Goal: Information Seeking & Learning: Check status

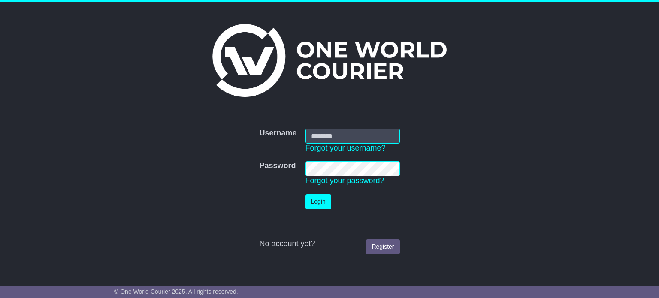
type input "**********"
click at [318, 204] on button "Login" at bounding box center [319, 201] width 26 height 15
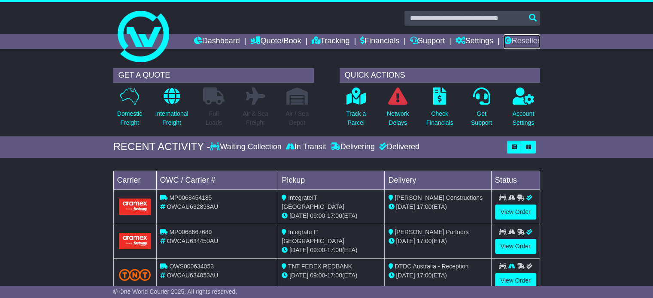
click at [519, 35] on link "Reseller" at bounding box center [522, 41] width 36 height 15
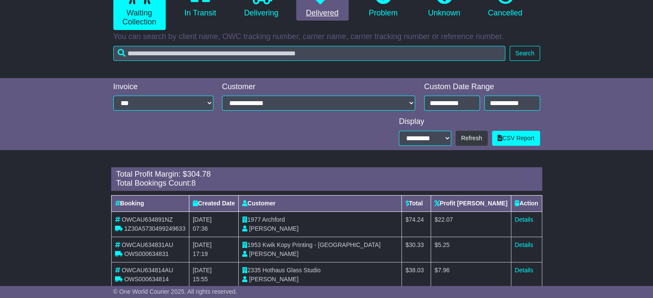
scroll to position [193, 0]
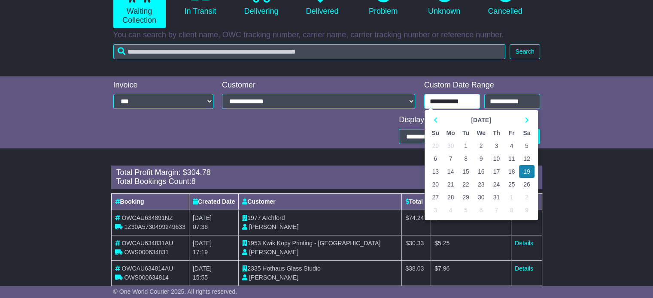
click at [449, 102] on input "**********" at bounding box center [452, 101] width 56 height 15
click at [437, 170] on td "13" at bounding box center [435, 171] width 15 height 13
type input "**********"
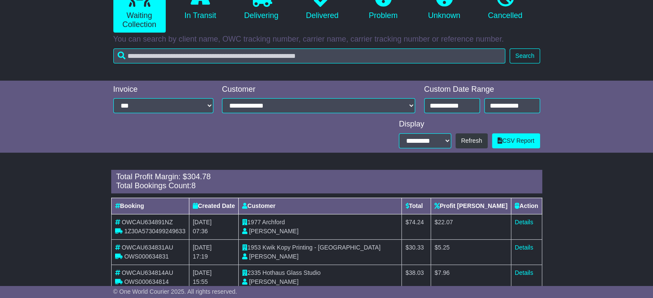
scroll to position [185, 0]
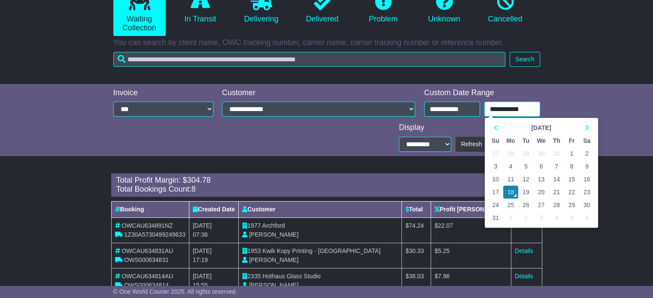
click at [513, 104] on input "**********" at bounding box center [512, 109] width 56 height 15
click at [542, 176] on td "13" at bounding box center [541, 179] width 15 height 13
type input "**********"
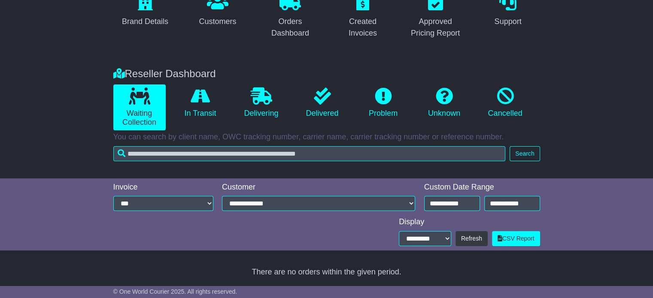
scroll to position [160, 0]
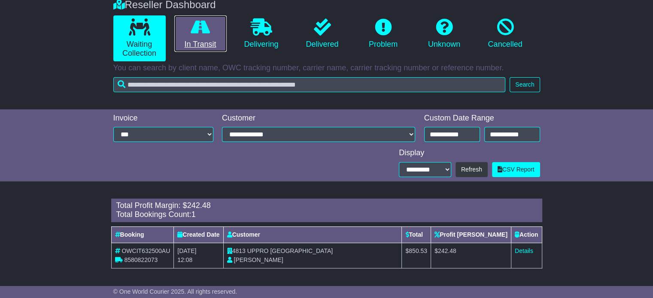
click at [221, 38] on link "In Transit" at bounding box center [200, 33] width 52 height 37
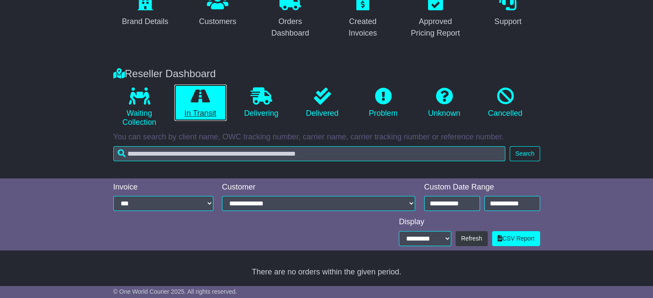
scroll to position [91, 0]
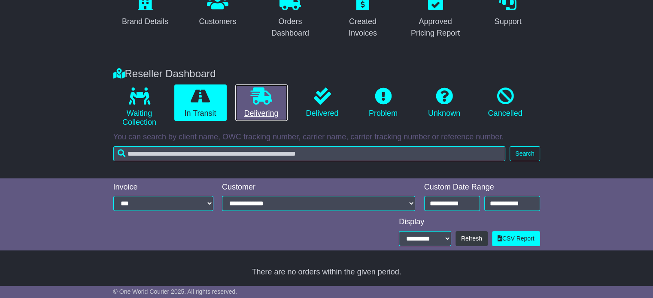
click at [268, 92] on icon at bounding box center [261, 96] width 21 height 17
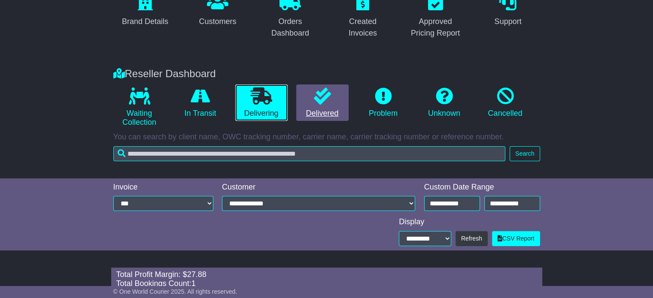
scroll to position [160, 0]
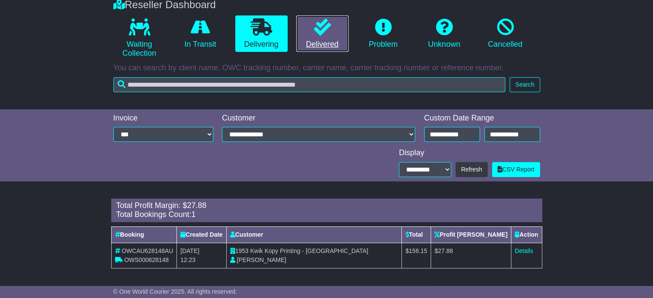
click at [323, 31] on icon at bounding box center [322, 26] width 17 height 17
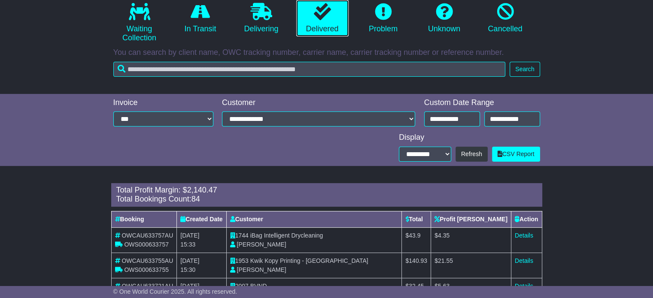
scroll to position [153, 0]
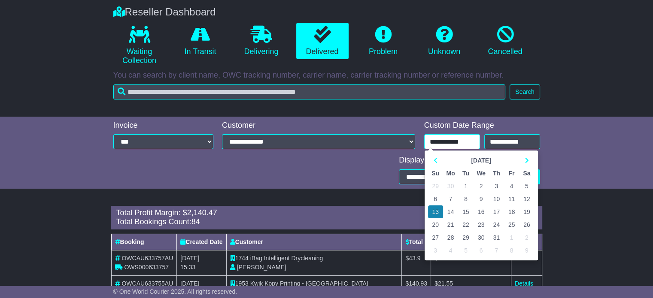
click at [460, 144] on input "**********" at bounding box center [452, 141] width 56 height 15
click at [525, 160] on icon at bounding box center [527, 161] width 4 height 6
click at [481, 212] on td "13" at bounding box center [481, 212] width 15 height 13
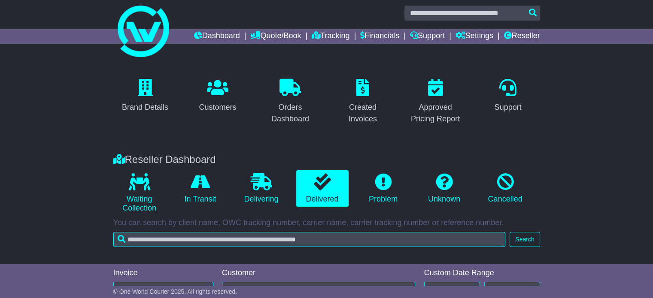
scroll to position [0, 0]
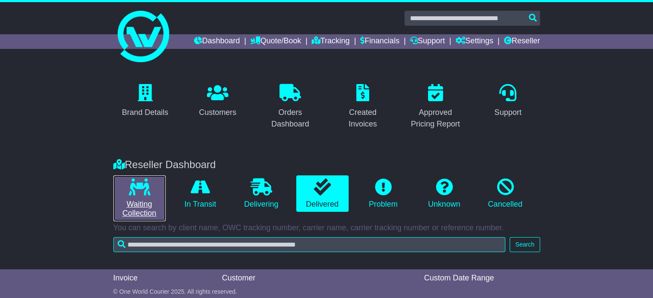
click at [146, 201] on link "Waiting Collection" at bounding box center [139, 199] width 52 height 46
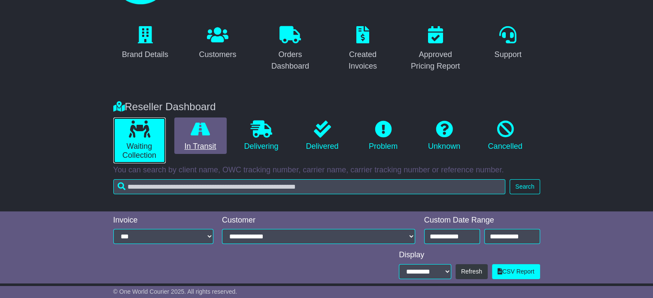
scroll to position [65, 0]
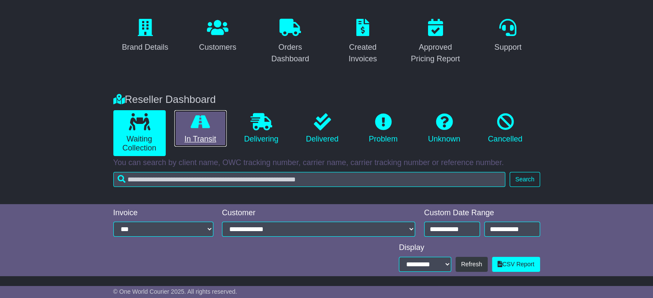
click at [204, 144] on link "In Transit" at bounding box center [200, 128] width 52 height 37
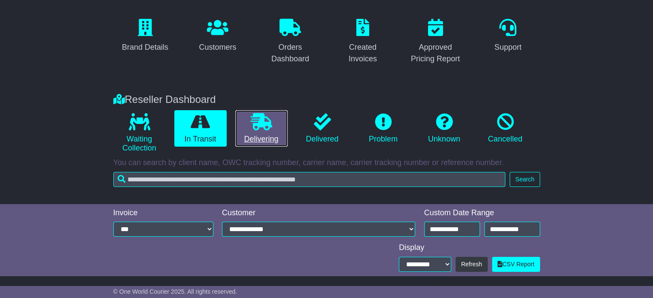
click at [254, 131] on link "Delivering" at bounding box center [261, 128] width 52 height 37
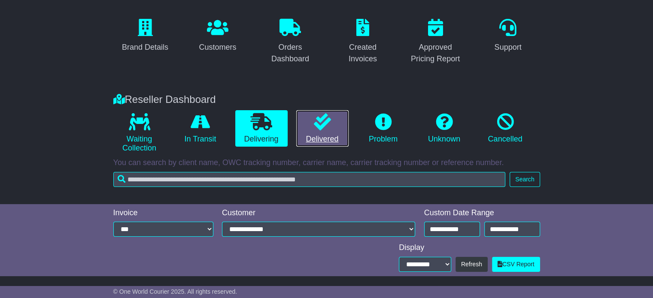
click at [314, 130] on icon at bounding box center [322, 121] width 17 height 17
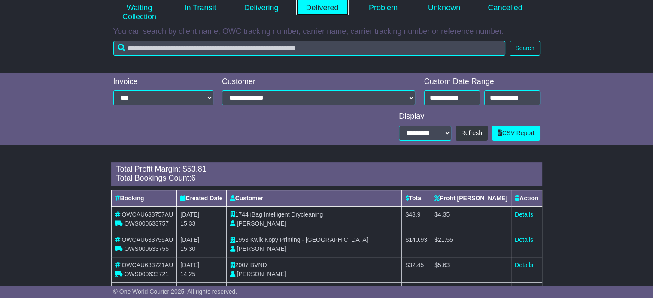
scroll to position [197, 0]
click at [158, 223] on span "OWS000633757" at bounding box center [146, 223] width 45 height 7
copy span "OWS000633757"
click at [525, 216] on link "Details" at bounding box center [524, 214] width 18 height 7
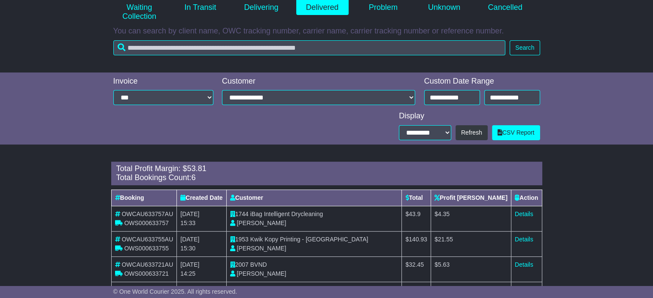
click at [149, 248] on span "OWS000633755" at bounding box center [146, 248] width 45 height 7
copy span "OWS000633755"
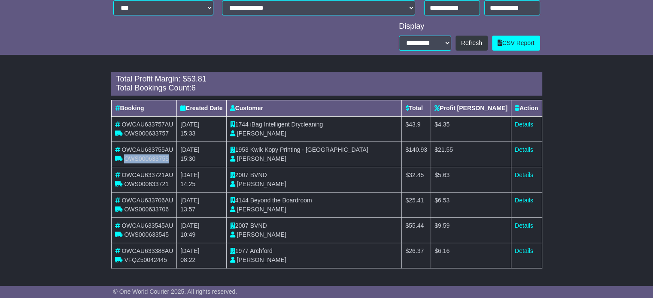
scroll to position [286, 0]
click at [144, 184] on span "OWS000633721" at bounding box center [146, 184] width 45 height 7
copy span "OWS000633721"
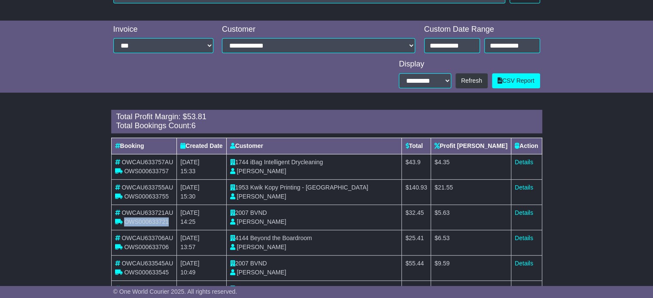
scroll to position [249, 0]
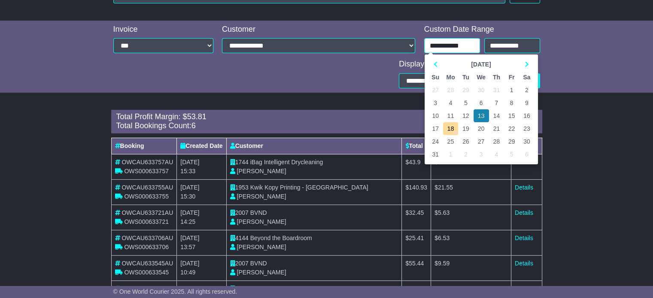
click at [456, 44] on input "**********" at bounding box center [452, 45] width 56 height 15
click at [501, 113] on td "14" at bounding box center [496, 115] width 15 height 13
type input "**********"
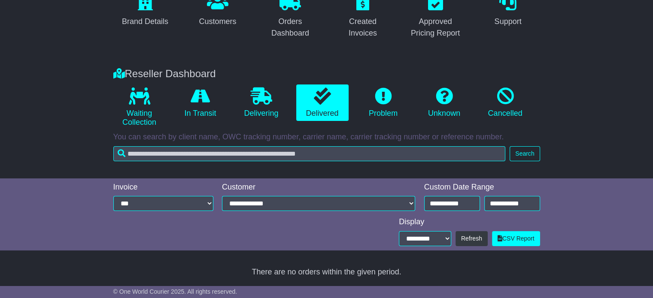
scroll to position [91, 0]
click at [510, 200] on input "**********" at bounding box center [512, 203] width 56 height 15
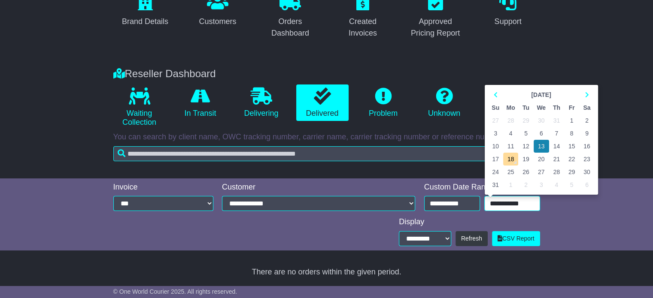
click at [558, 147] on td "14" at bounding box center [556, 146] width 15 height 13
type input "**********"
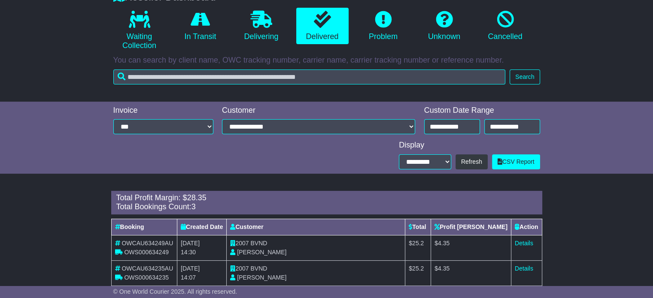
scroll to position [178, 0]
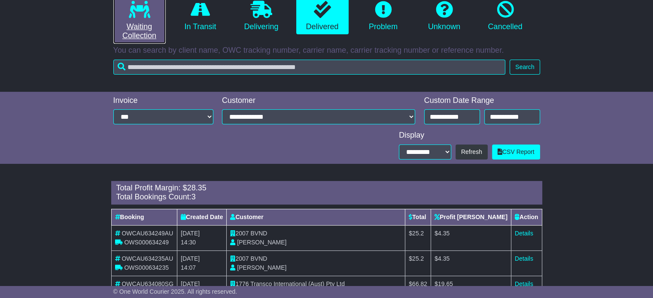
click at [158, 19] on link "Waiting Collection" at bounding box center [139, 21] width 52 height 46
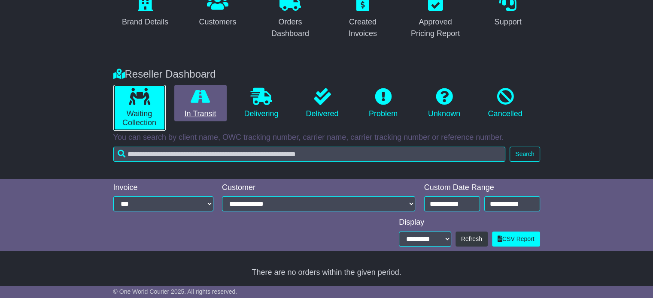
scroll to position [91, 0]
click at [221, 94] on link "In Transit" at bounding box center [200, 103] width 52 height 37
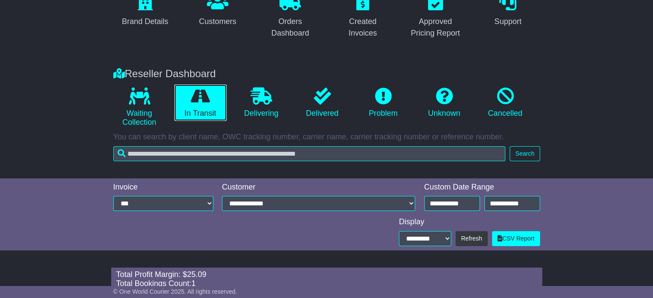
scroll to position [160, 0]
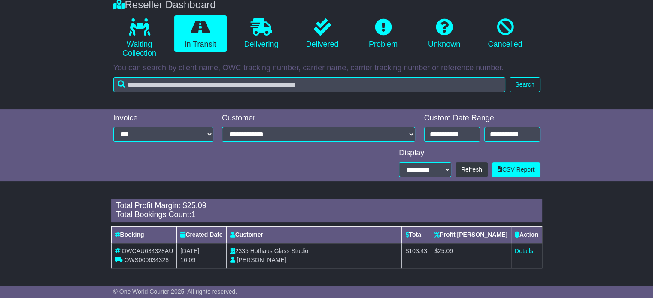
click at [146, 259] on span "OWS000634328" at bounding box center [146, 260] width 45 height 7
copy span "OWS000634328"
click at [455, 138] on input "**********" at bounding box center [452, 134] width 56 height 15
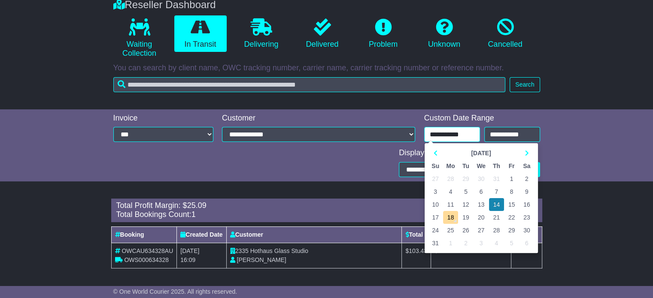
click at [512, 204] on td "15" at bounding box center [511, 204] width 15 height 13
type input "**********"
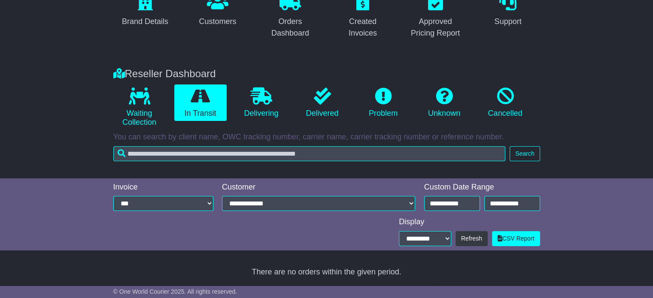
scroll to position [91, 0]
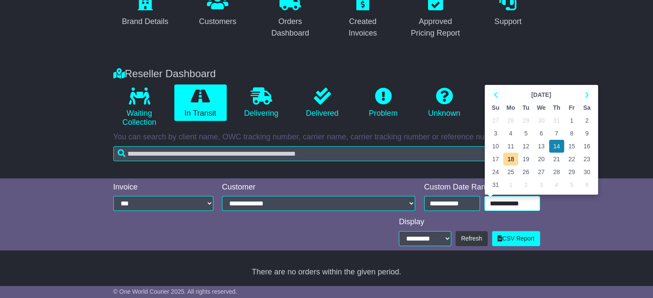
click at [515, 206] on input "**********" at bounding box center [512, 203] width 56 height 15
click at [573, 146] on td "15" at bounding box center [571, 146] width 15 height 13
type input "**********"
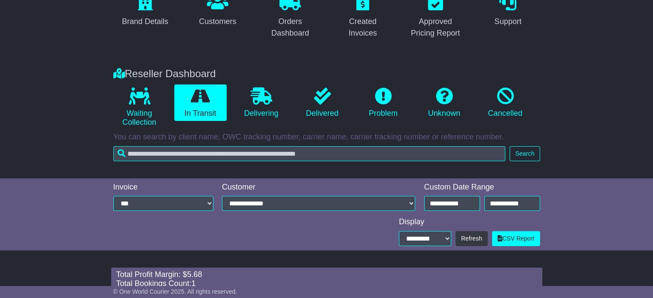
scroll to position [91, 0]
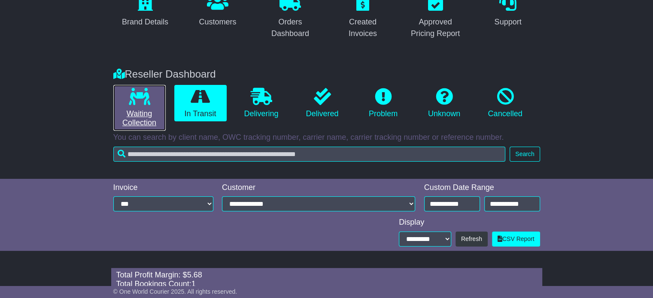
click at [137, 90] on icon at bounding box center [139, 96] width 21 height 17
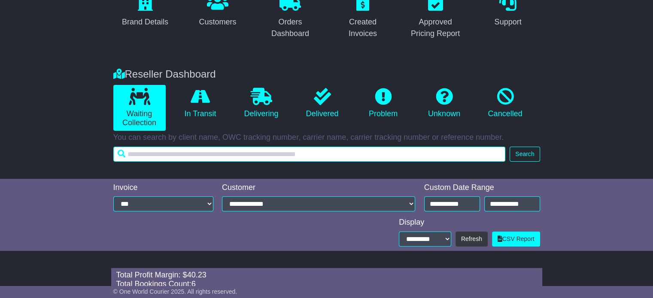
click at [206, 153] on input "text" at bounding box center [309, 154] width 392 height 15
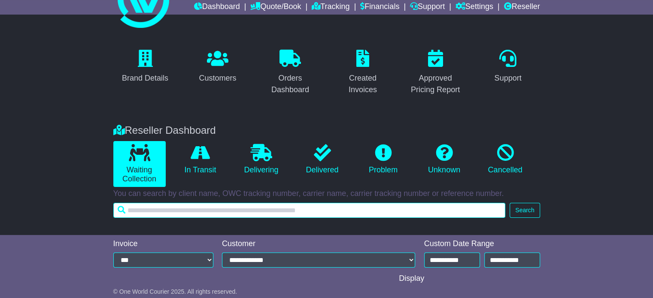
scroll to position [0, 0]
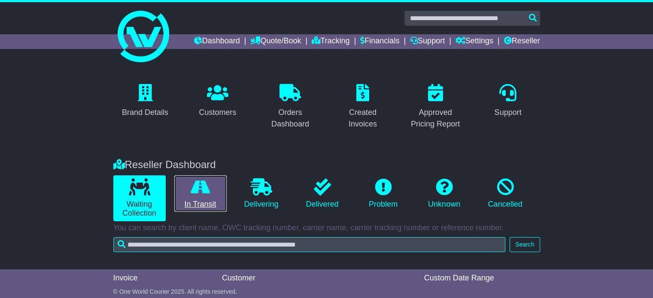
click at [201, 188] on icon at bounding box center [200, 187] width 19 height 17
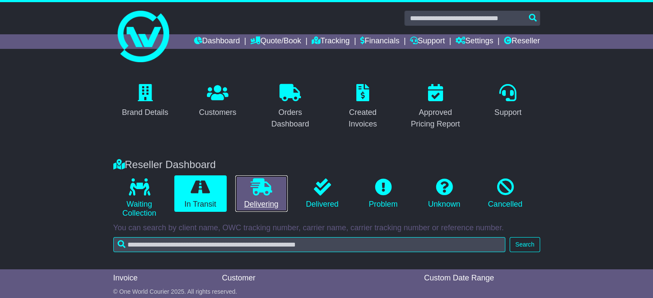
click at [266, 186] on icon at bounding box center [261, 187] width 21 height 17
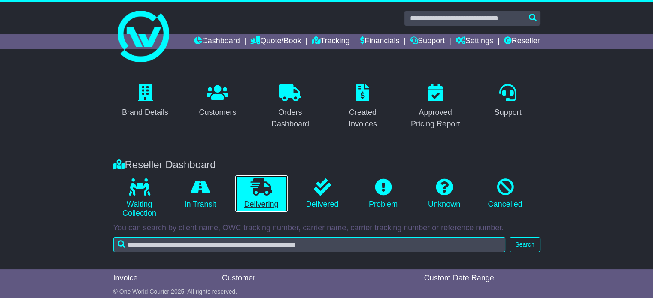
scroll to position [91, 0]
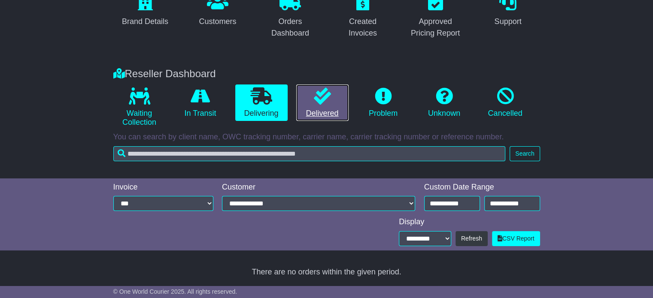
click at [307, 103] on link "Delivered" at bounding box center [322, 103] width 52 height 37
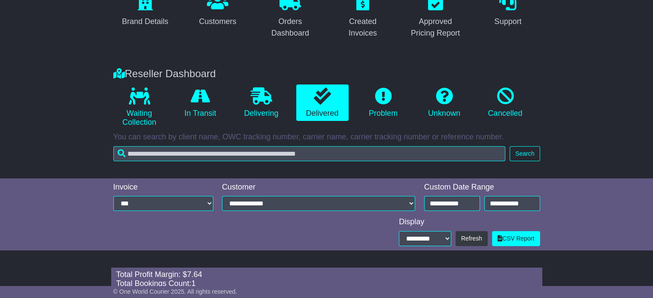
click at [464, 212] on div "**********" at bounding box center [482, 198] width 124 height 31
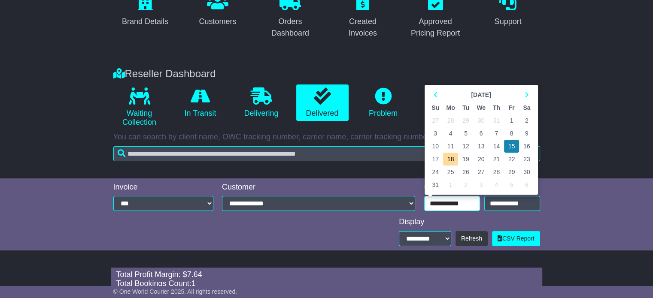
click at [464, 206] on input "**********" at bounding box center [452, 203] width 56 height 15
click at [525, 144] on td "16" at bounding box center [526, 146] width 15 height 13
type input "**********"
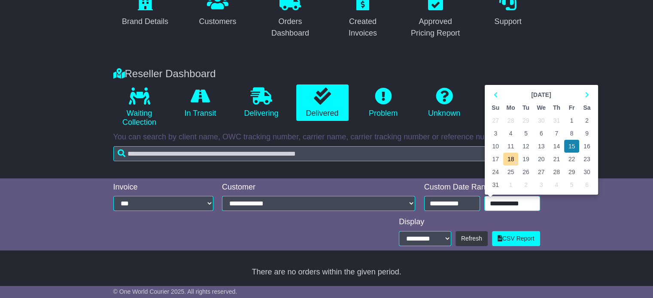
click at [526, 205] on input "**********" at bounding box center [512, 203] width 56 height 15
click at [586, 146] on td "16" at bounding box center [586, 146] width 15 height 13
type input "**********"
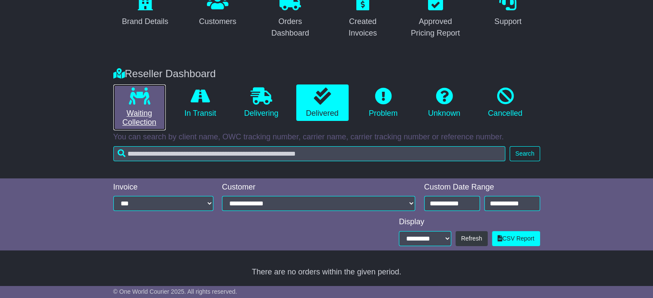
click at [163, 105] on link "Waiting Collection" at bounding box center [139, 108] width 52 height 46
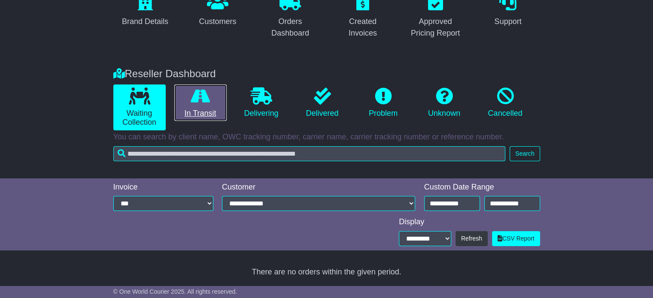
click at [201, 100] on icon at bounding box center [200, 96] width 19 height 17
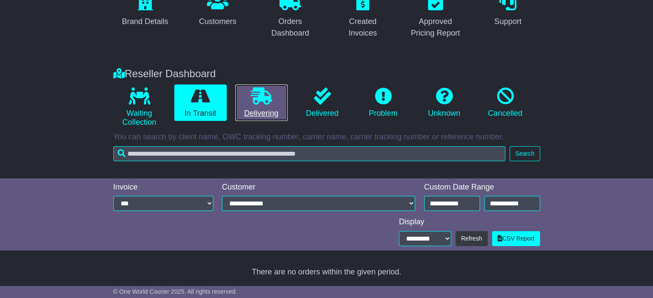
click at [240, 117] on link "Delivering" at bounding box center [261, 103] width 52 height 37
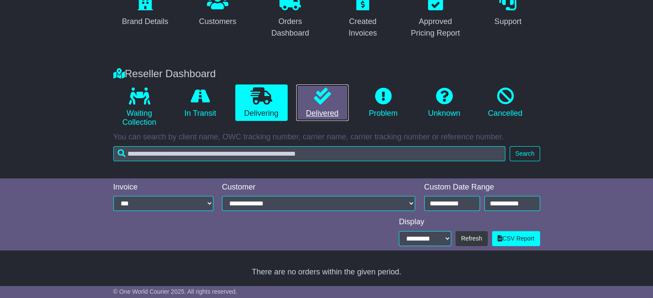
click at [307, 106] on link "Delivered" at bounding box center [322, 103] width 52 height 37
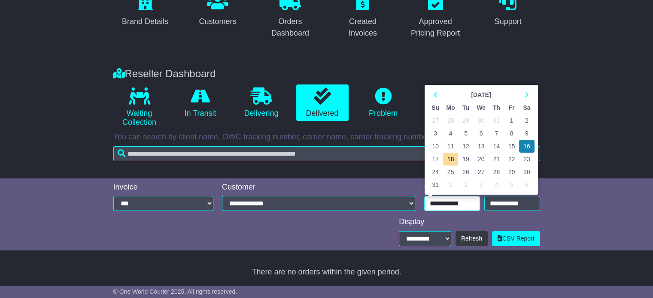
click at [436, 204] on input "**********" at bounding box center [452, 203] width 56 height 15
click at [481, 144] on td "13" at bounding box center [481, 146] width 15 height 13
type input "**********"
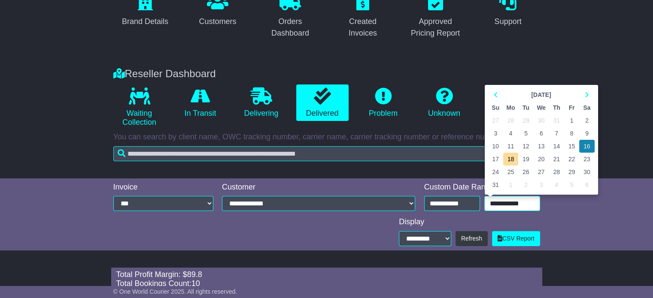
click at [500, 209] on input "**********" at bounding box center [512, 203] width 56 height 15
click at [541, 143] on td "13" at bounding box center [541, 146] width 15 height 13
type input "**********"
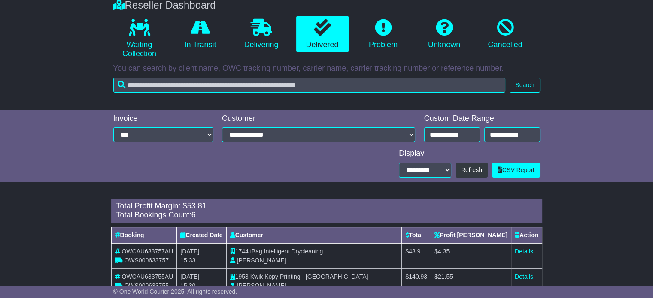
scroll to position [201, 0]
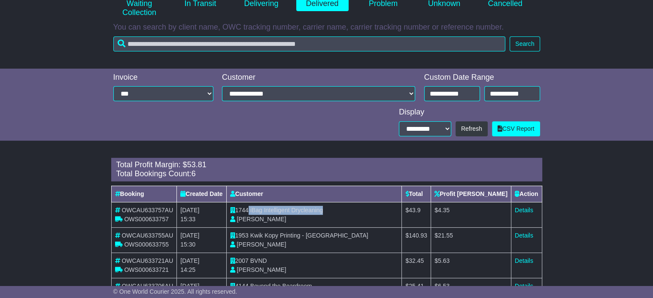
drag, startPoint x: 253, startPoint y: 209, endPoint x: 336, endPoint y: 211, distance: 82.4
click at [336, 211] on td "1744 iBag Intelligent Drycleaning Aaron Pino" at bounding box center [314, 214] width 176 height 25
copy td "iBag Intelligent Drycleaning"
click at [524, 210] on link "Details" at bounding box center [524, 210] width 18 height 7
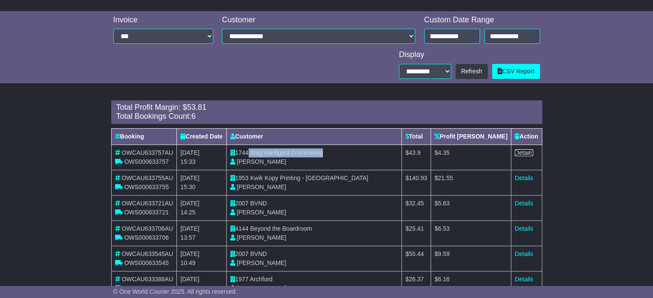
scroll to position [287, 0]
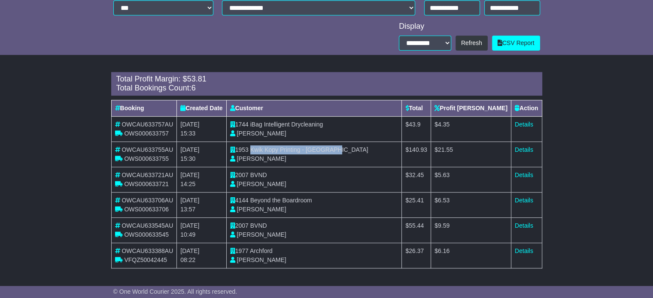
drag, startPoint x: 255, startPoint y: 151, endPoint x: 342, endPoint y: 151, distance: 86.7
click at [342, 151] on td "1953 Kwik Kopy Printing - Perth CBD Shahna Nixon" at bounding box center [314, 154] width 176 height 25
copy span "Kwik Kopy Printing - Perth CBD"
click at [522, 149] on link "Details" at bounding box center [524, 149] width 18 height 7
click at [258, 173] on span "BVND" at bounding box center [258, 175] width 17 height 7
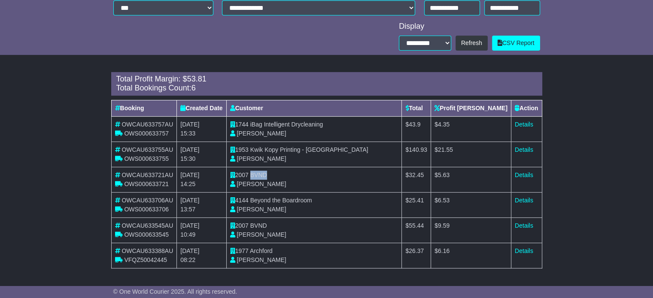
click at [258, 173] on span "BVND" at bounding box center [258, 175] width 17 height 7
copy span "BVND"
click at [522, 175] on link "Details" at bounding box center [524, 175] width 18 height 7
drag, startPoint x: 255, startPoint y: 200, endPoint x: 321, endPoint y: 200, distance: 66.1
click at [320, 202] on td "4144 Beyond the Boardroom Sophie Dean" at bounding box center [314, 204] width 176 height 25
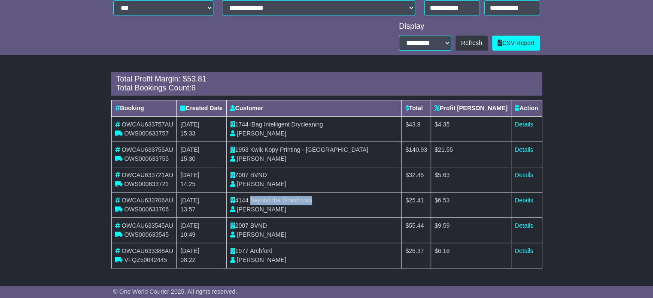
copy span "Beyond the Boardroom"
click at [527, 200] on link "Details" at bounding box center [524, 200] width 18 height 7
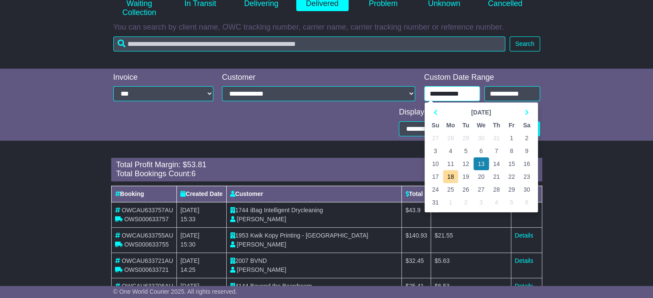
click at [455, 100] on input "**********" at bounding box center [452, 93] width 56 height 15
click at [619, 139] on div "**********" at bounding box center [326, 105] width 653 height 72
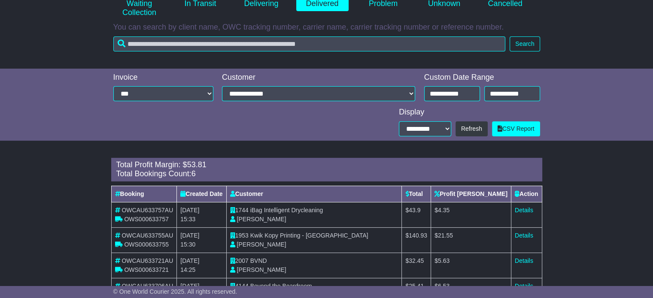
scroll to position [287, 0]
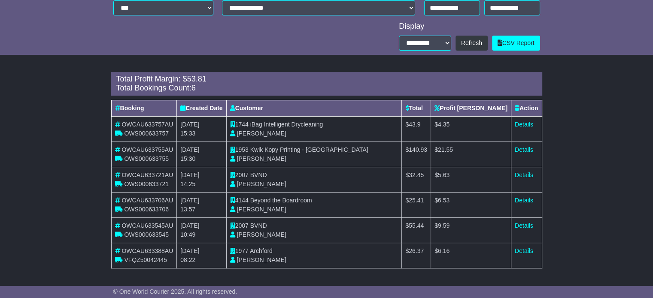
click at [262, 224] on span "BVND" at bounding box center [258, 225] width 17 height 7
click at [161, 204] on div "OWCAU633706AU" at bounding box center [144, 200] width 58 height 9
click at [138, 210] on span "OWS000633706" at bounding box center [146, 209] width 45 height 7
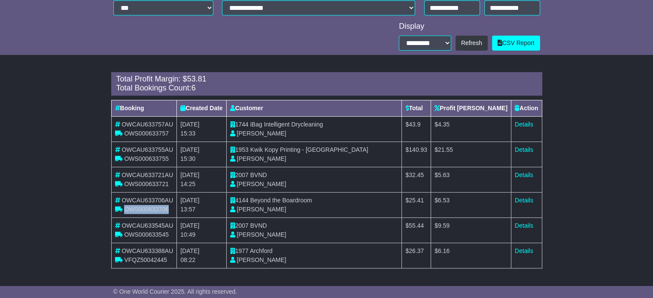
click at [138, 210] on span "OWS000633706" at bounding box center [146, 209] width 45 height 7
copy span "OWS000633706"
click at [141, 181] on span "OWS000633721" at bounding box center [146, 184] width 45 height 7
copy span "OWS000633721"
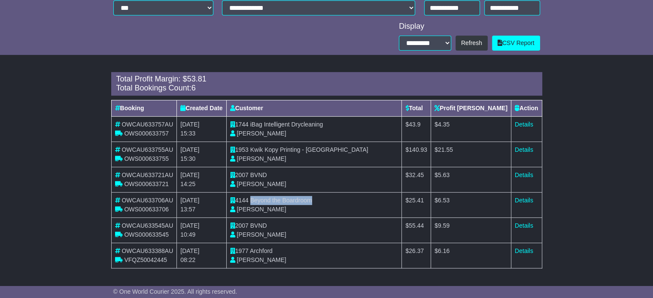
drag, startPoint x: 255, startPoint y: 199, endPoint x: 321, endPoint y: 197, distance: 66.6
click at [320, 197] on td "4144 Beyond the Boardroom Sophie Dean" at bounding box center [314, 204] width 176 height 25
click at [520, 199] on link "Details" at bounding box center [524, 200] width 18 height 7
click at [263, 226] on span "BVND" at bounding box center [258, 225] width 17 height 7
click at [263, 225] on span "BVND" at bounding box center [258, 225] width 17 height 7
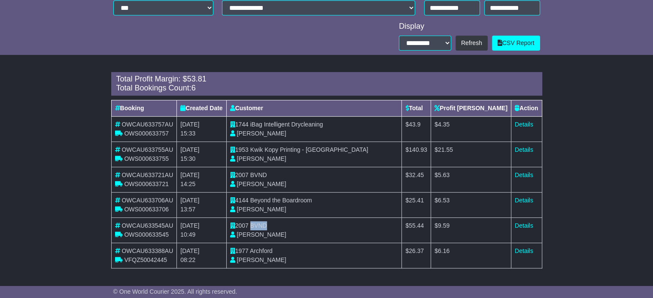
click at [261, 225] on span "BVND" at bounding box center [258, 225] width 17 height 7
click at [525, 223] on link "Details" at bounding box center [524, 225] width 18 height 7
click at [257, 249] on span "Archford" at bounding box center [261, 251] width 23 height 7
click at [526, 252] on link "Details" at bounding box center [524, 251] width 18 height 7
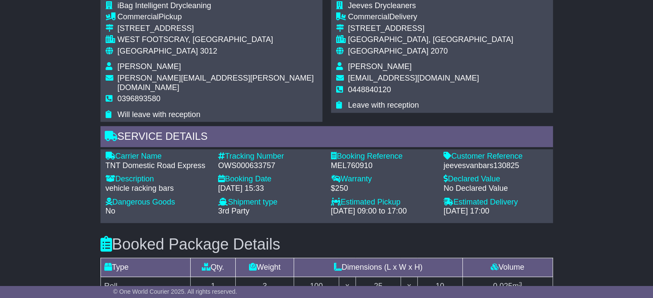
scroll to position [524, 0]
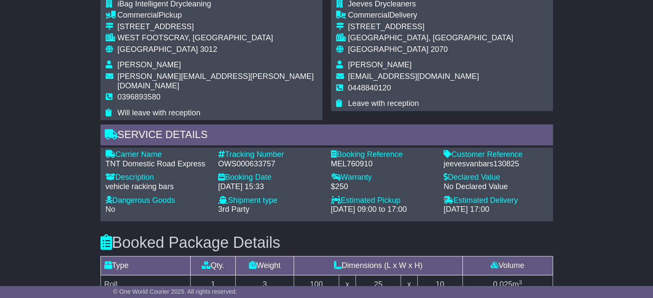
click at [258, 160] on div "OWS000633757" at bounding box center [270, 164] width 104 height 9
copy div "OWS000633757"
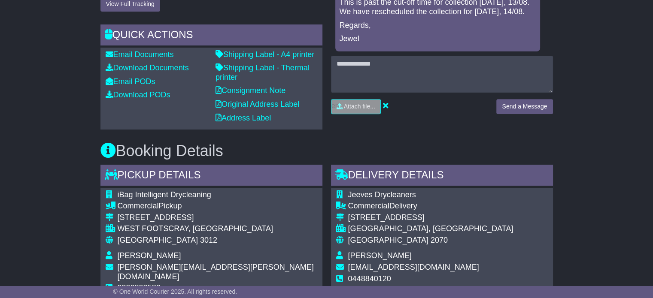
scroll to position [343, 0]
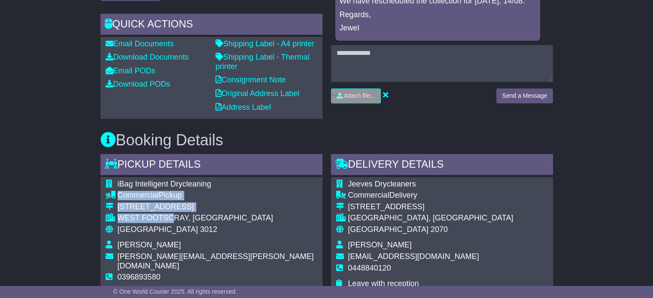
drag, startPoint x: 143, startPoint y: 225, endPoint x: 118, endPoint y: 197, distance: 37.4
click at [118, 197] on tbody "iBag Intelligent Drycleaning Commercial Pickup [STREET_ADDRESS] [GEOGRAPHIC_DAT…" at bounding box center [212, 239] width 212 height 118
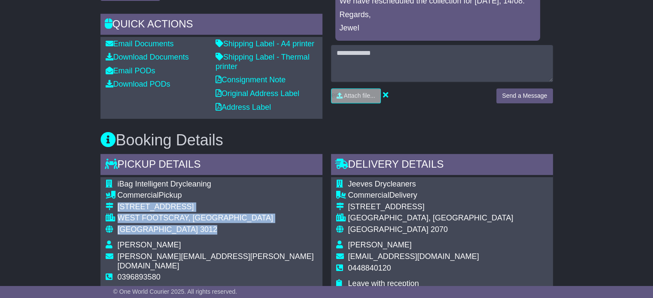
drag, startPoint x: 173, startPoint y: 226, endPoint x: 118, endPoint y: 208, distance: 58.0
click at [118, 208] on tbody "iBag Intelligent Drycleaning Commercial Pickup [STREET_ADDRESS] [GEOGRAPHIC_DAT…" at bounding box center [212, 239] width 212 height 118
copy tbody "[STREET_ADDRESS]"
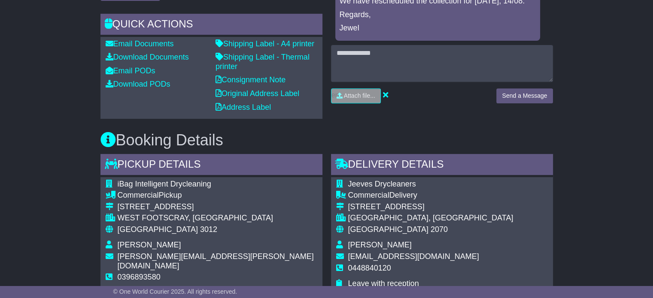
click at [124, 273] on span "0396893580" at bounding box center [139, 277] width 43 height 9
copy span "0396893580"
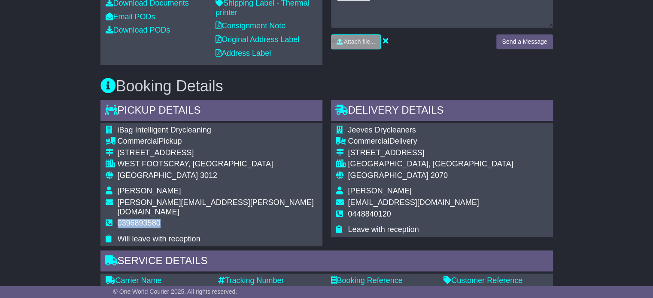
scroll to position [429, 0]
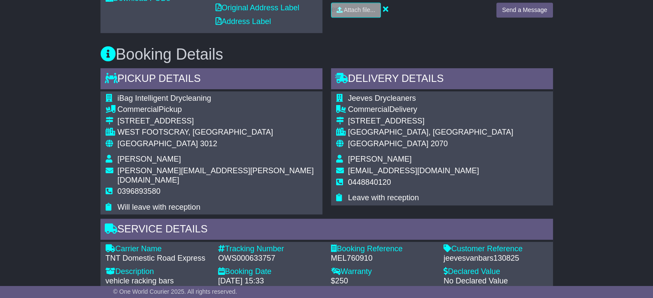
click at [246, 254] on div "OWS000633757" at bounding box center [270, 258] width 104 height 9
copy div "OWS000633757"
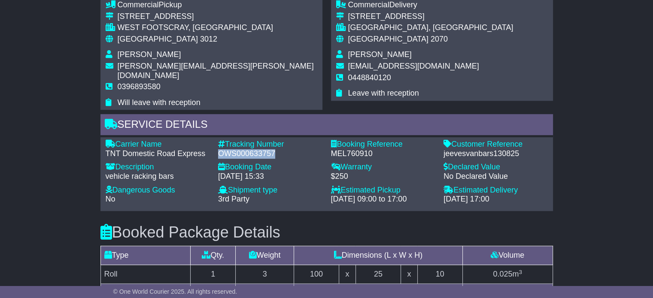
scroll to position [558, 0]
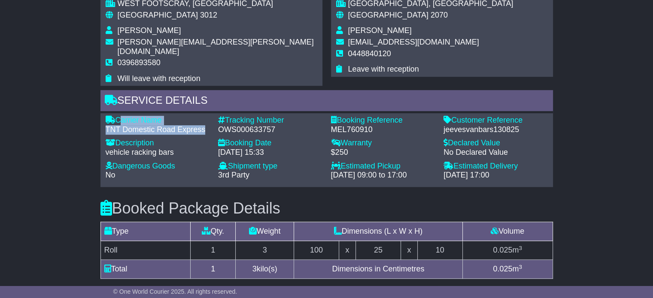
drag, startPoint x: 204, startPoint y: 120, endPoint x: 119, endPoint y: 110, distance: 85.6
click at [119, 116] on div "Carrier Name - TNT Domestic Road Express" at bounding box center [157, 125] width 113 height 18
copy div "Carrier Name - TNT Domestic Road Express"
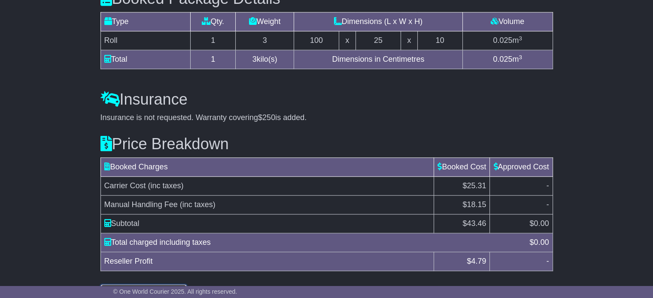
scroll to position [650, 0]
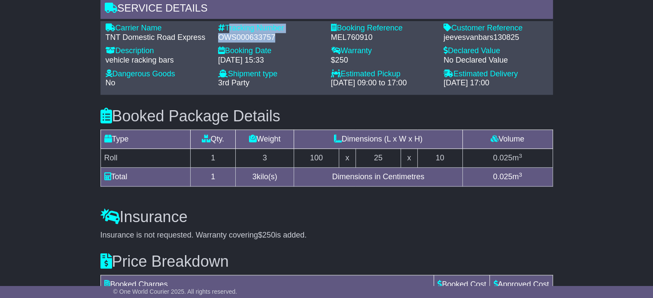
drag, startPoint x: 275, startPoint y: 27, endPoint x: 226, endPoint y: 13, distance: 51.2
click at [226, 24] on div "Tracking Number - OWS000633757" at bounding box center [270, 33] width 113 height 18
copy div "Tracking Number - OWS000633757"
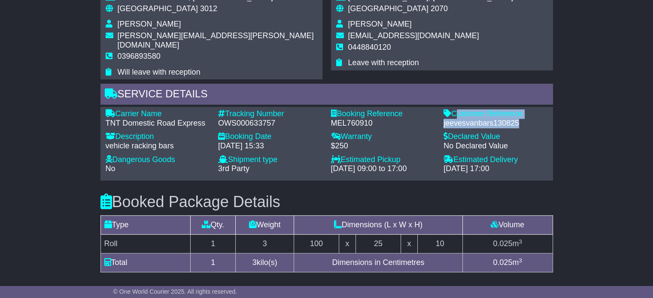
drag, startPoint x: 519, startPoint y: 112, endPoint x: 454, endPoint y: 105, distance: 65.3
click at [454, 109] on div "Customer Reference - jeevesvanbars130825" at bounding box center [495, 118] width 113 height 18
copy div "Customer Reference - jeevesvanbars130825"
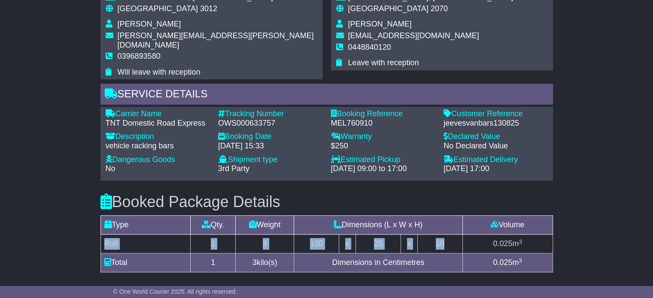
drag, startPoint x: 453, startPoint y: 232, endPoint x: 106, endPoint y: 226, distance: 347.8
click at [106, 235] on tr "Roll 1 3 100 x 25 x 10 0.025 m 3" at bounding box center [326, 244] width 452 height 19
copy tr "Roll 1 3 100 x 25 x 10"
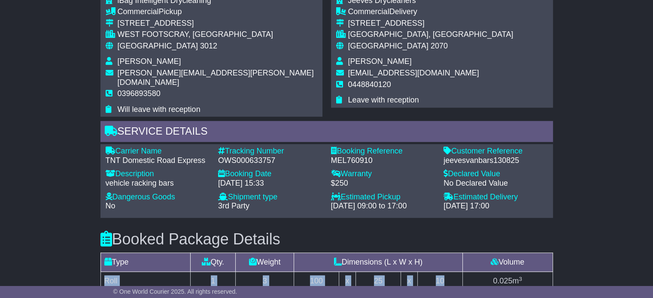
scroll to position [479, 0]
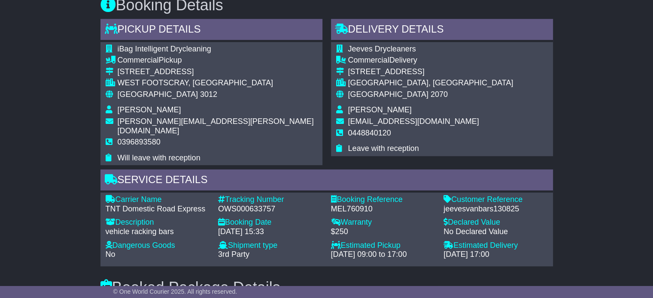
click at [373, 110] on span "Kevin McAllister" at bounding box center [380, 110] width 64 height 9
copy tbody "Kevin McAllister"
click at [378, 132] on span "0448840120" at bounding box center [369, 133] width 43 height 9
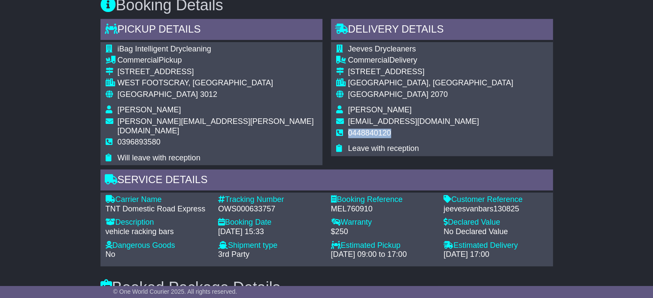
click at [378, 132] on span "0448840120" at bounding box center [369, 133] width 43 height 9
copy tbody "0448840120"
click at [129, 90] on span "[GEOGRAPHIC_DATA]" at bounding box center [158, 94] width 80 height 9
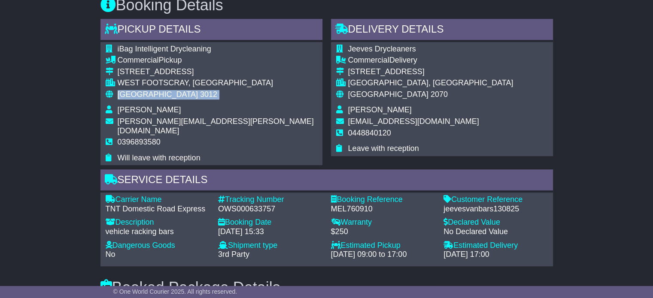
click at [129, 90] on span "[GEOGRAPHIC_DATA]" at bounding box center [158, 94] width 80 height 9
copy tbody "Australia 3012"
click at [364, 91] on span "[GEOGRAPHIC_DATA]" at bounding box center [388, 94] width 80 height 9
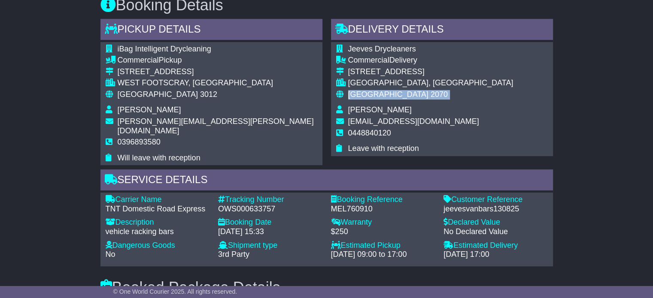
click at [364, 91] on span "[GEOGRAPHIC_DATA]" at bounding box center [388, 94] width 80 height 9
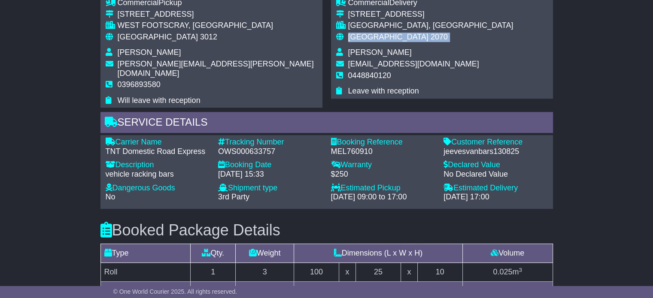
scroll to position [522, 0]
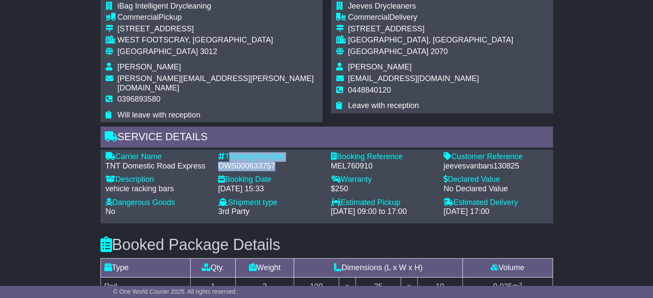
drag, startPoint x: 238, startPoint y: 147, endPoint x: 227, endPoint y: 145, distance: 11.4
click at [227, 152] on div "Tracking Number - OWS000633757" at bounding box center [270, 161] width 113 height 18
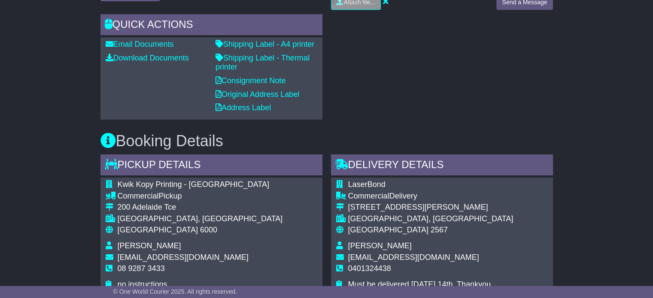
scroll to position [343, 0]
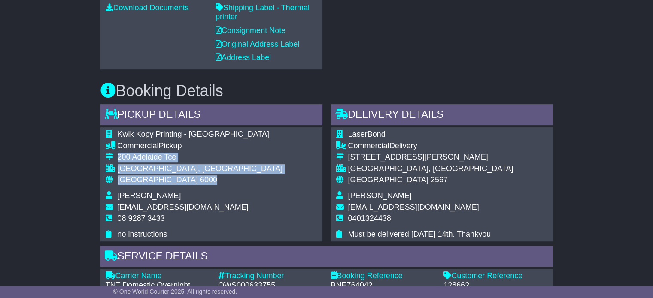
drag, startPoint x: 167, startPoint y: 180, endPoint x: 118, endPoint y: 154, distance: 55.1
click at [118, 154] on tbody "Kwik Kopy Printing - Perth CBD Commercial Pickup 200 Adelaide Tce PERTH, WA Aus…" at bounding box center [194, 184] width 177 height 109
copy tbody "200 Adelaide Tce PERTH, WA Australia 6000"
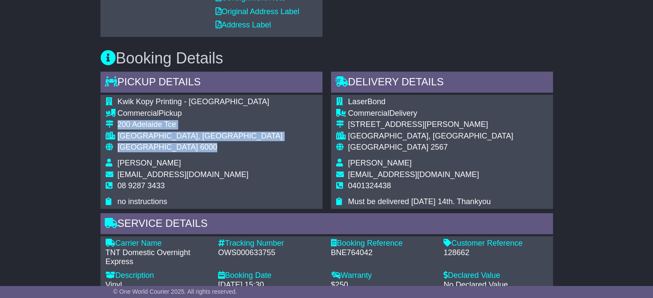
scroll to position [429, 0]
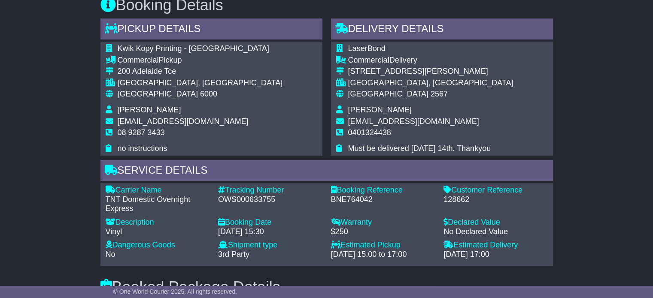
click at [249, 202] on div "OWS000633755" at bounding box center [270, 199] width 104 height 9
click at [251, 200] on div "OWS000633755" at bounding box center [270, 199] width 104 height 9
copy div "OWS000633755"
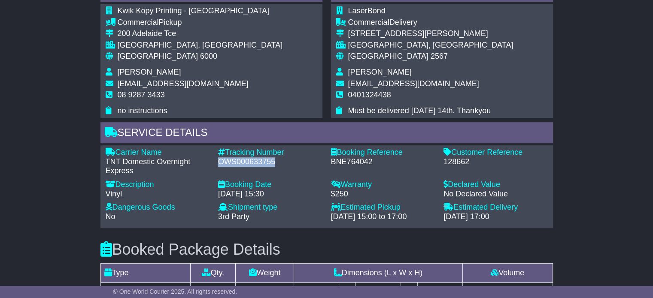
scroll to position [515, 0]
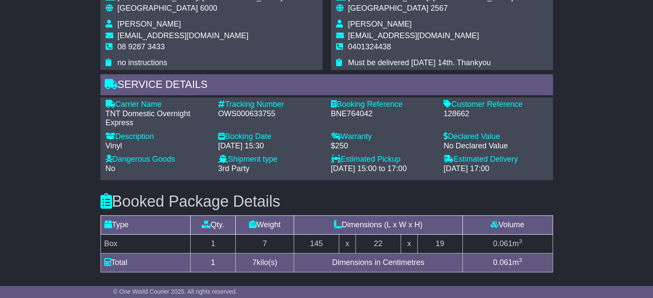
click at [143, 46] on span "08 9287 3433" at bounding box center [141, 46] width 47 height 9
copy tbody "08 9287 3433"
drag, startPoint x: 138, startPoint y: 120, endPoint x: 117, endPoint y: 101, distance: 28.6
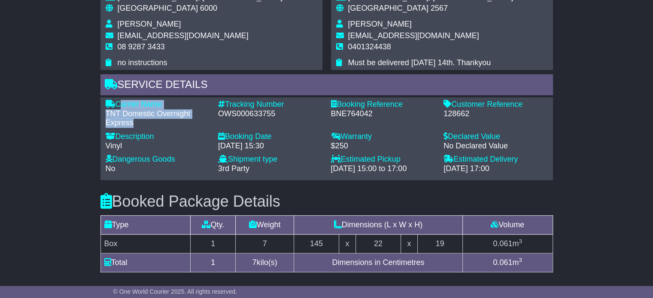
click at [117, 101] on div "Carrier Name - TNT Domestic Overnight Express" at bounding box center [157, 114] width 113 height 28
copy div "Carrier Name - TNT Domestic Overnight Express"
click at [272, 112] on div "OWS000633755" at bounding box center [270, 113] width 104 height 9
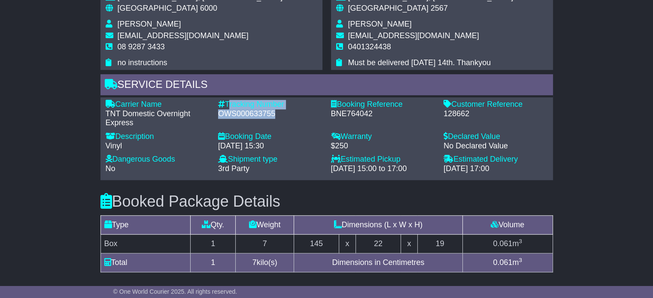
drag, startPoint x: 273, startPoint y: 113, endPoint x: 227, endPoint y: 102, distance: 47.6
click at [227, 102] on div "Tracking Number - OWS000633755" at bounding box center [270, 114] width 113 height 28
copy div "Tracking Number - OWS000633755"
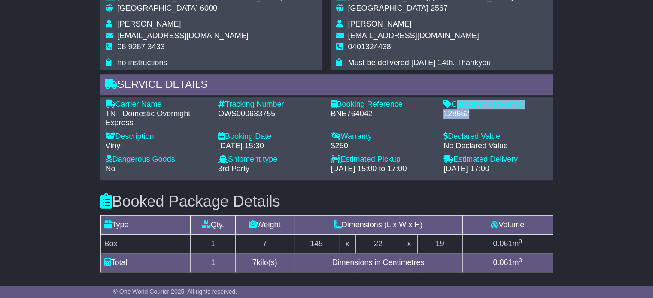
drag, startPoint x: 471, startPoint y: 113, endPoint x: 454, endPoint y: 101, distance: 20.7
click at [454, 101] on div "Customer Reference - 128662" at bounding box center [495, 114] width 113 height 28
copy div "Customer Reference - 128662"
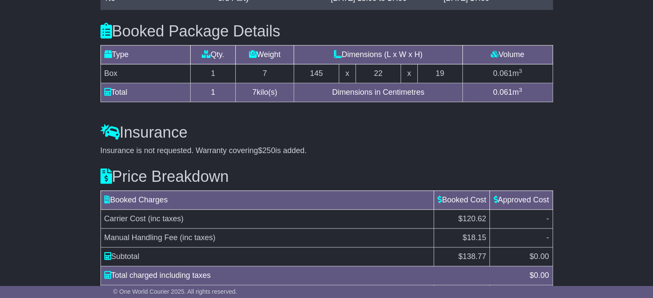
scroll to position [687, 0]
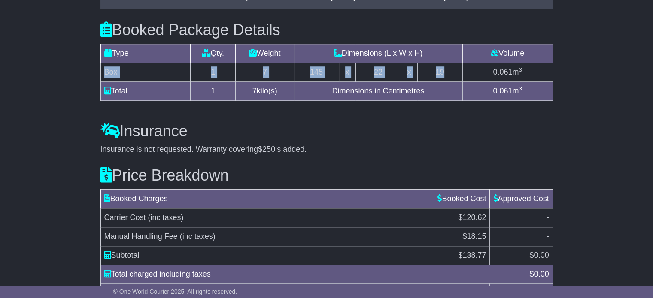
drag, startPoint x: 448, startPoint y: 71, endPoint x: 104, endPoint y: 71, distance: 344.3
click at [104, 71] on tr "Box 1 7 145 x 22 x 19 0.061 m 3" at bounding box center [326, 72] width 452 height 19
copy tr "Box 1 7 145 x 22 x 19"
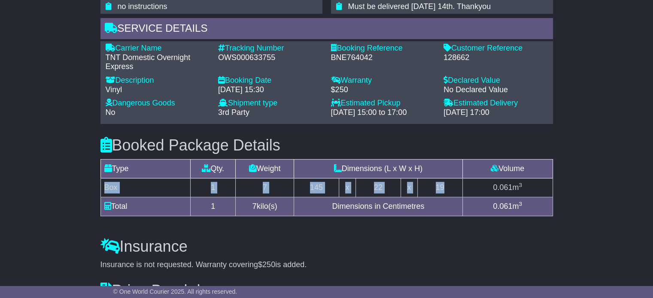
scroll to position [472, 0]
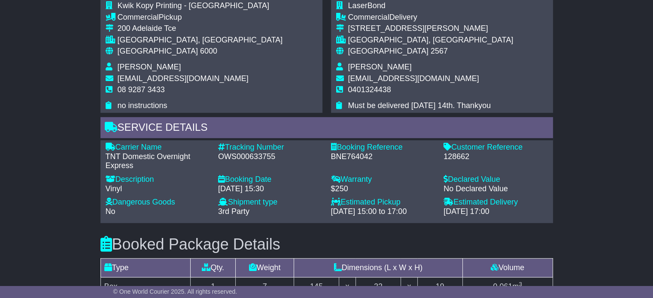
click at [364, 65] on span "Grant Wyber" at bounding box center [380, 67] width 64 height 9
copy tbody "Grant Wyber"
click at [137, 54] on span "[GEOGRAPHIC_DATA]" at bounding box center [158, 51] width 80 height 9
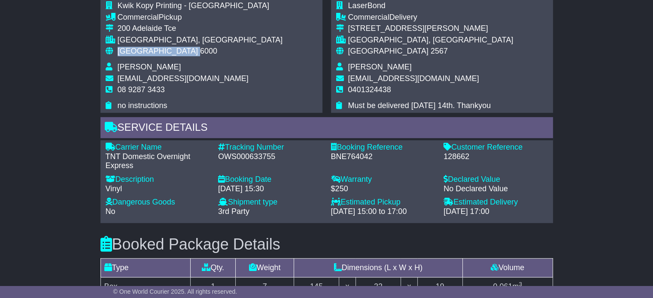
click at [137, 54] on span "[GEOGRAPHIC_DATA]" at bounding box center [158, 51] width 80 height 9
click span "[GEOGRAPHIC_DATA]"
click td "0401324438"
click span "0401324438"
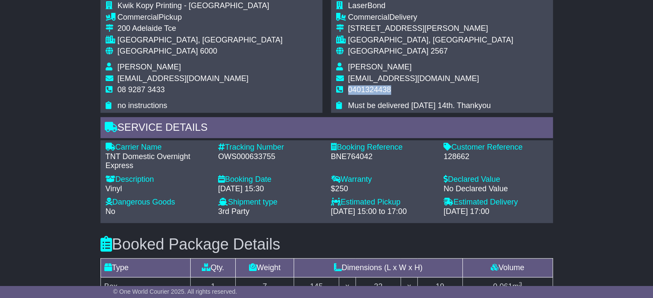
click span "0401324438"
copy tbody "0401324438"
click span "[GEOGRAPHIC_DATA]"
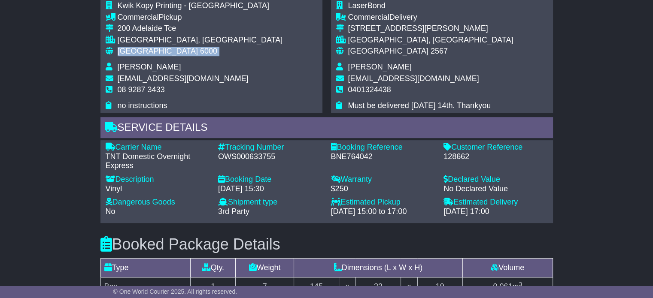
click span "[GEOGRAPHIC_DATA]"
copy tbody "Australia 6000"
click span "[GEOGRAPHIC_DATA]"
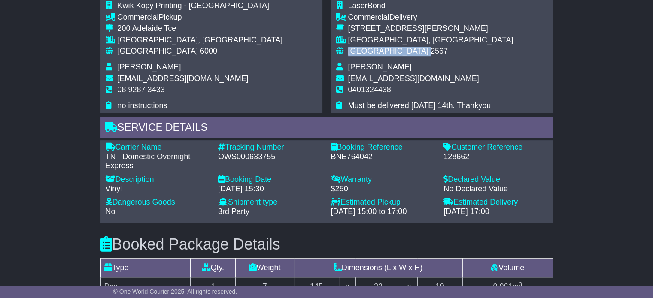
click span "[GEOGRAPHIC_DATA]"
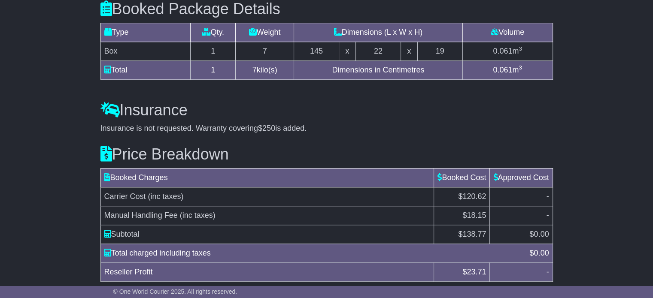
scroll to position [739, 0]
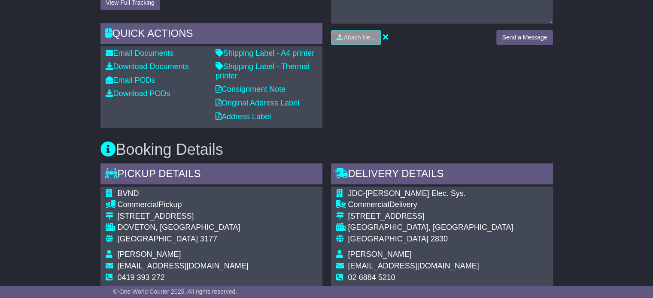
scroll to position [386, 0]
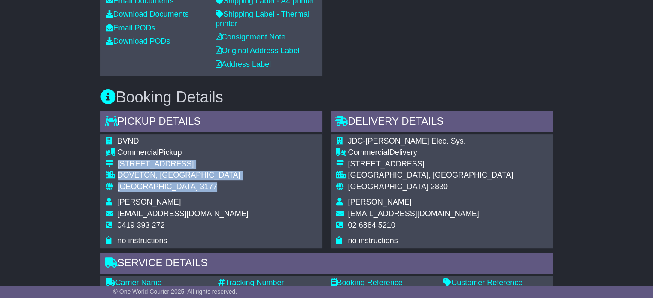
drag, startPoint x: 171, startPoint y: 190, endPoint x: 118, endPoint y: 163, distance: 59.3
click at [118, 163] on tbody "BVND Commercial Pickup 4/38 Green Street DOVETON, VIC Australia 3177 Nathan Bey…" at bounding box center [177, 191] width 143 height 109
copy tbody "4/38 Green Street DOVETON, VIC Australia 3177"
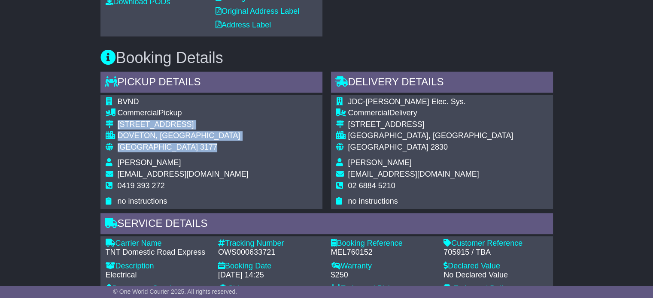
scroll to position [472, 0]
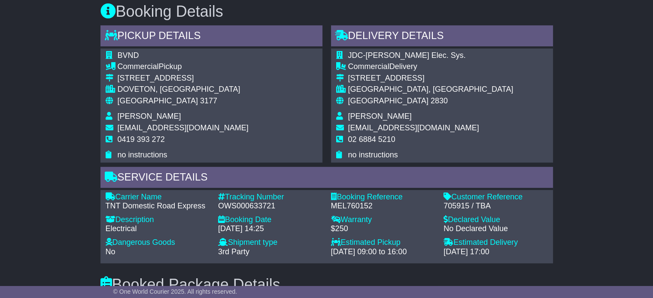
click at [244, 203] on div "OWS000633721" at bounding box center [270, 206] width 104 height 9
click at [244, 202] on div "OWS000633721" at bounding box center [270, 206] width 104 height 9
copy div "OWS000633721"
click at [152, 139] on span "0419 393 272" at bounding box center [141, 139] width 47 height 9
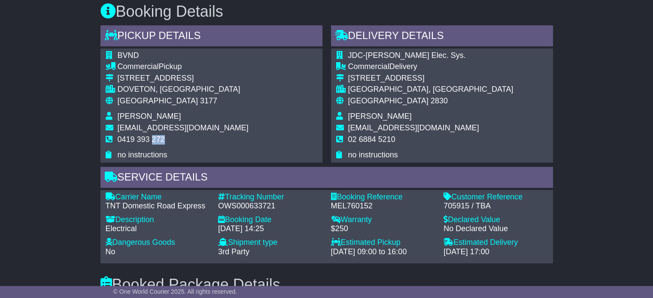
click at [152, 139] on span "0419 393 272" at bounding box center [141, 139] width 47 height 9
click at [151, 139] on span "0419 393 272" at bounding box center [141, 139] width 47 height 9
copy tbody "0419 393 272"
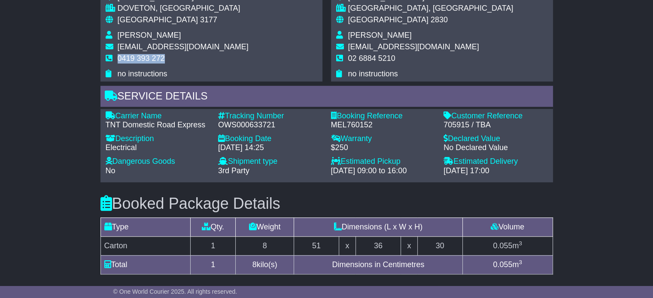
scroll to position [601, 0]
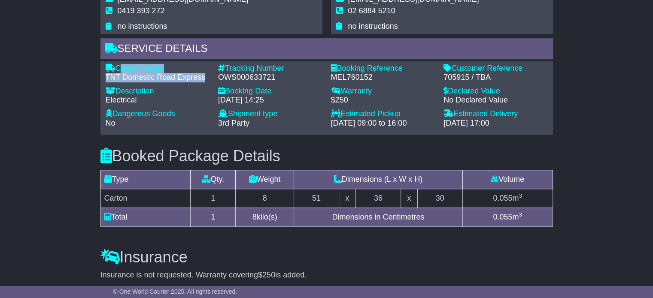
drag, startPoint x: 206, startPoint y: 77, endPoint x: 118, endPoint y: 63, distance: 89.1
click at [118, 64] on div "Carrier Name - TNT Domestic Road Express" at bounding box center [157, 73] width 113 height 18
copy div "Carrier Name - TNT Domestic Road Express"
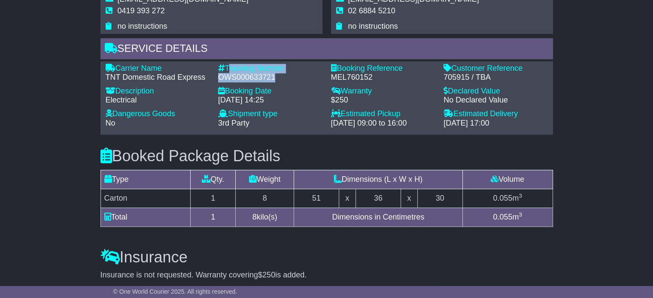
drag, startPoint x: 273, startPoint y: 75, endPoint x: 228, endPoint y: 66, distance: 46.9
click at [228, 66] on div "Tracking Number - OWS000633721" at bounding box center [270, 73] width 113 height 18
copy div "Tracking Number - OWS000633721"
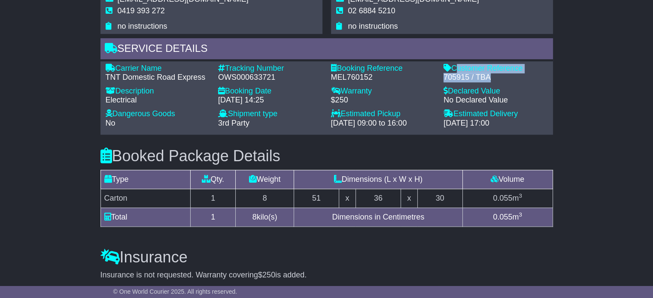
drag, startPoint x: 491, startPoint y: 77, endPoint x: 454, endPoint y: 68, distance: 37.9
click at [454, 68] on div "Customer Reference - 705915 / TBA" at bounding box center [495, 73] width 113 height 18
copy div "Customer Reference - 705915 / TBA"
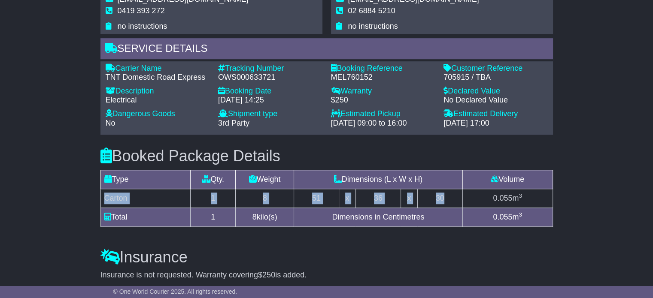
drag, startPoint x: 432, startPoint y: 195, endPoint x: 103, endPoint y: 184, distance: 329.0
click at [102, 197] on tr "Carton 1 8 51 x 36 x 30 0.055 m 3" at bounding box center [326, 198] width 452 height 19
copy tr "Carton 1 8 51 x 36 x 30"
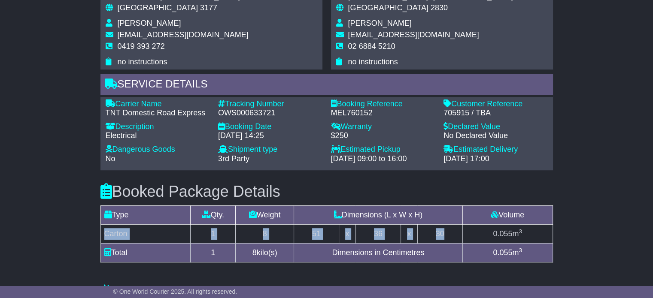
scroll to position [472, 0]
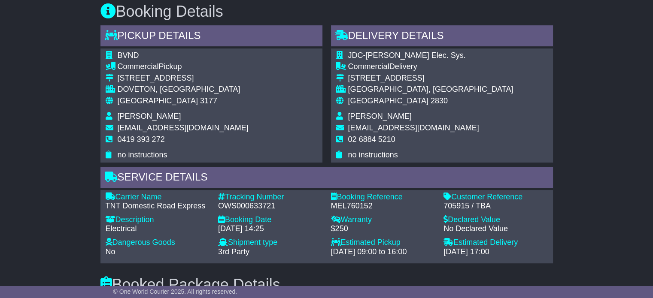
click at [354, 118] on span "David Bailey" at bounding box center [380, 116] width 64 height 9
copy tbody "David Bailey"
click at [358, 146] on td "02 6884 5210" at bounding box center [430, 143] width 165 height 16
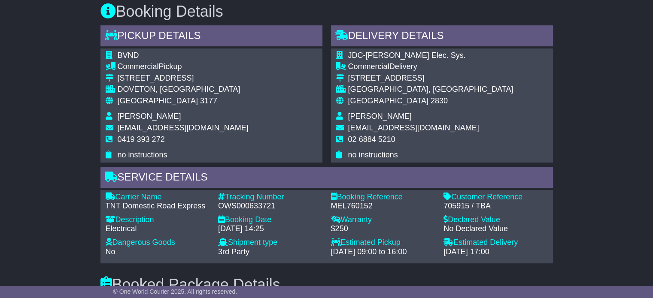
click at [364, 137] on span "02 6884 5210" at bounding box center [371, 139] width 47 height 9
copy tbody "02 6884 5210"
click at [137, 103] on span "Australia" at bounding box center [158, 101] width 80 height 9
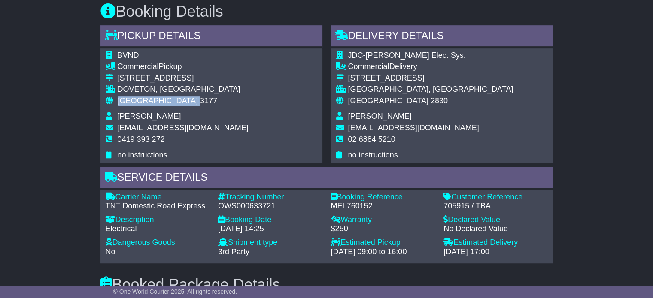
click at [137, 103] on span "Australia" at bounding box center [158, 101] width 80 height 9
copy tbody "Australia 3177"
click at [431, 98] on span "2830" at bounding box center [439, 101] width 17 height 9
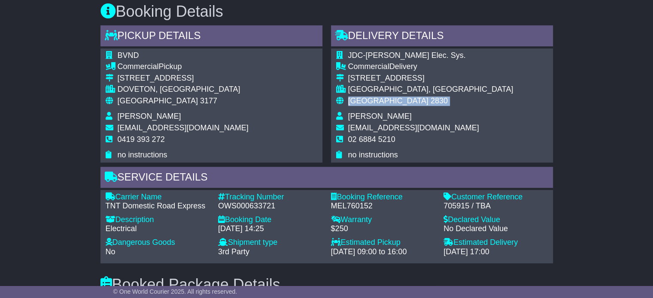
click at [431, 98] on span "2830" at bounding box center [439, 101] width 17 height 9
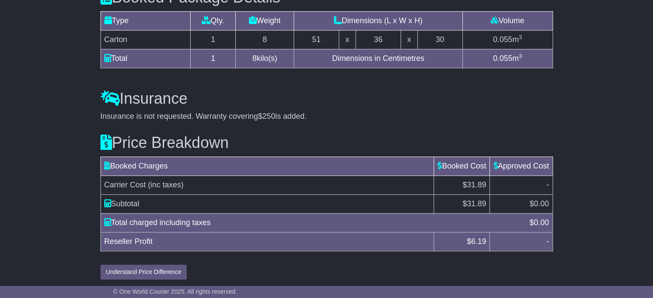
scroll to position [761, 0]
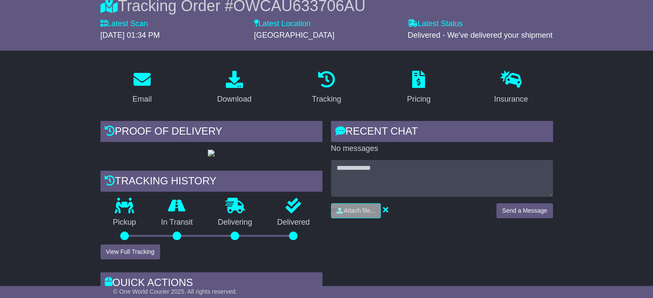
scroll to position [129, 0]
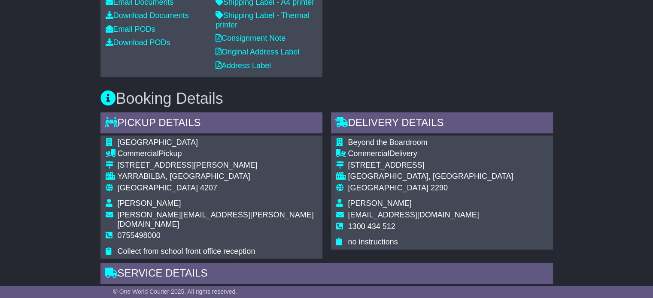
scroll to position [386, 0]
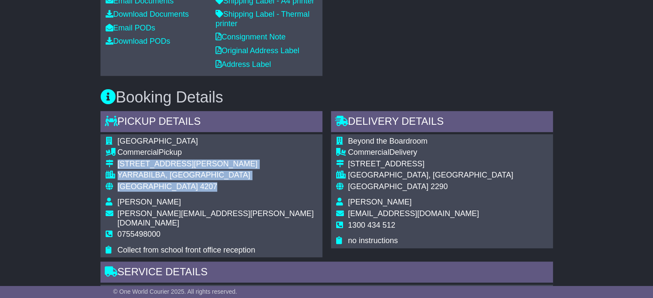
drag, startPoint x: 124, startPoint y: 178, endPoint x: 113, endPoint y: 161, distance: 20.1
click at [113, 161] on tbody "[GEOGRAPHIC_DATA] Commercial Pickup [STREET_ADDRESS][PERSON_NAME] [GEOGRAPHIC_D…" at bounding box center [212, 196] width 212 height 118
copy tbody "[STREET_ADDRESS][PERSON_NAME]"
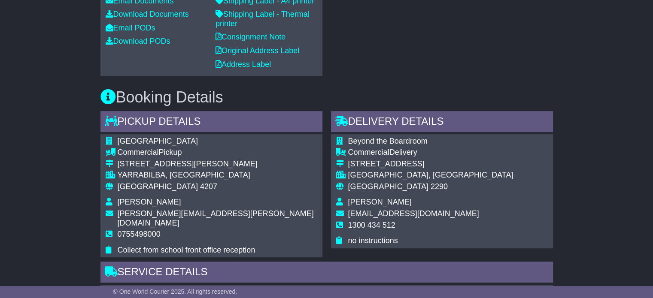
click at [153, 230] on span "0755498000" at bounding box center [139, 234] width 43 height 9
copy tbody "0755498000"
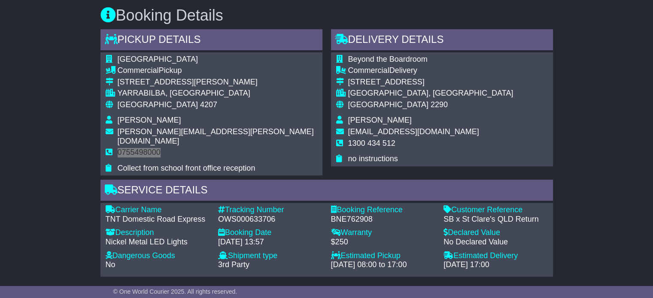
scroll to position [472, 0]
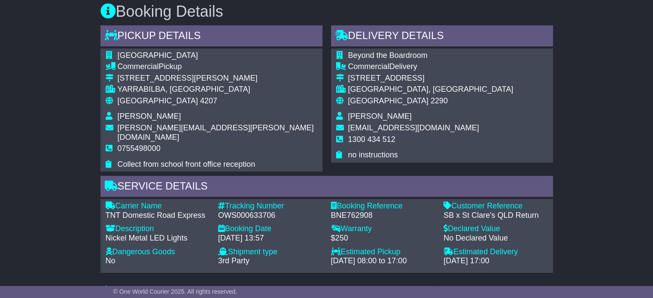
click at [259, 211] on div "OWS000633706" at bounding box center [270, 215] width 104 height 9
copy div "OWS000633706"
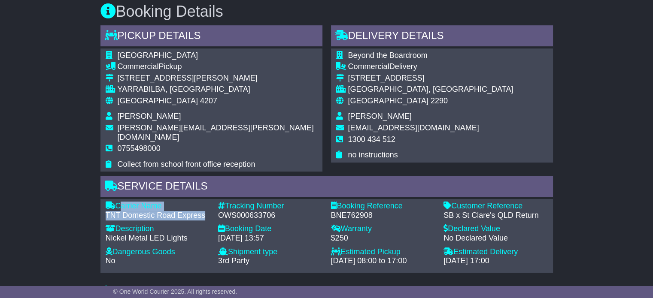
drag, startPoint x: 210, startPoint y: 207, endPoint x: 120, endPoint y: 199, distance: 90.5
click at [120, 202] on div "Carrier Name - TNT Domestic Road Express" at bounding box center [157, 211] width 113 height 18
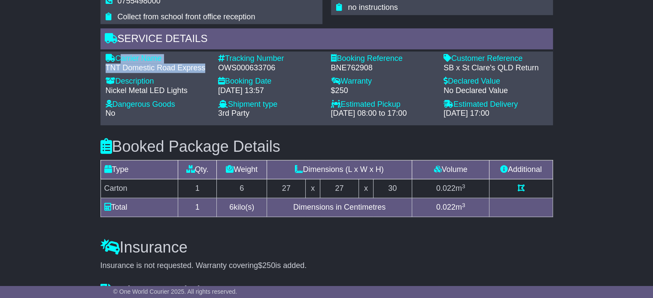
scroll to position [601, 0]
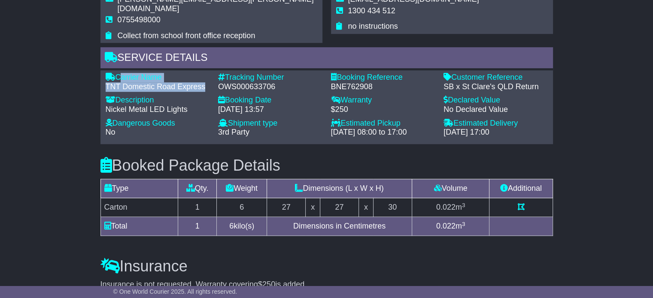
copy div "Carrier Name - TNT Domestic Road Express"
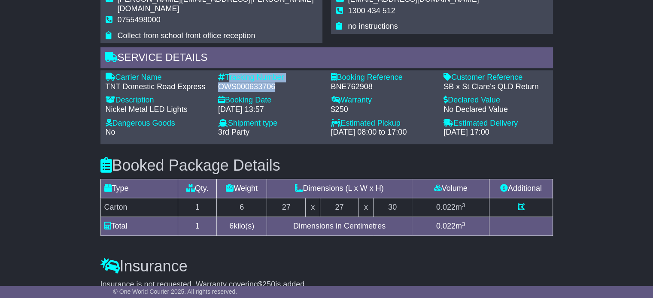
drag, startPoint x: 263, startPoint y: 79, endPoint x: 227, endPoint y: 65, distance: 38.6
click at [227, 73] on div "Tracking Number - OWS000633706" at bounding box center [270, 82] width 113 height 18
copy div "Tracking Number - OWS000633706"
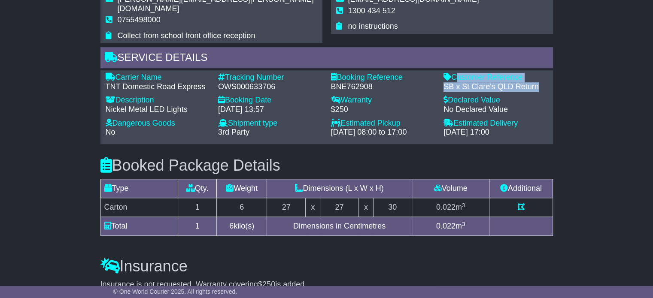
drag, startPoint x: 537, startPoint y: 75, endPoint x: 453, endPoint y: 68, distance: 84.8
click at [453, 73] on div "Customer Reference - SB x St Clare's QLD Return" at bounding box center [495, 82] width 113 height 18
copy div "Customer Reference - SB x St Clare's QLD Return"
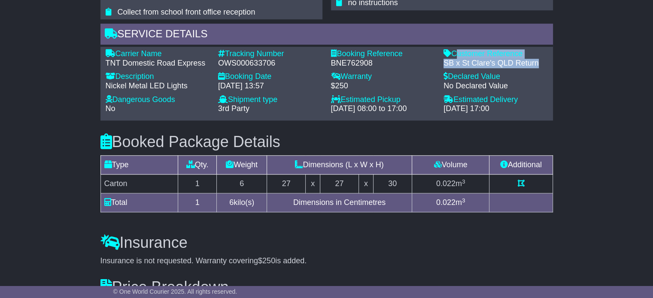
scroll to position [687, 0]
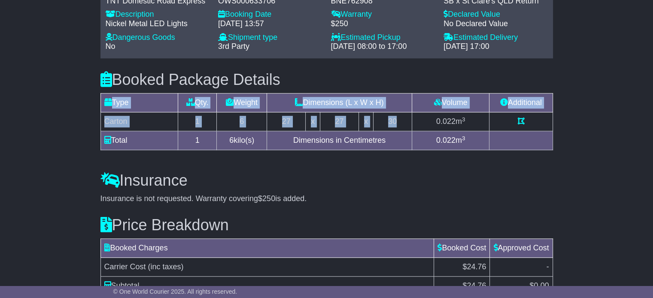
drag, startPoint x: 397, startPoint y: 110, endPoint x: 96, endPoint y: 107, distance: 300.5
click at [96, 107] on div "Booked Package Details (nonstackable) Type Qty. Weight Dimensions (L x W x H) V…" at bounding box center [326, 108] width 461 height 101
click at [349, 112] on td "27" at bounding box center [339, 121] width 39 height 19
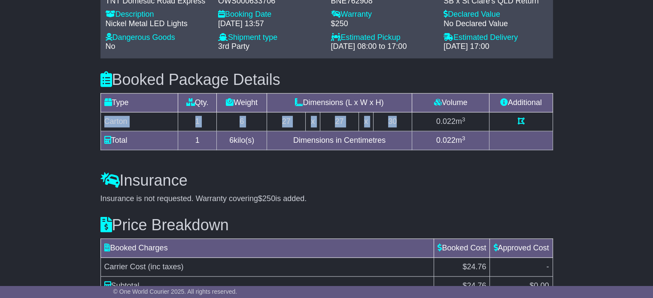
drag, startPoint x: 407, startPoint y: 110, endPoint x: 102, endPoint y: 109, distance: 304.4
click at [102, 112] on tr "Carton 1 6 27 x 27 x 30 0.022 m 3" at bounding box center [326, 121] width 452 height 19
copy tr "Carton 1 6 27 x 27 x 30"
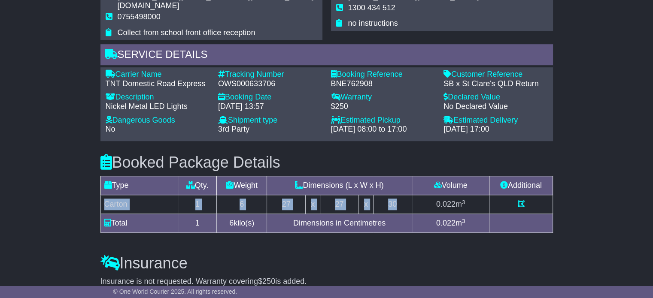
scroll to position [472, 0]
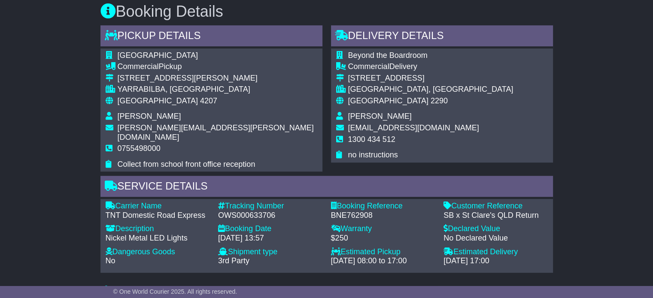
click at [362, 120] on span "[PERSON_NAME]" at bounding box center [380, 116] width 64 height 9
click at [362, 120] on span "Sophie Dean" at bounding box center [380, 116] width 64 height 9
copy tbody "Sophie Dean"
click at [379, 145] on td "1300 434 512" at bounding box center [430, 143] width 165 height 16
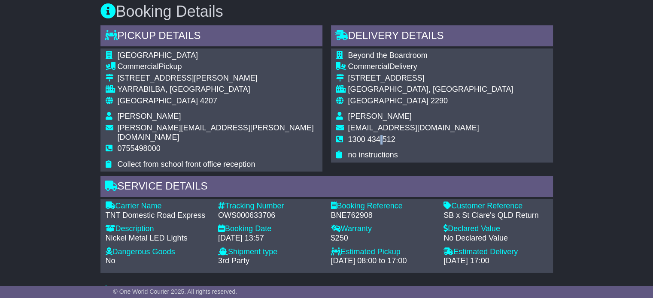
click at [379, 145] on td "1300 434 512" at bounding box center [430, 143] width 165 height 16
click at [379, 143] on span "1300 434 512" at bounding box center [371, 139] width 47 height 9
click at [379, 142] on span "1300 434 512" at bounding box center [371, 139] width 47 height 9
click at [134, 101] on span "[GEOGRAPHIC_DATA]" at bounding box center [158, 101] width 80 height 9
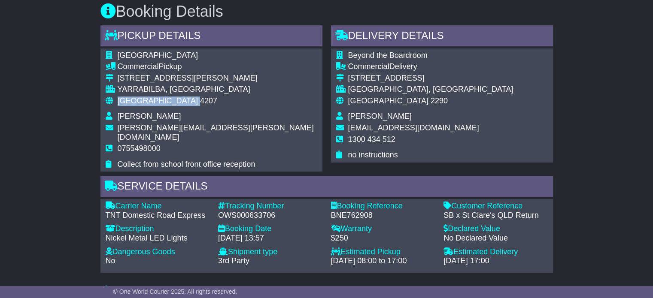
click at [134, 101] on span "[GEOGRAPHIC_DATA]" at bounding box center [158, 101] width 80 height 9
copy tbody "Australia 4207"
click at [377, 104] on div "Australia 2290" at bounding box center [430, 101] width 165 height 9
click at [377, 103] on span "[GEOGRAPHIC_DATA]" at bounding box center [388, 101] width 80 height 9
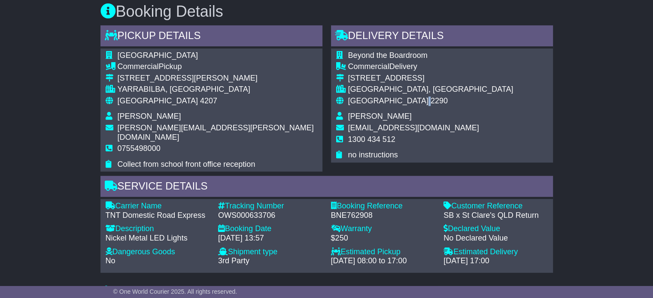
click at [377, 103] on span "[GEOGRAPHIC_DATA]" at bounding box center [388, 101] width 80 height 9
copy tbody "Australia 2290"
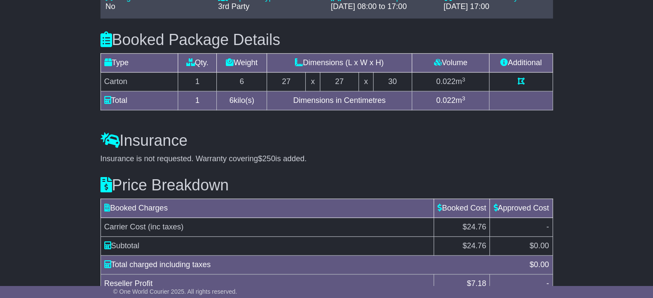
scroll to position [761, 0]
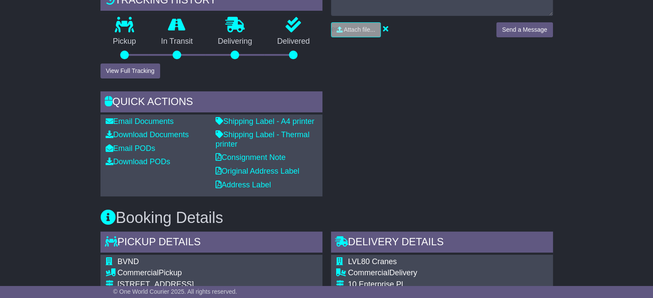
scroll to position [386, 0]
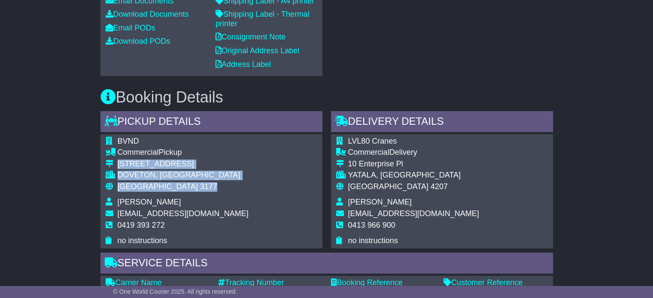
drag, startPoint x: 171, startPoint y: 191, endPoint x: 120, endPoint y: 165, distance: 57.0
click at [118, 166] on tbody "BVND Commercial Pickup [STREET_ADDRESS] [GEOGRAPHIC_DATA], [GEOGRAPHIC_DATA] Au…" at bounding box center [177, 191] width 143 height 109
copy tbody "[STREET_ADDRESS]"
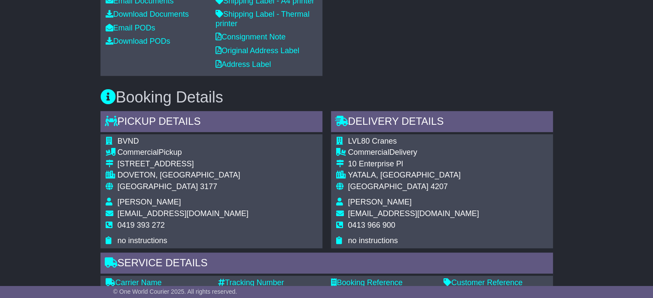
click at [143, 225] on span "0419 393 272" at bounding box center [141, 225] width 47 height 9
click at [144, 224] on span "0419 393 272" at bounding box center [141, 225] width 47 height 9
click at [143, 224] on span "0419 393 272" at bounding box center [141, 225] width 47 height 9
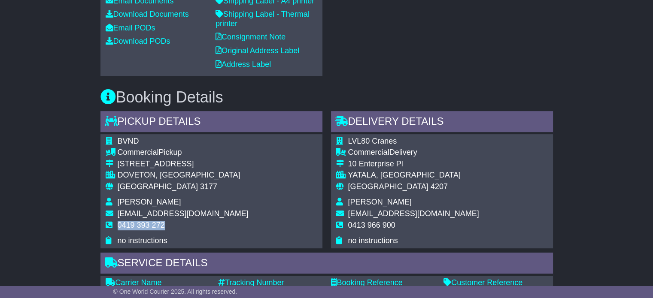
click at [143, 224] on span "0419 393 272" at bounding box center [141, 225] width 47 height 9
copy tbody "0419 393 272"
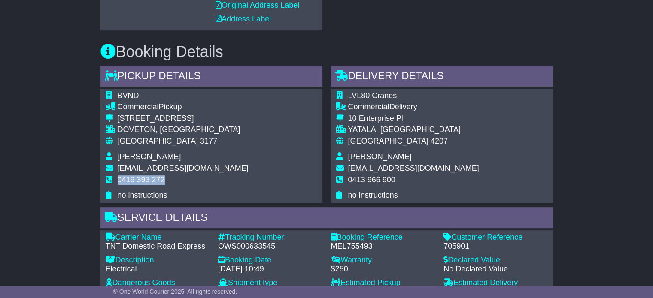
scroll to position [472, 0]
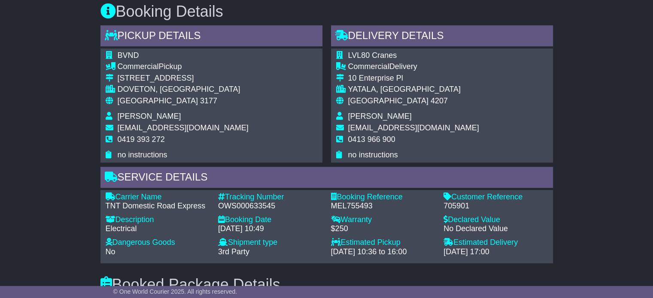
click at [247, 205] on div "OWS000633545" at bounding box center [270, 206] width 104 height 9
copy div "OWS000633545"
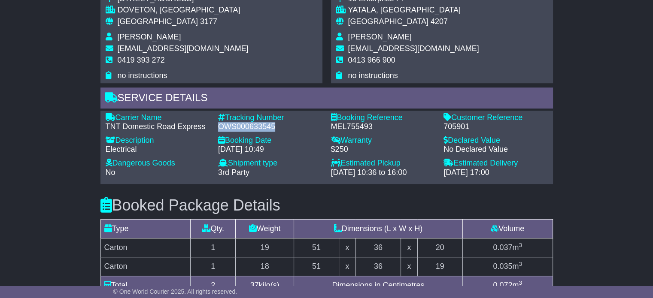
scroll to position [601, 0]
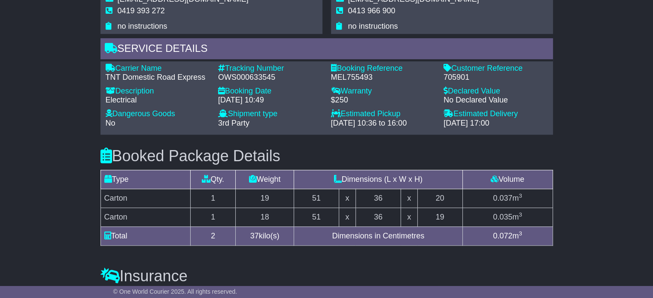
click at [254, 227] on td "37 kilo(s)" at bounding box center [265, 236] width 58 height 19
drag, startPoint x: 208, startPoint y: 76, endPoint x: 117, endPoint y: 67, distance: 91.8
click at [117, 67] on div "Carrier Name - TNT Domestic Road Express" at bounding box center [157, 73] width 113 height 18
copy div "Carrier Name - TNT Domestic Road Express"
drag, startPoint x: 276, startPoint y: 74, endPoint x: 228, endPoint y: 66, distance: 48.8
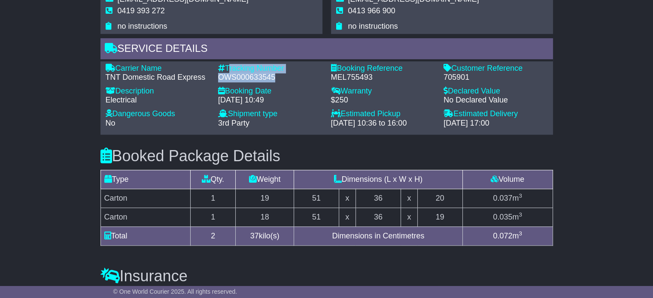
click at [228, 66] on div "Tracking Number - OWS000633545" at bounding box center [270, 73] width 113 height 18
copy div "Tracking Number - OWS000633545"
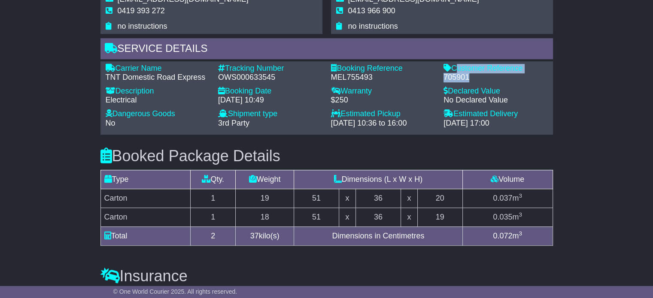
drag, startPoint x: 474, startPoint y: 79, endPoint x: 454, endPoint y: 70, distance: 22.1
click at [454, 70] on div "Customer Reference - 705901" at bounding box center [495, 73] width 113 height 18
copy div "Customer Reference - 705901"
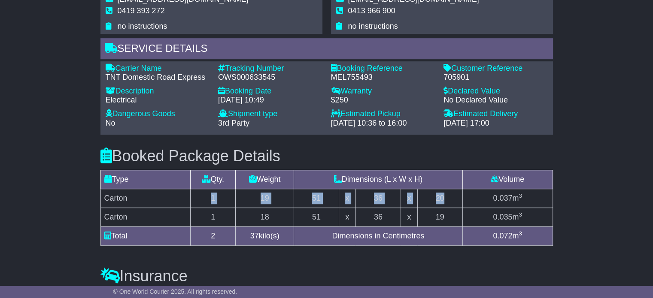
drag, startPoint x: 450, startPoint y: 189, endPoint x: 152, endPoint y: 191, distance: 298.4
click at [151, 193] on tr "Carton 1 19 51 x 36 x 20 0.037 m 3" at bounding box center [326, 198] width 452 height 19
click at [446, 197] on td "20" at bounding box center [439, 198] width 45 height 19
drag, startPoint x: 133, startPoint y: 167, endPoint x: 105, endPoint y: 199, distance: 42.0
click at [105, 200] on tr "Carton 1 19 51 x 36 x 20 0.037 m 3" at bounding box center [326, 198] width 452 height 19
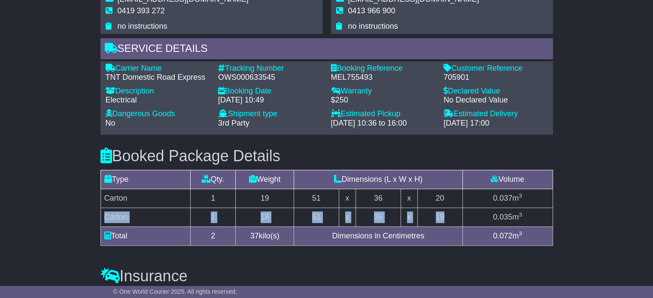
drag, startPoint x: 446, startPoint y: 215, endPoint x: 105, endPoint y: 214, distance: 341.3
click at [105, 214] on tr "Carton 1 18 51 x 36 x 19 0.035 m 3" at bounding box center [326, 217] width 452 height 19
copy tr "Carton 1 18 51 x 36 x 19"
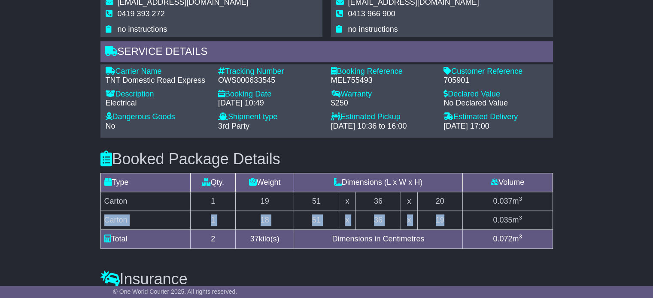
scroll to position [515, 0]
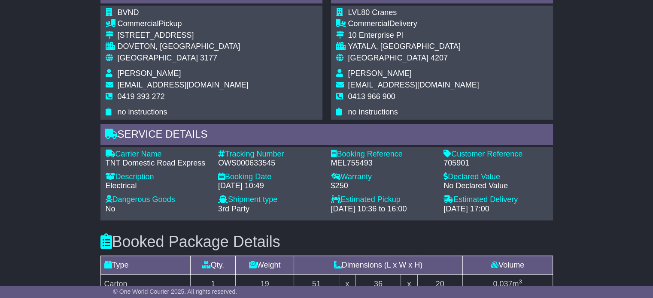
click at [373, 72] on span "Daniel Bugden" at bounding box center [380, 73] width 64 height 9
copy tbody "Daniel Bugden"
click at [375, 97] on span "0413 966 900" at bounding box center [371, 96] width 47 height 9
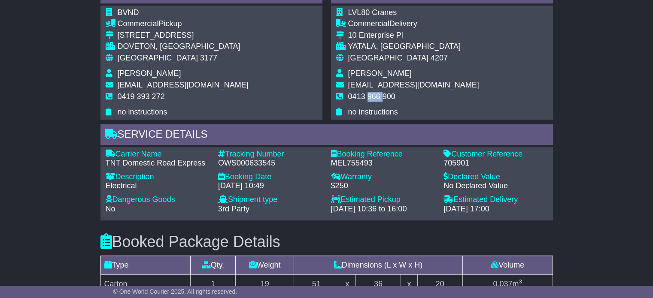
click at [375, 97] on span "0413 966 900" at bounding box center [371, 96] width 47 height 9
click at [374, 97] on span "0413 966 900" at bounding box center [371, 96] width 47 height 9
copy tbody "0413 966 900"
click at [141, 60] on span "[GEOGRAPHIC_DATA]" at bounding box center [158, 58] width 80 height 9
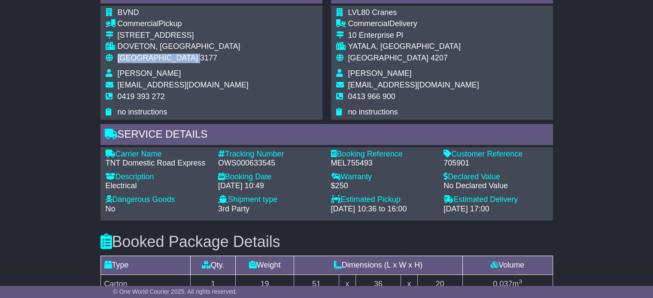
click at [141, 60] on span "[GEOGRAPHIC_DATA]" at bounding box center [158, 58] width 80 height 9
click at [366, 56] on span "[GEOGRAPHIC_DATA]" at bounding box center [388, 58] width 80 height 9
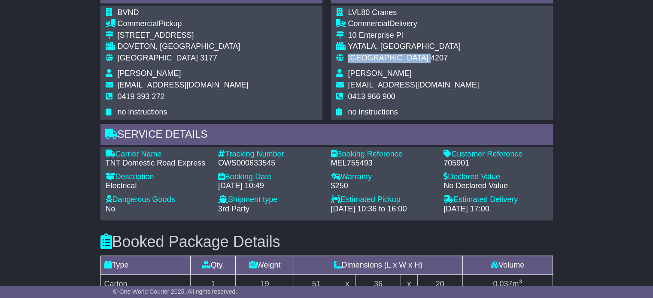
click at [366, 56] on span "[GEOGRAPHIC_DATA]" at bounding box center [388, 58] width 80 height 9
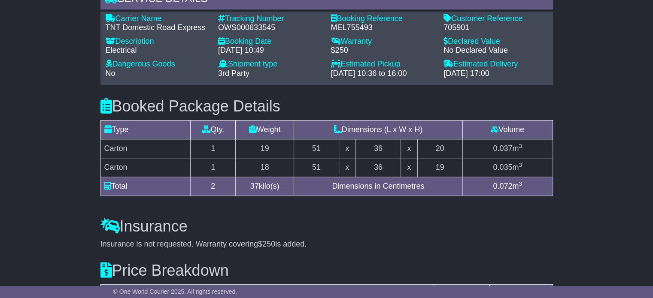
scroll to position [650, 0]
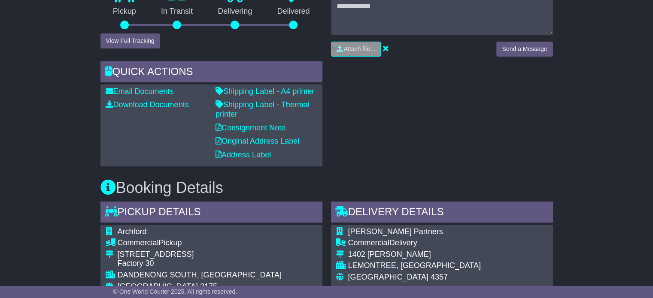
scroll to position [343, 0]
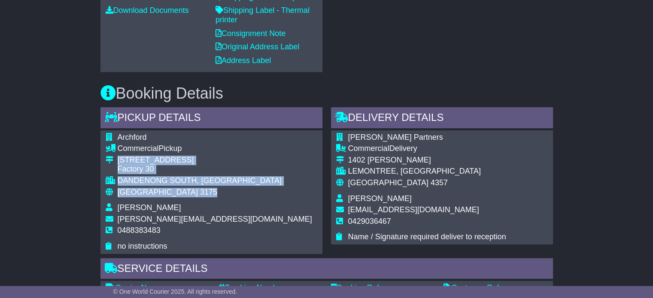
drag, startPoint x: 153, startPoint y: 190, endPoint x: 118, endPoint y: 161, distance: 45.7
click at [118, 161] on tbody "Archford Commercial Pickup [STREET_ADDRESS] [GEOGRAPHIC_DATA], [GEOGRAPHIC_DATA…" at bounding box center [209, 192] width 206 height 118
copy tbody "[STREET_ADDRESS]"
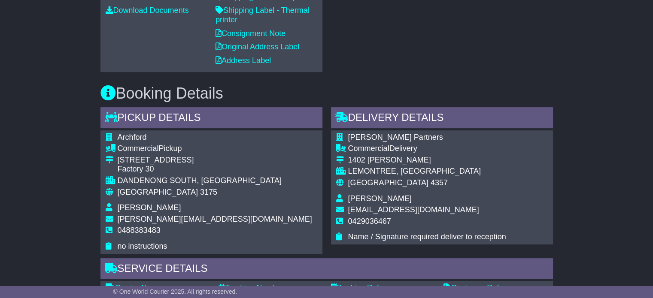
click at [130, 229] on span "0488383483" at bounding box center [139, 230] width 43 height 9
copy span "0488383483"
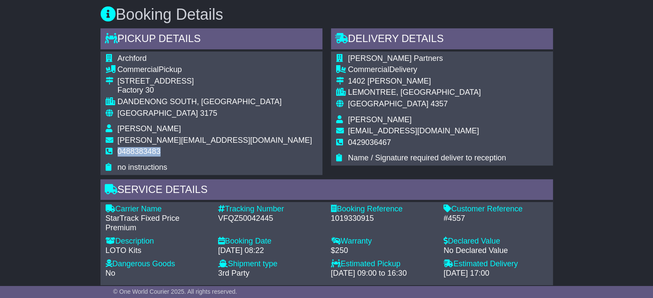
scroll to position [515, 0]
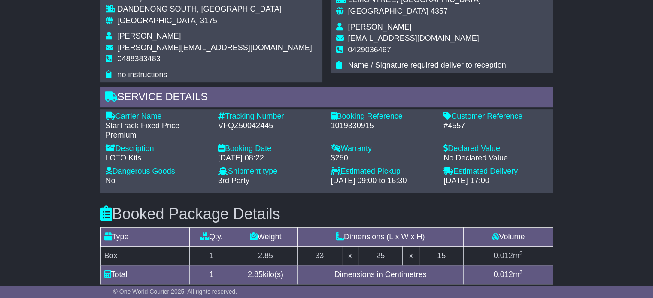
click at [249, 125] on div "VFQZ50042445" at bounding box center [270, 125] width 104 height 9
copy div "VFQZ50042445"
click at [140, 238] on td "Type" at bounding box center [144, 237] width 89 height 19
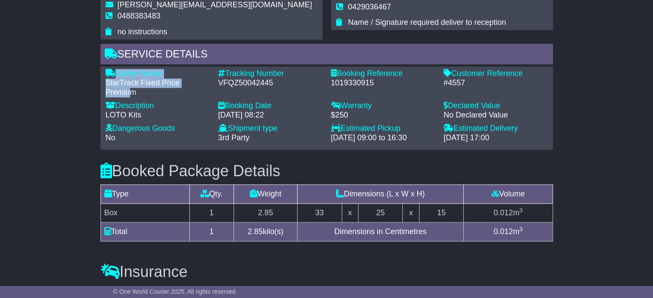
drag, startPoint x: 132, startPoint y: 92, endPoint x: 113, endPoint y: 69, distance: 29.9
click at [113, 69] on div "Carrier Name - StarTrack Fixed Price Premium" at bounding box center [157, 83] width 113 height 28
copy div "Carrier Name - StarTrack Fixed Price Premiu"
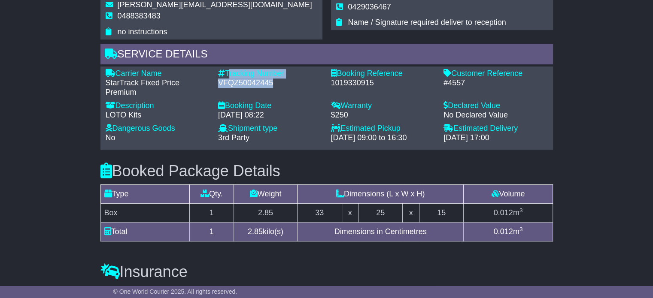
drag, startPoint x: 278, startPoint y: 84, endPoint x: 227, endPoint y: 75, distance: 51.8
click at [227, 75] on div "Tracking Number - VFQZ50042445" at bounding box center [270, 83] width 113 height 28
copy div "Tracking Number - VFQZ50042445"
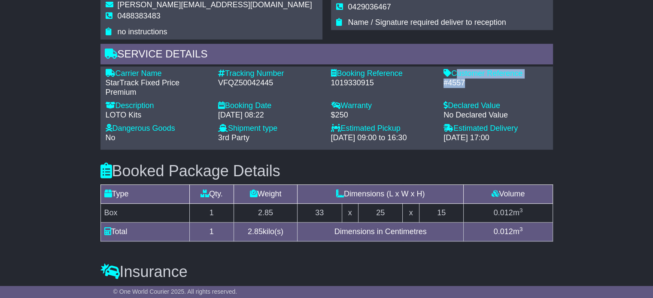
drag, startPoint x: 464, startPoint y: 82, endPoint x: 453, endPoint y: 73, distance: 13.4
click at [453, 73] on div "Customer Reference - #4557" at bounding box center [495, 83] width 113 height 28
copy div "Customer Reference - #4557"
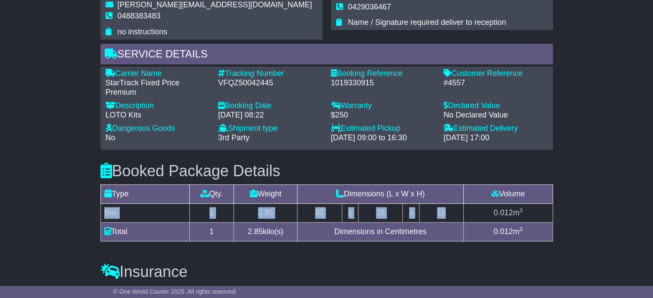
drag, startPoint x: 449, startPoint y: 211, endPoint x: 106, endPoint y: 212, distance: 343.4
click at [106, 212] on tr "Box 1 2.85 33 x 25 x 15 0.012 m 3" at bounding box center [326, 213] width 452 height 19
copy tr "Box 1 2.85 33 x 25 x 15"
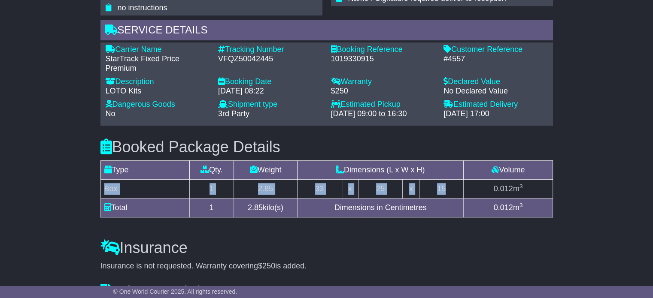
scroll to position [512, 0]
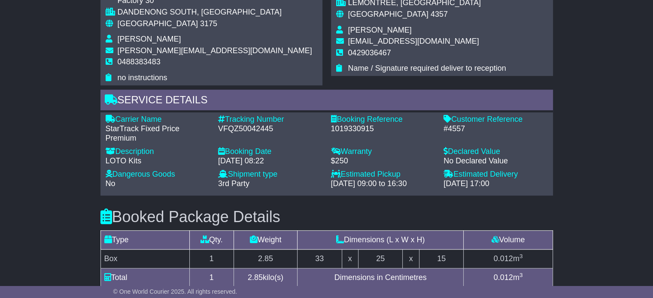
click at [367, 32] on span "[PERSON_NAME]" at bounding box center [380, 30] width 64 height 9
click at [367, 31] on span "[PERSON_NAME]" at bounding box center [380, 30] width 64 height 9
copy tbody "[PERSON_NAME]"
click at [356, 49] on span "0429036467" at bounding box center [369, 53] width 43 height 9
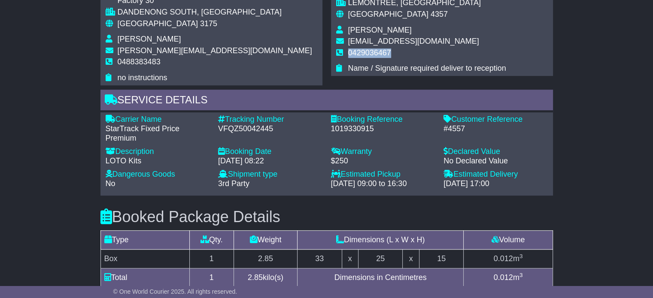
click at [355, 49] on span "0429036467" at bounding box center [369, 53] width 43 height 9
copy tbody "0429036467"
click at [144, 26] on span "[GEOGRAPHIC_DATA]" at bounding box center [158, 23] width 80 height 9
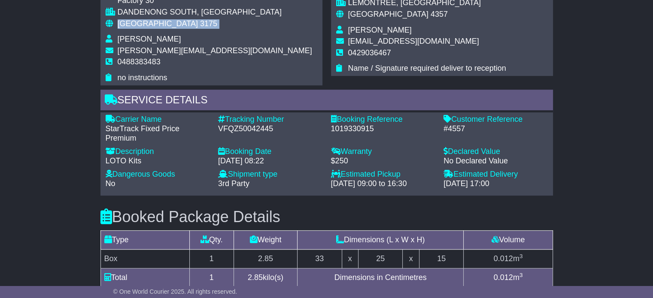
click at [144, 23] on span "[GEOGRAPHIC_DATA]" at bounding box center [158, 23] width 80 height 9
copy tbody "Australia 3175"
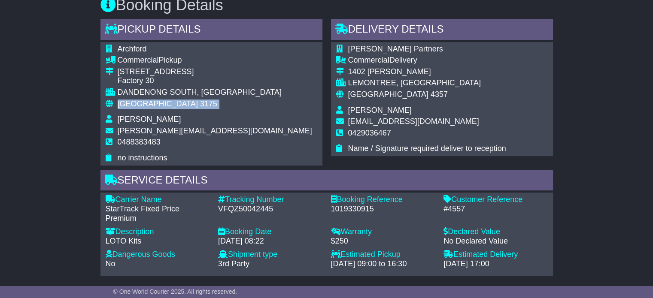
scroll to position [426, 0]
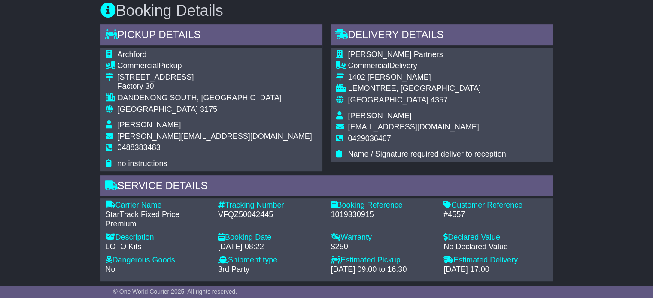
click at [367, 115] on span "[PERSON_NAME]" at bounding box center [380, 116] width 64 height 9
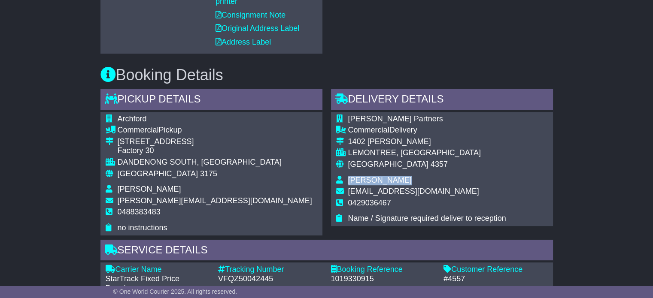
scroll to position [169, 0]
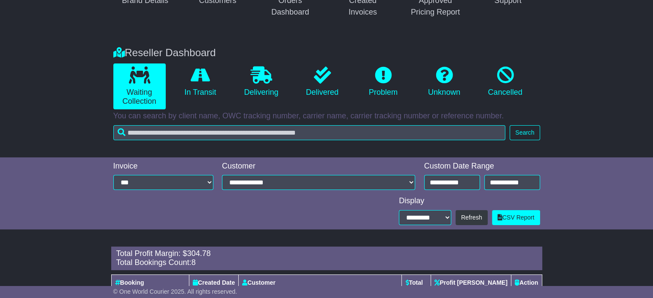
scroll to position [115, 0]
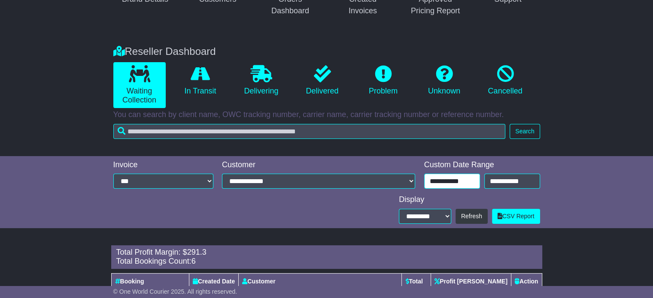
click at [450, 185] on input "**********" at bounding box center [452, 181] width 56 height 15
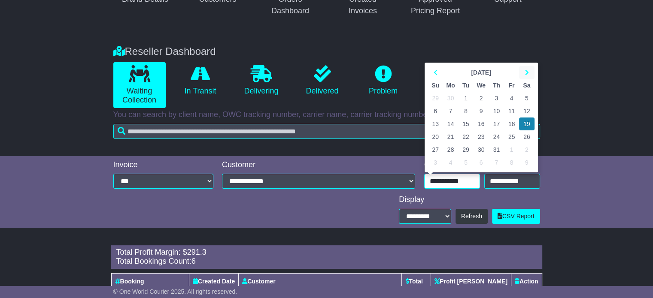
click at [525, 78] on th at bounding box center [526, 72] width 15 height 13
click at [483, 122] on td "13" at bounding box center [481, 124] width 15 height 13
type input "**********"
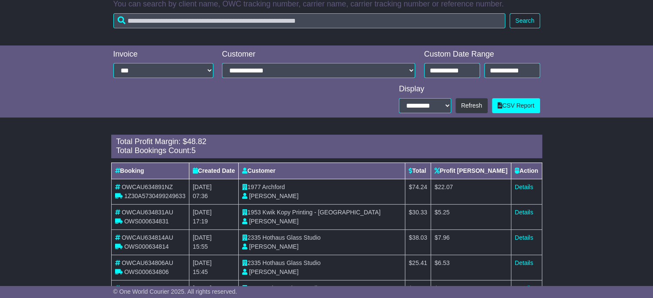
scroll to position [242, 0]
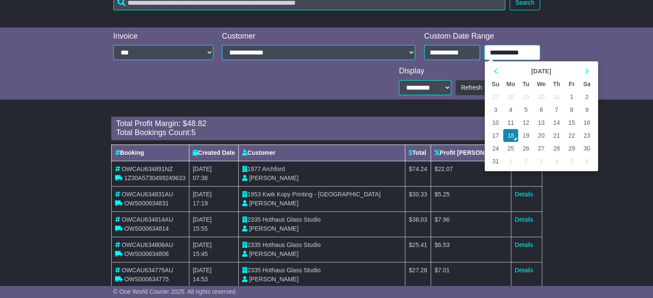
click at [500, 52] on input "**********" at bounding box center [512, 52] width 56 height 15
click at [541, 120] on td "13" at bounding box center [541, 122] width 15 height 13
type input "**********"
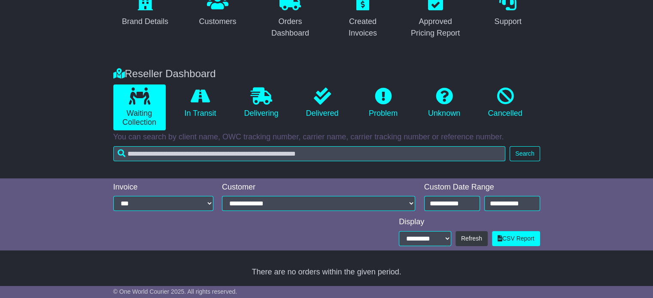
scroll to position [91, 0]
click at [215, 107] on link "In Transit" at bounding box center [200, 103] width 52 height 37
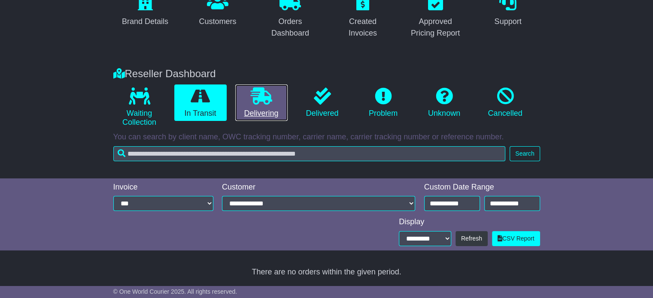
click at [275, 106] on link "Delivering" at bounding box center [261, 103] width 52 height 37
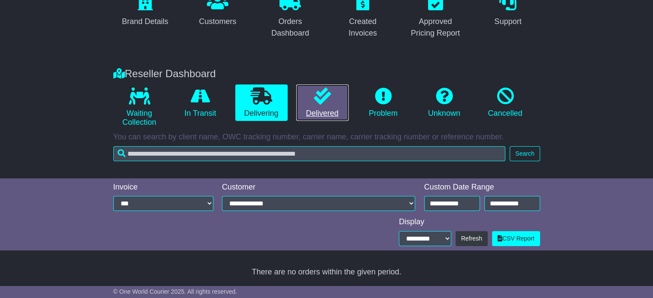
click at [323, 106] on link "Delivered" at bounding box center [322, 103] width 52 height 37
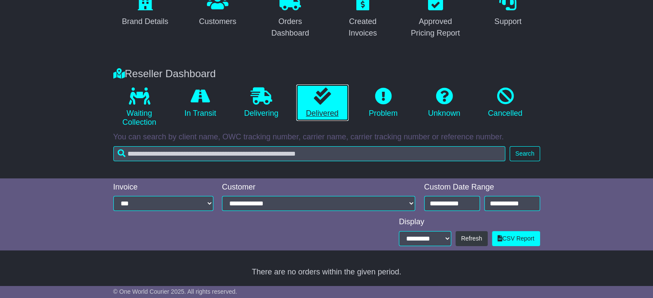
click at [328, 104] on link "Delivered" at bounding box center [322, 103] width 52 height 37
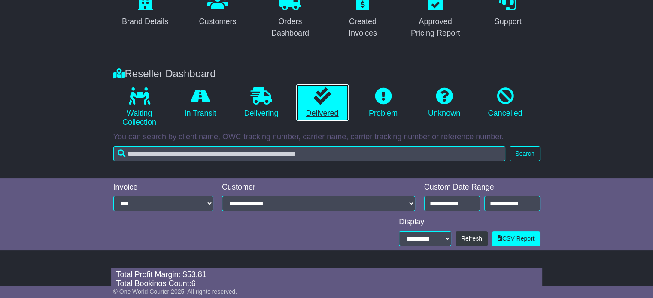
click at [328, 104] on link "Delivered" at bounding box center [322, 103] width 52 height 37
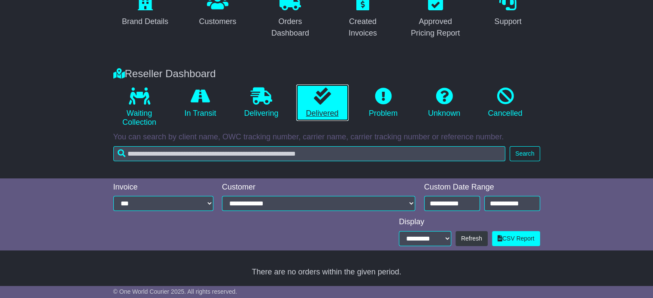
click at [328, 104] on link "Delivered" at bounding box center [322, 103] width 52 height 37
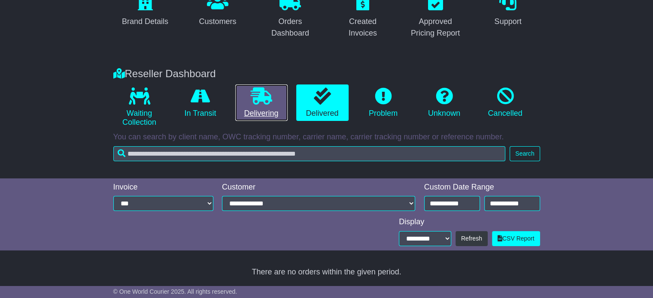
click at [259, 97] on icon at bounding box center [261, 96] width 21 height 17
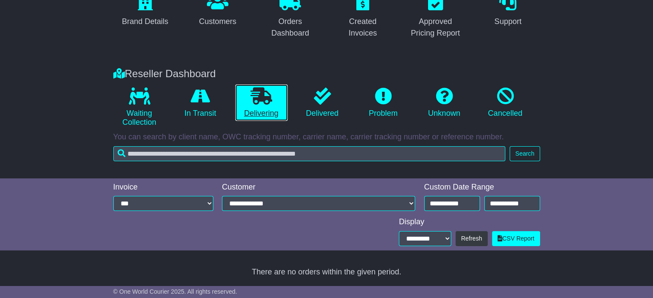
click at [259, 97] on icon at bounding box center [261, 96] width 21 height 17
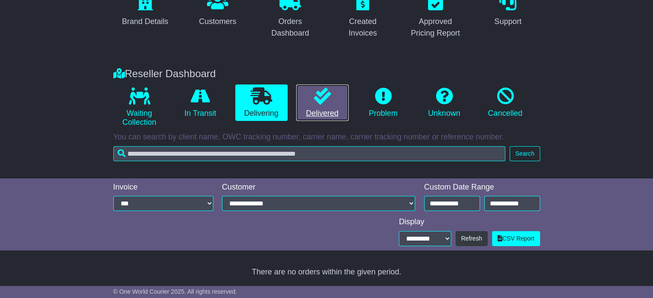
click at [334, 102] on link "Delivered" at bounding box center [322, 103] width 52 height 37
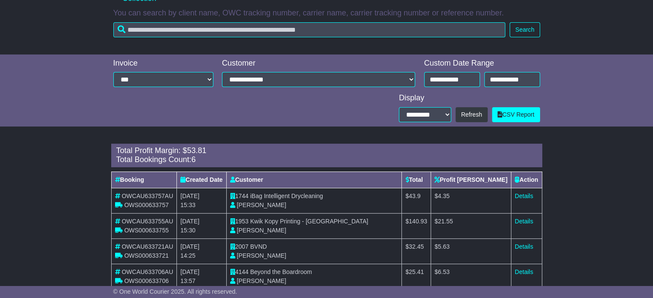
scroll to position [115, 0]
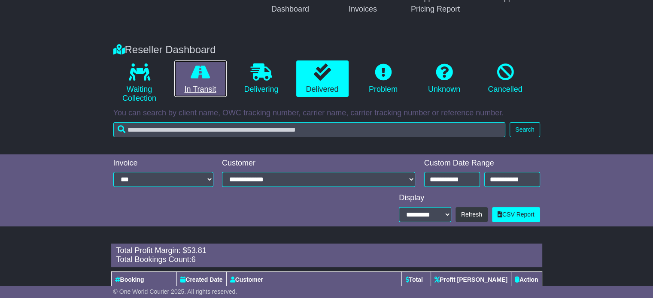
click at [203, 68] on icon at bounding box center [200, 72] width 19 height 17
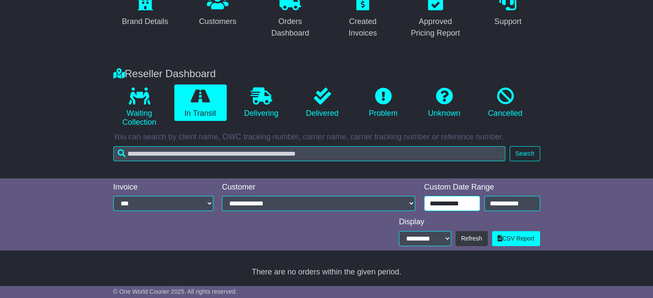
click at [448, 204] on input "**********" at bounding box center [452, 203] width 56 height 15
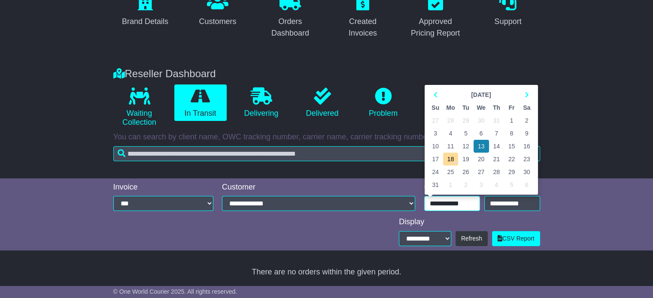
click at [497, 147] on td "14" at bounding box center [496, 146] width 15 height 13
type input "**********"
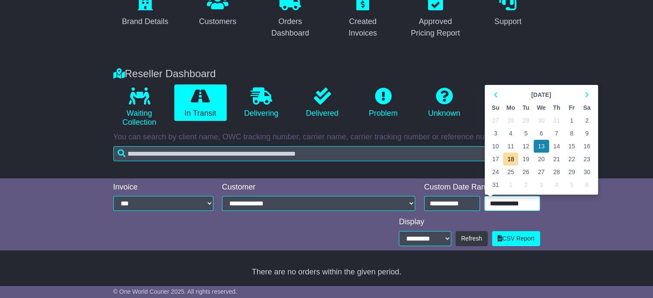
click at [500, 199] on input "**********" at bounding box center [512, 203] width 56 height 15
click at [555, 144] on td "14" at bounding box center [556, 146] width 15 height 13
type input "**********"
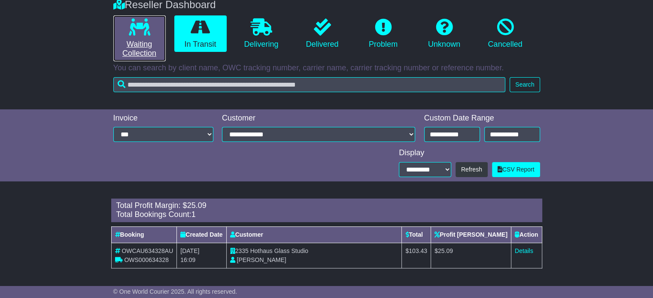
click at [144, 34] on icon at bounding box center [139, 26] width 21 height 17
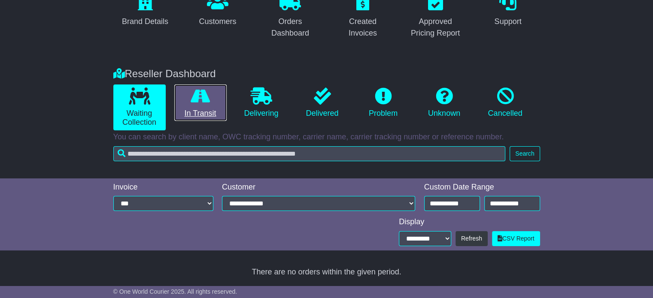
click at [205, 100] on icon at bounding box center [200, 96] width 19 height 17
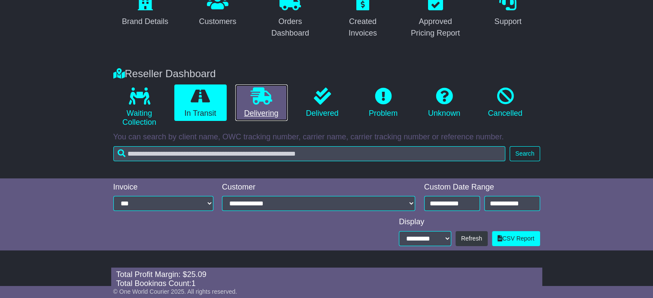
click at [258, 96] on icon at bounding box center [261, 96] width 21 height 17
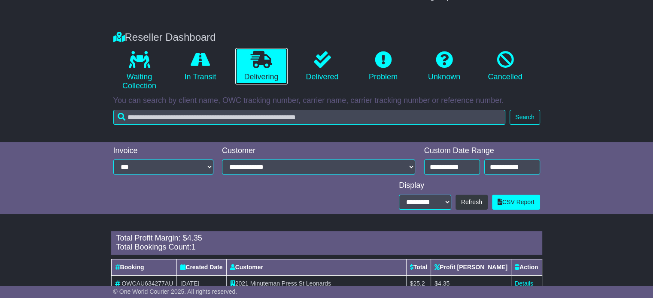
scroll to position [160, 0]
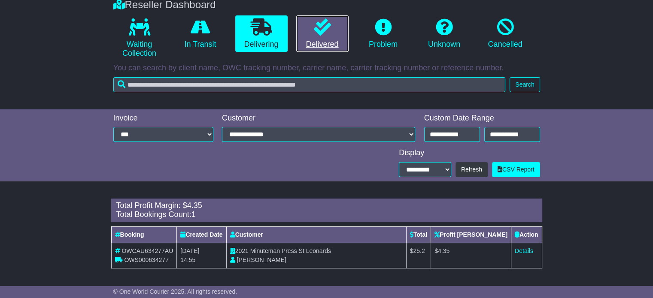
click at [323, 33] on icon at bounding box center [322, 26] width 17 height 17
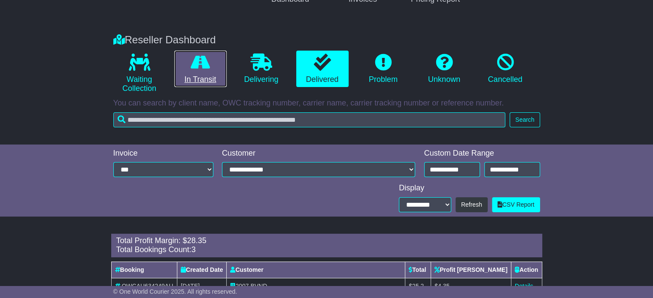
click at [199, 76] on link "In Transit" at bounding box center [200, 69] width 52 height 37
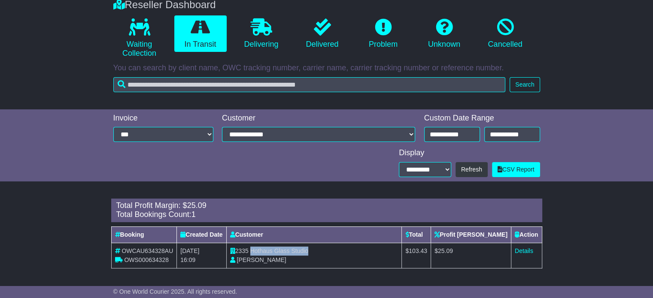
drag, startPoint x: 254, startPoint y: 248, endPoint x: 321, endPoint y: 251, distance: 67.0
click at [321, 251] on td "2335 Hothaus Glass Studio Laurel Baranyai" at bounding box center [314, 255] width 176 height 25
copy span "Hothaus Glass Studio"
click at [523, 251] on link "Details" at bounding box center [524, 251] width 18 height 7
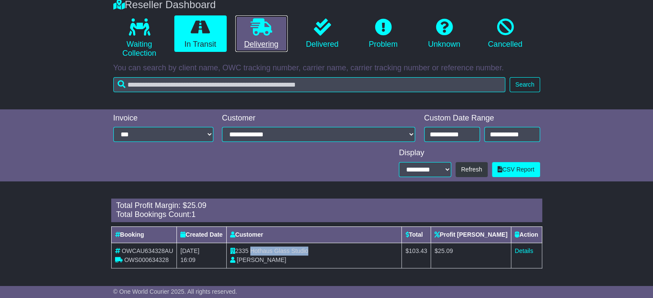
click at [246, 19] on link "Delivering" at bounding box center [261, 33] width 52 height 37
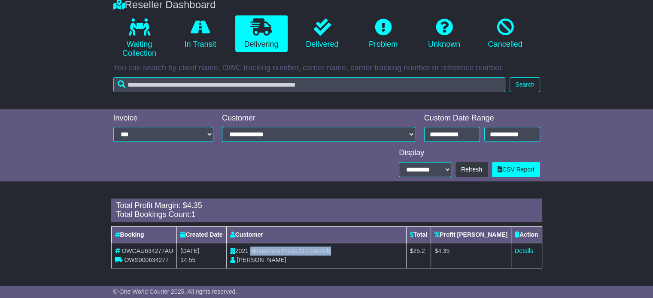
drag, startPoint x: 255, startPoint y: 251, endPoint x: 357, endPoint y: 249, distance: 101.3
click at [355, 251] on td "2021 Minuteman Press St Leonards David Jackson" at bounding box center [316, 255] width 180 height 25
copy span "Minuteman Press St Leonards"
click at [514, 247] on td "Details" at bounding box center [526, 255] width 31 height 25
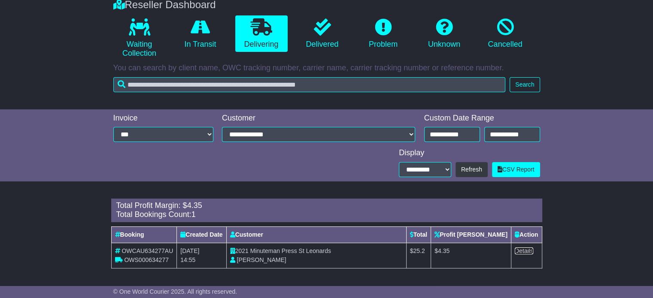
click at [526, 248] on link "Details" at bounding box center [524, 251] width 18 height 7
click at [316, 29] on icon at bounding box center [322, 26] width 17 height 17
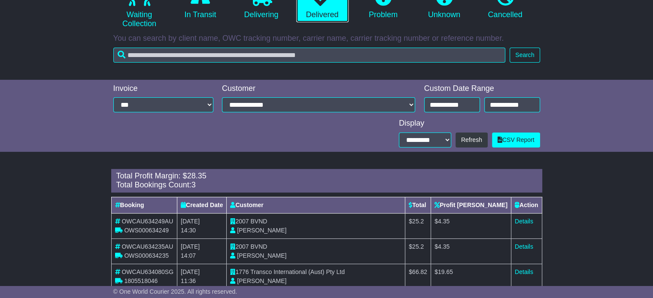
scroll to position [211, 0]
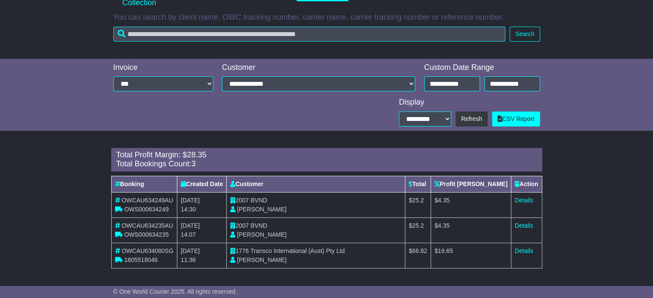
click at [266, 202] on span "BVND" at bounding box center [258, 200] width 17 height 7
copy span "BVND"
click at [524, 197] on link "Details" at bounding box center [524, 200] width 18 height 7
click at [263, 225] on span "BVND" at bounding box center [258, 225] width 17 height 7
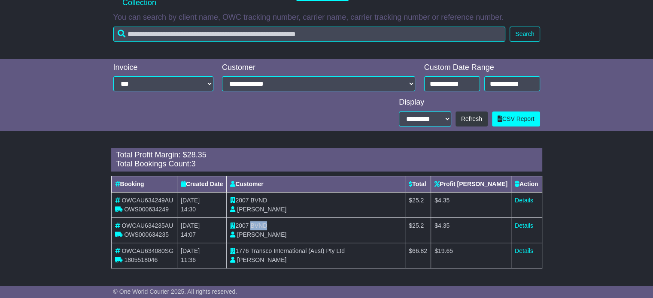
click at [263, 225] on span "BVND" at bounding box center [258, 225] width 17 height 7
copy span "BVND"
click at [524, 227] on link "Details" at bounding box center [524, 225] width 18 height 7
drag, startPoint x: 256, startPoint y: 250, endPoint x: 350, endPoint y: 251, distance: 94.0
click at [350, 251] on td "1776 Transco International (Aust) Pty Ltd Akitha Perera" at bounding box center [316, 255] width 179 height 25
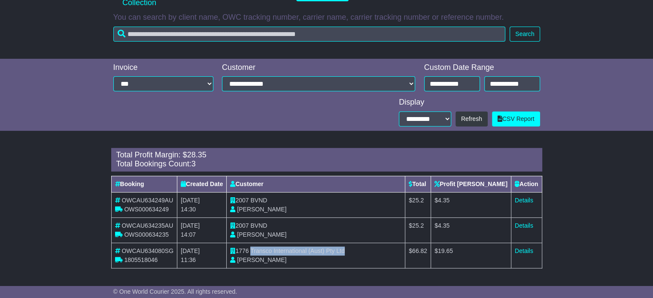
copy span "Transco International (Aust) Pty Ltd"
click at [532, 254] on td "Details" at bounding box center [526, 255] width 31 height 25
click at [524, 252] on link "Details" at bounding box center [524, 251] width 18 height 7
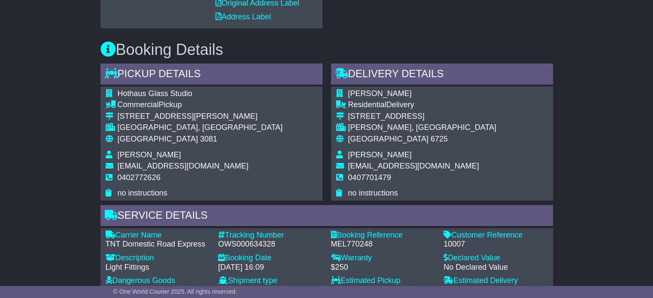
scroll to position [429, 0]
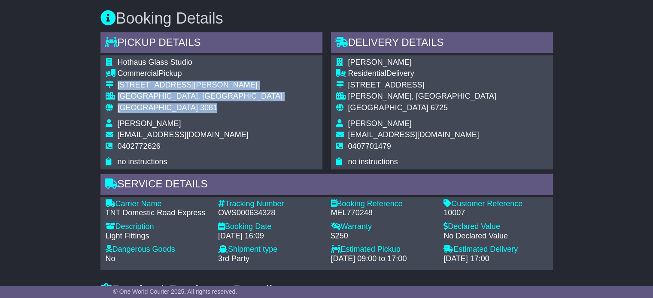
drag, startPoint x: 172, startPoint y: 113, endPoint x: 118, endPoint y: 79, distance: 64.1
click at [117, 80] on tbody "Hothaus Glass Studio Commercial Pickup [STREET_ADDRESS][PERSON_NAME] [GEOGRAPHI…" at bounding box center [194, 112] width 177 height 109
copy tbody "[STREET_ADDRESS][PERSON_NAME]"
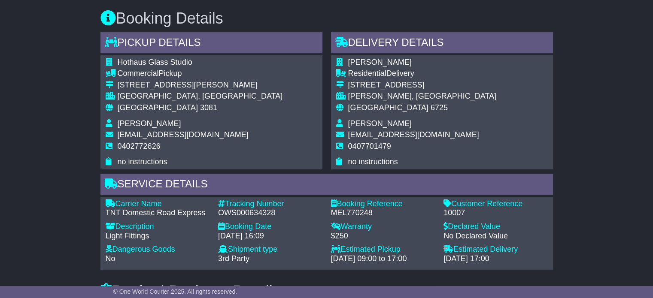
click at [148, 145] on span "0402772626" at bounding box center [139, 146] width 43 height 9
copy tbody "0402772626"
click at [256, 210] on div "OWS000634328" at bounding box center [270, 213] width 104 height 9
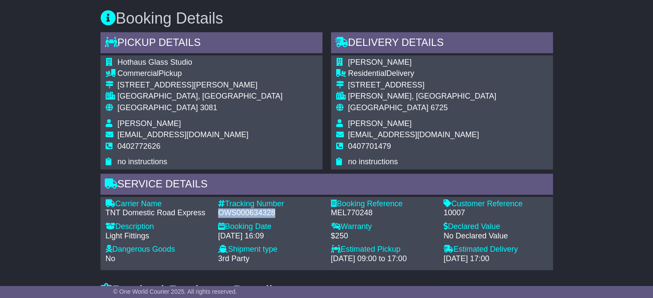
click at [256, 210] on div "OWS000634328" at bounding box center [270, 213] width 104 height 9
copy div "OWS000634328"
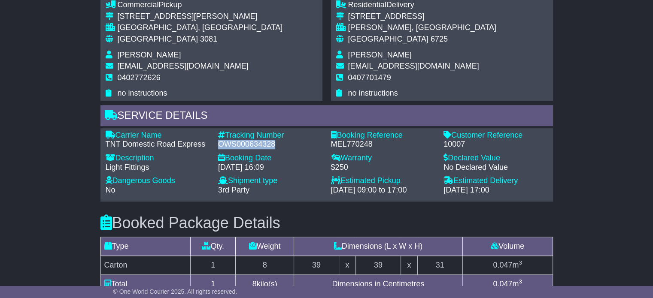
scroll to position [558, 0]
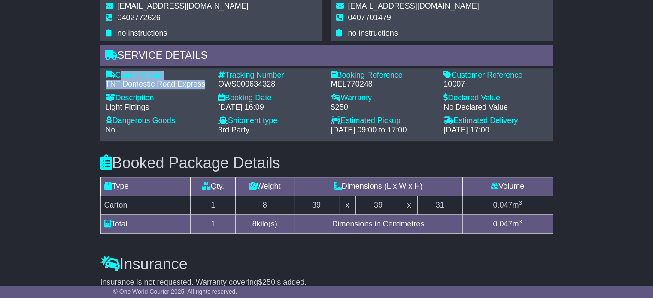
drag, startPoint x: 202, startPoint y: 83, endPoint x: 117, endPoint y: 70, distance: 86.0
click at [117, 71] on div "Carrier Name - TNT Domestic Road Express" at bounding box center [157, 80] width 113 height 18
copy div "Carrier Name - TNT Domestic Road Express"
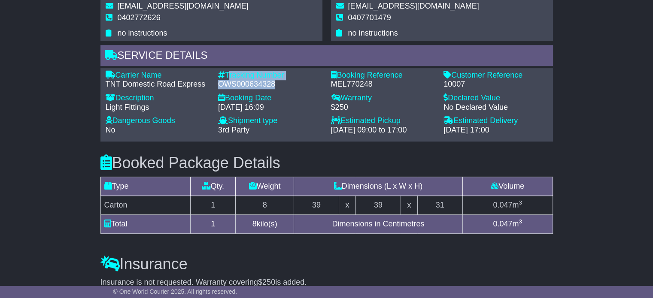
drag, startPoint x: 275, startPoint y: 84, endPoint x: 227, endPoint y: 74, distance: 48.7
click at [227, 74] on div "Tracking Number - OWS000634328" at bounding box center [270, 80] width 113 height 18
copy div "Tracking Number - OWS000634328"
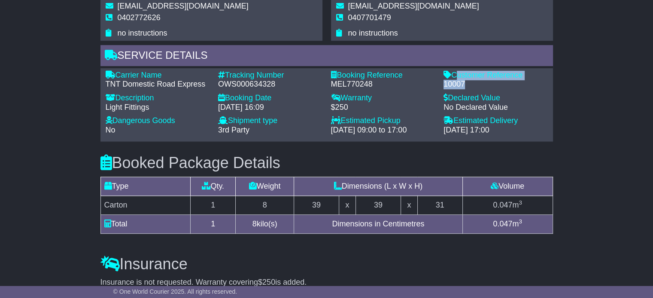
drag, startPoint x: 464, startPoint y: 82, endPoint x: 452, endPoint y: 74, distance: 13.9
click at [452, 74] on div "Customer Reference - 10007" at bounding box center [495, 80] width 113 height 18
copy div "Customer Reference - 10007"
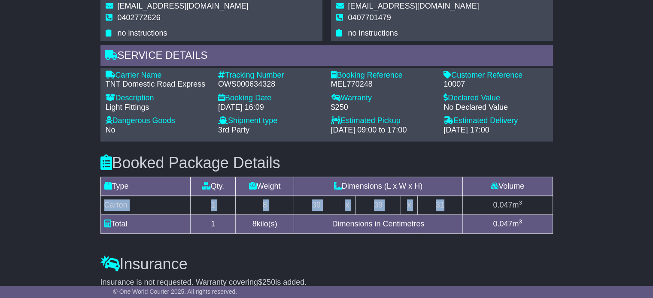
drag, startPoint x: 450, startPoint y: 205, endPoint x: 107, endPoint y: 199, distance: 343.1
click at [106, 199] on tr "Carton 1 8 39 x 39 x 31 0.047 m 3" at bounding box center [326, 205] width 452 height 19
copy tr "arton 1 8 39 x 39 x 31"
click at [118, 208] on td "Carton" at bounding box center [145, 205] width 90 height 19
drag, startPoint x: 105, startPoint y: 204, endPoint x: 455, endPoint y: 207, distance: 350.3
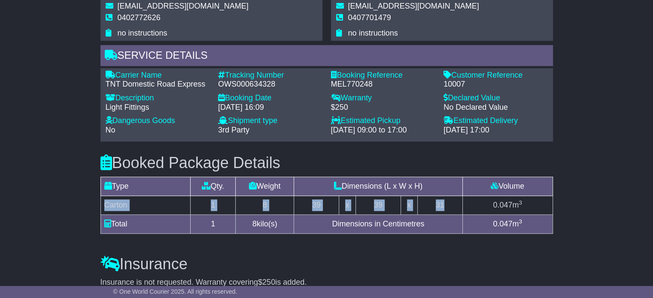
click at [455, 207] on tr "Carton 1 8 39 x 39 x 31 0.047 m 3" at bounding box center [326, 205] width 452 height 19
copy tr "Carton 1 8 39 x 39 x 31"
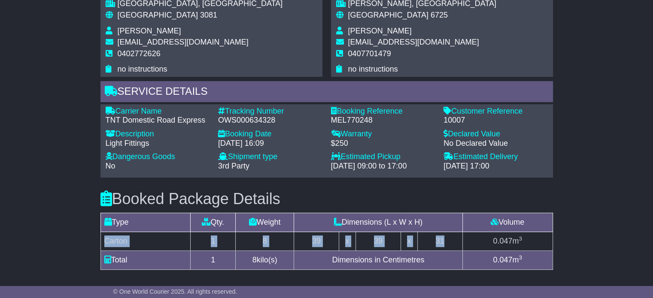
scroll to position [429, 0]
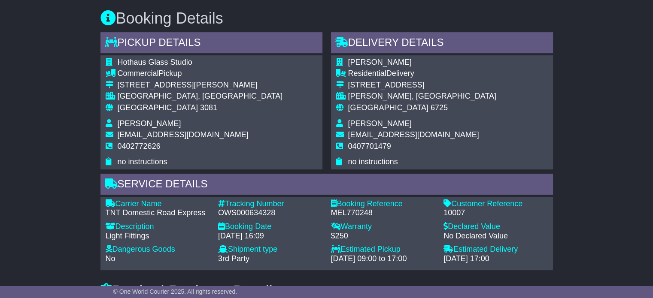
click at [382, 122] on span "Lisa Burton" at bounding box center [380, 123] width 64 height 9
copy tbody "Lisa Burton"
click at [249, 215] on div "OWS000634328" at bounding box center [270, 213] width 104 height 9
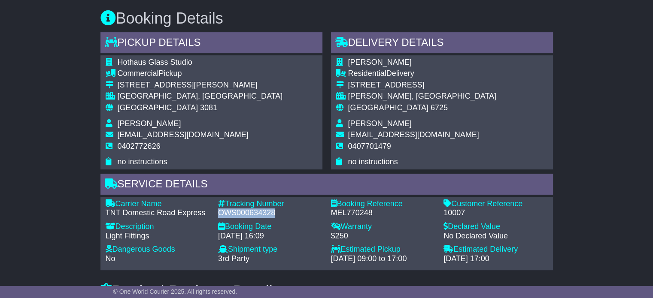
click at [249, 215] on div "OWS000634328" at bounding box center [270, 213] width 104 height 9
copy div "OWS000634328"
click at [374, 147] on span "0407701479" at bounding box center [369, 146] width 43 height 9
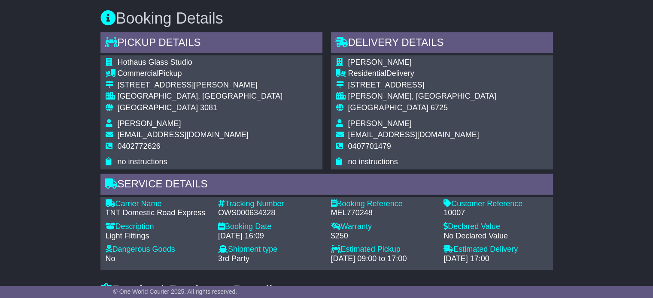
click at [133, 106] on span "[GEOGRAPHIC_DATA]" at bounding box center [158, 107] width 80 height 9
click at [368, 106] on span "[GEOGRAPHIC_DATA]" at bounding box center [388, 107] width 80 height 9
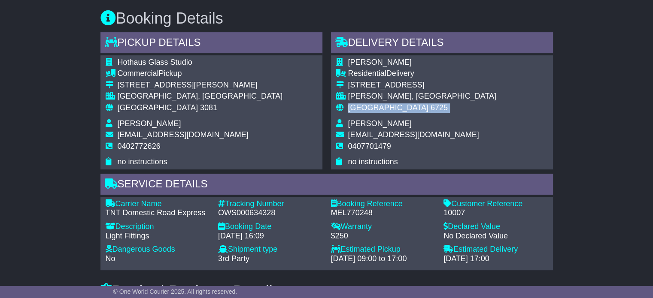
click at [368, 106] on span "[GEOGRAPHIC_DATA]" at bounding box center [388, 107] width 80 height 9
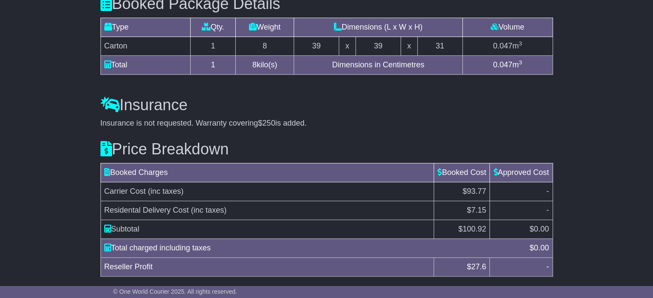
scroll to position [744, 0]
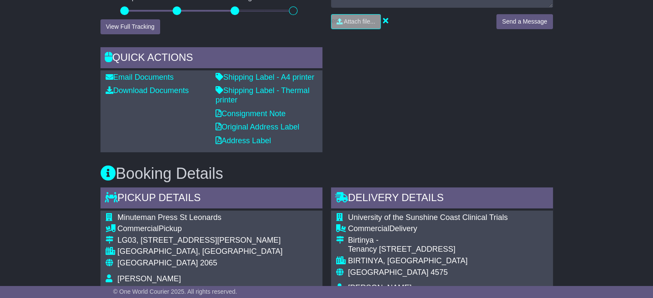
scroll to position [343, 0]
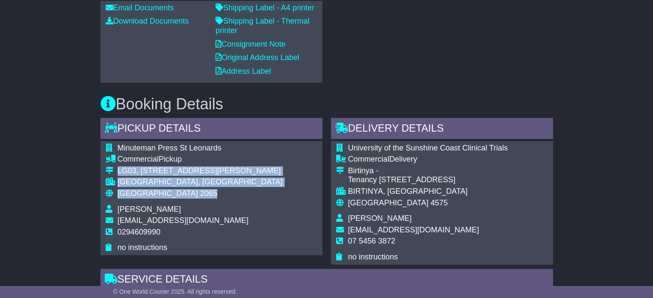
drag, startPoint x: 173, startPoint y: 198, endPoint x: 118, endPoint y: 166, distance: 63.1
click at [118, 166] on tbody "Minuteman Press St Leonards Commercial Pickup [STREET_ADDRESS][PERSON_NAME] [GE…" at bounding box center [194, 198] width 177 height 109
copy tbody "LG03, [STREET_ADDRESS][PERSON_NAME]"
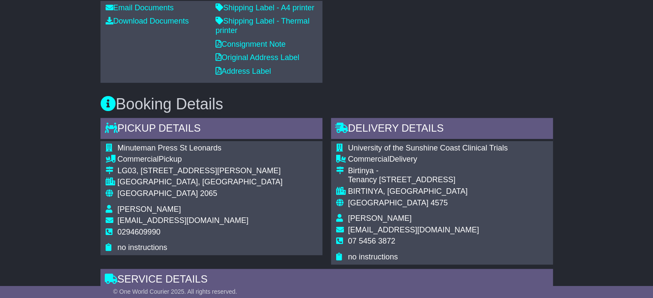
click at [129, 237] on td "0294609990" at bounding box center [200, 236] width 165 height 16
click at [132, 233] on span "0294609990" at bounding box center [139, 232] width 43 height 9
copy tbody "0294609990"
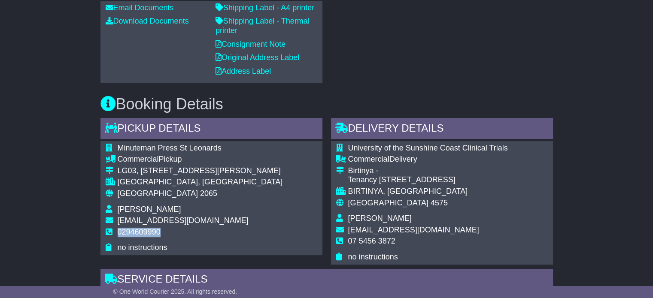
scroll to position [429, 0]
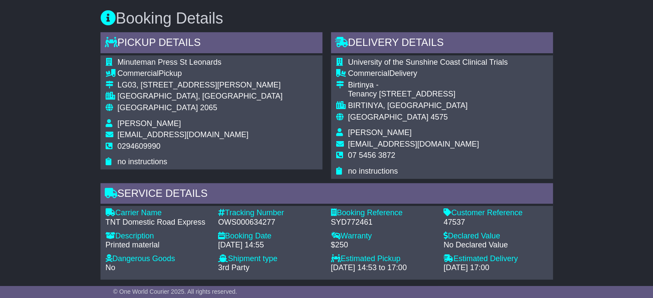
click at [265, 222] on div "OWS000634277" at bounding box center [270, 222] width 104 height 9
copy div "OWS000634277"
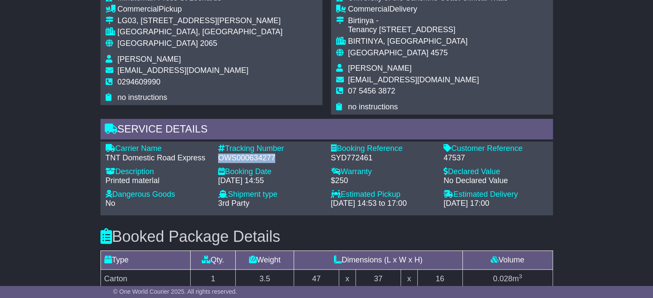
scroll to position [601, 0]
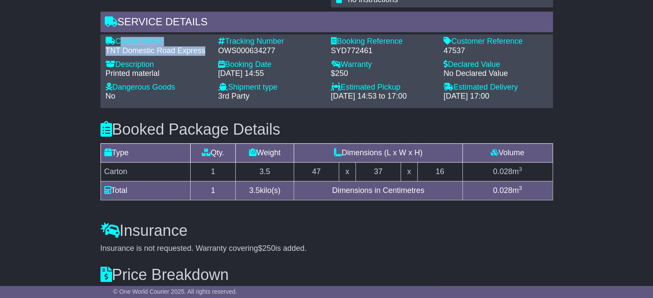
drag, startPoint x: 204, startPoint y: 51, endPoint x: 117, endPoint y: 38, distance: 88.1
click at [117, 38] on div "Carrier Name - TNT Domestic Road Express" at bounding box center [157, 46] width 113 height 18
copy div "Carrier Name - TNT Domestic Road Express"
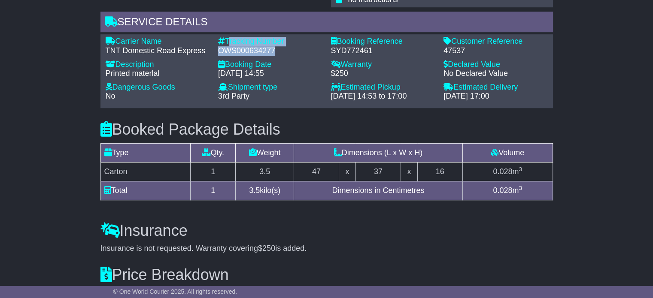
drag, startPoint x: 275, startPoint y: 48, endPoint x: 226, endPoint y: 41, distance: 49.4
click at [226, 41] on div "Tracking Number - OWS000634277" at bounding box center [270, 46] width 113 height 18
copy div "Tracking Number - OWS000634277"
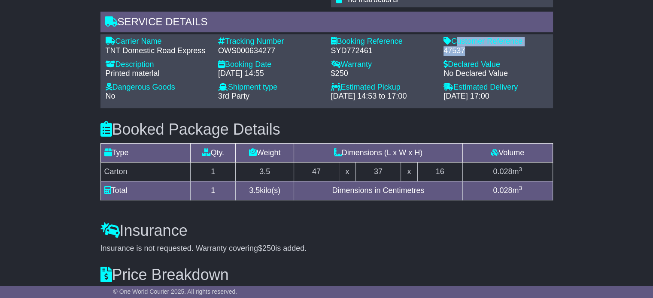
drag, startPoint x: 465, startPoint y: 48, endPoint x: 455, endPoint y: 37, distance: 14.9
click at [455, 37] on div "Customer Reference - 47537" at bounding box center [495, 46] width 113 height 18
copy div "Customer Reference - 47537"
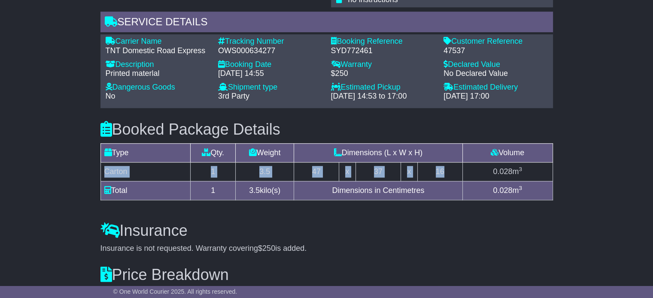
drag, startPoint x: 450, startPoint y: 168, endPoint x: 105, endPoint y: 171, distance: 344.7
click at [105, 171] on tr "Carton 1 3.5 47 x 37 x 16 0.028 m 3" at bounding box center [326, 171] width 452 height 19
copy tr "Carton 1 3.5 47 x 37 x 16"
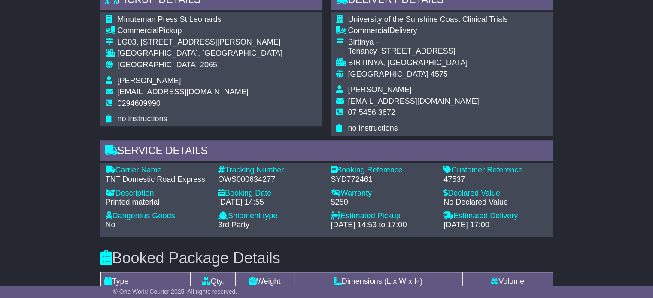
click at [392, 93] on span "Lindley Mattiazzi" at bounding box center [380, 89] width 64 height 9
copy tbody "Lindley Mattiazzi"
click at [379, 112] on span "07 5456 3872" at bounding box center [371, 112] width 47 height 9
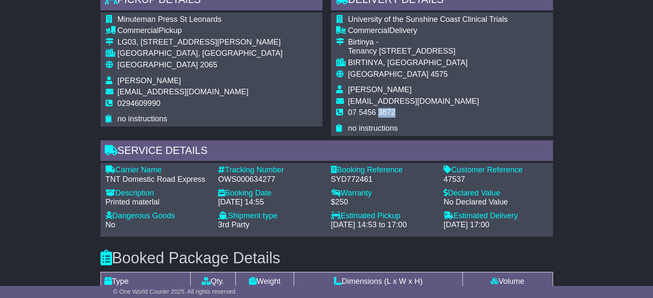
click at [379, 112] on span "07 5456 3872" at bounding box center [371, 112] width 47 height 9
copy tbody "07 5456 3872"
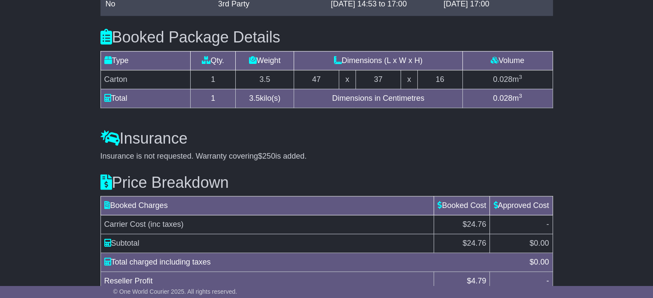
scroll to position [734, 0]
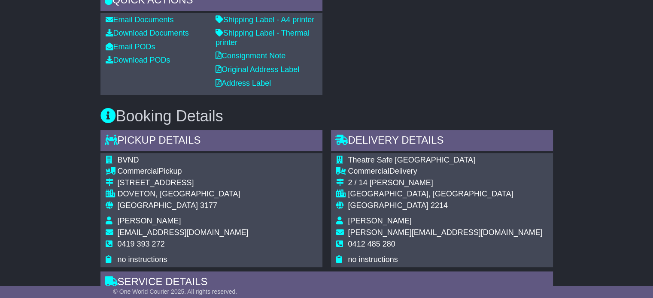
scroll to position [429, 0]
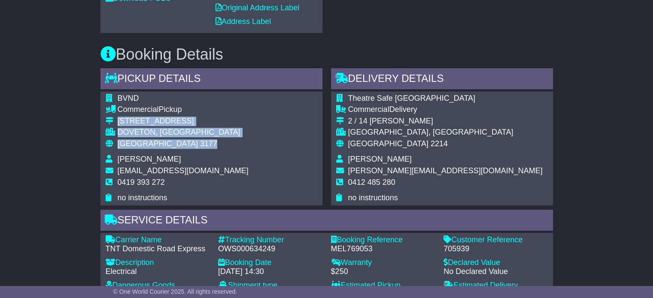
drag, startPoint x: 170, startPoint y: 145, endPoint x: 109, endPoint y: 124, distance: 64.6
click at [109, 124] on tbody "BVND Commercial Pickup [STREET_ADDRESS] [GEOGRAPHIC_DATA], [GEOGRAPHIC_DATA] Au…" at bounding box center [177, 148] width 143 height 109
copy tbody "[STREET_ADDRESS]"
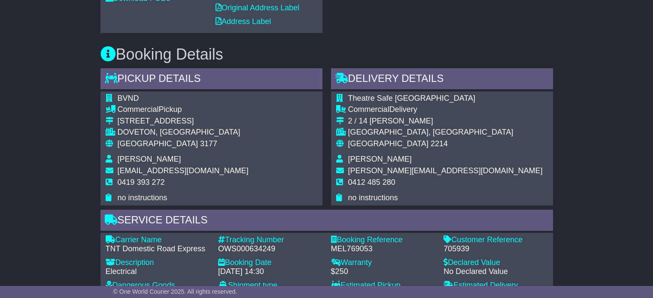
click at [132, 185] on span "0419 393 272" at bounding box center [141, 182] width 47 height 9
click at [133, 185] on span "0419 393 272" at bounding box center [141, 182] width 47 height 9
click at [137, 182] on span "0419 393 272" at bounding box center [141, 182] width 47 height 9
click at [137, 181] on span "0419 393 272" at bounding box center [141, 182] width 47 height 9
click at [135, 181] on span "0419 393 272" at bounding box center [141, 182] width 47 height 9
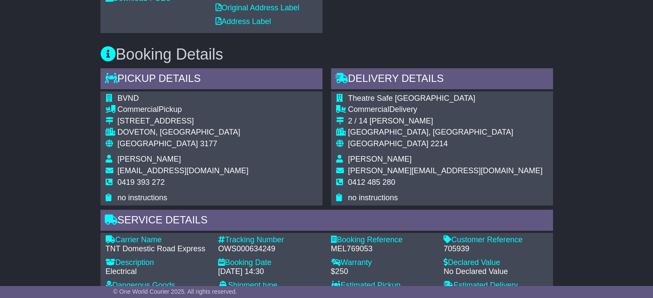
click at [134, 179] on span "0419 393 272" at bounding box center [141, 182] width 47 height 9
copy tbody "0419 393 272"
click at [264, 246] on div "OWS000634249" at bounding box center [270, 249] width 104 height 9
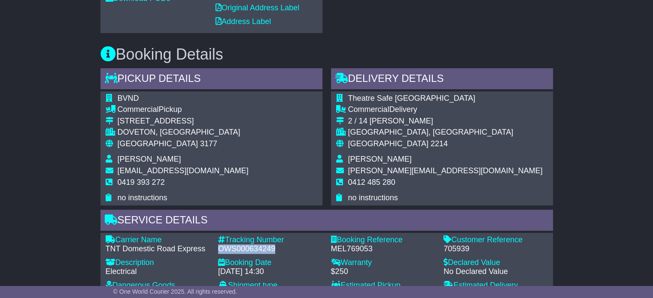
click at [264, 246] on div "OWS000634249" at bounding box center [270, 249] width 104 height 9
copy div "OWS000634249"
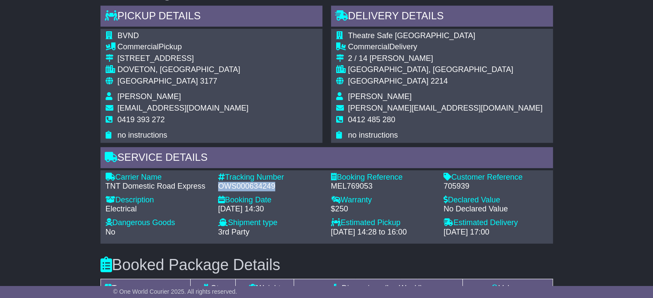
scroll to position [558, 0]
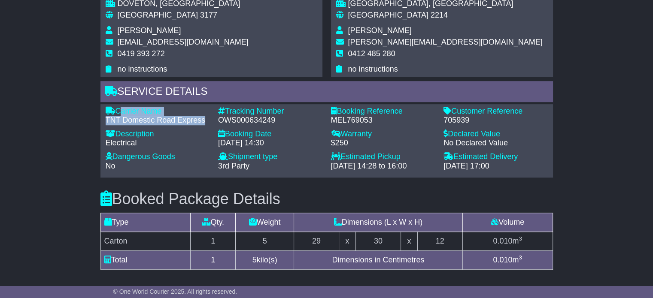
drag, startPoint x: 204, startPoint y: 120, endPoint x: 117, endPoint y: 112, distance: 87.9
click at [117, 112] on div "Carrier Name - TNT Domestic Road Express" at bounding box center [157, 116] width 113 height 18
copy div "Carrier Name - TNT Domestic Road Express"
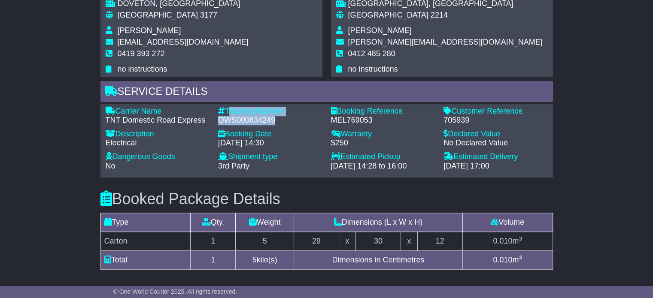
drag, startPoint x: 275, startPoint y: 118, endPoint x: 228, endPoint y: 106, distance: 47.9
click at [228, 107] on div "Tracking Number - OWS000634249" at bounding box center [270, 116] width 113 height 18
copy div "Tracking Number - OWS000634249"
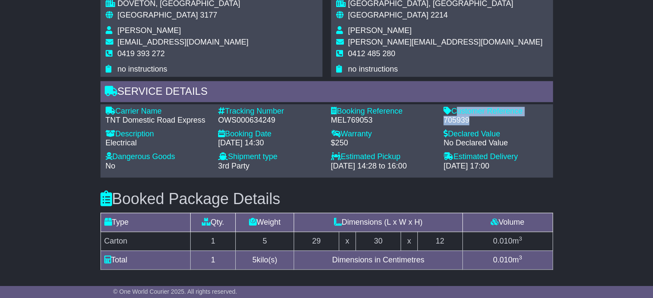
drag, startPoint x: 470, startPoint y: 119, endPoint x: 455, endPoint y: 109, distance: 17.4
click at [455, 109] on div "Customer Reference - 705939" at bounding box center [495, 116] width 113 height 18
copy div "Customer Reference - 705939"
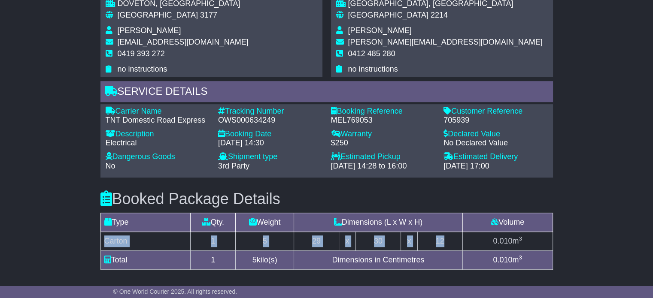
drag, startPoint x: 452, startPoint y: 240, endPoint x: 102, endPoint y: 239, distance: 350.7
click at [102, 239] on tr "Carton 1 5 29 x 30 x 12 0.010 m 3" at bounding box center [326, 241] width 452 height 19
copy tr "Carton 1 5 29 x 30 x 12"
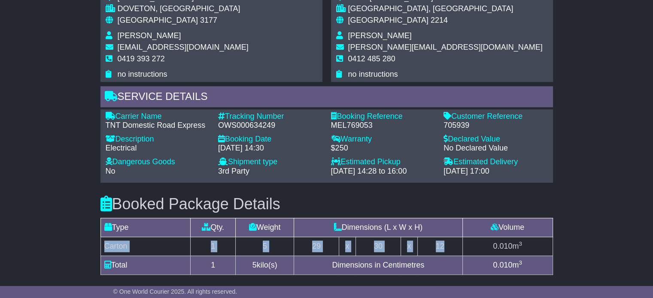
scroll to position [515, 0]
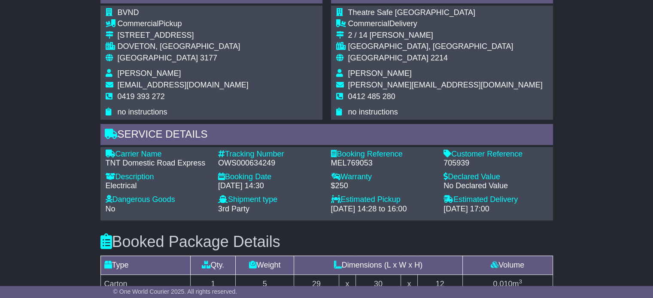
click at [374, 73] on span "Chris Iland" at bounding box center [380, 73] width 64 height 9
copy tbody "Chris Iland"
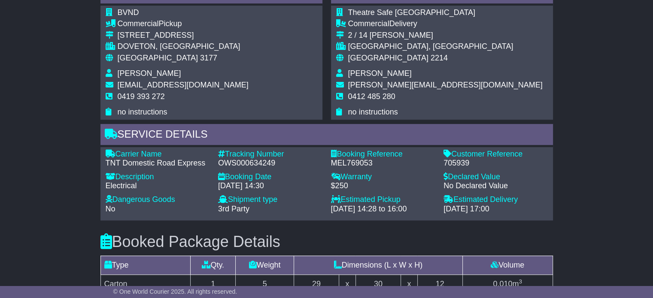
click at [362, 94] on span "0412 485 280" at bounding box center [371, 96] width 47 height 9
copy tbody "0412 485 280"
click at [134, 61] on div "Australia 3177" at bounding box center [183, 58] width 131 height 9
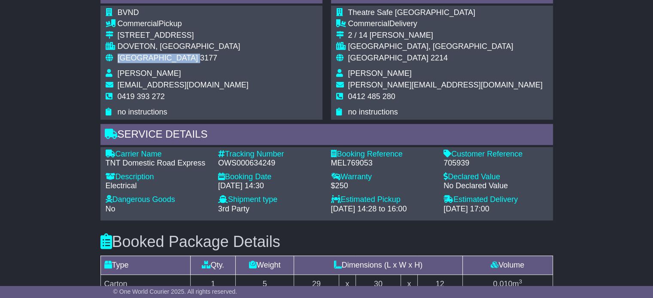
click at [134, 61] on div "Australia 3177" at bounding box center [183, 58] width 131 height 9
copy tbody "Australia 3177"
click at [359, 60] on span "[GEOGRAPHIC_DATA]" at bounding box center [388, 58] width 80 height 9
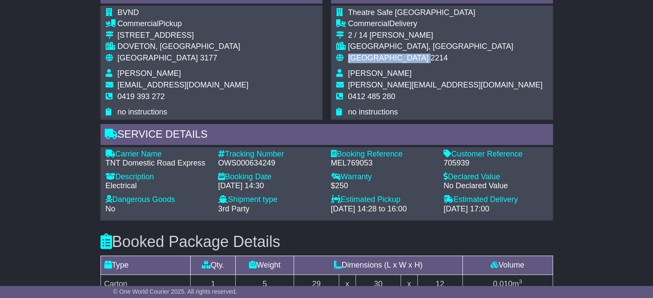
click at [359, 60] on span "[GEOGRAPHIC_DATA]" at bounding box center [388, 58] width 80 height 9
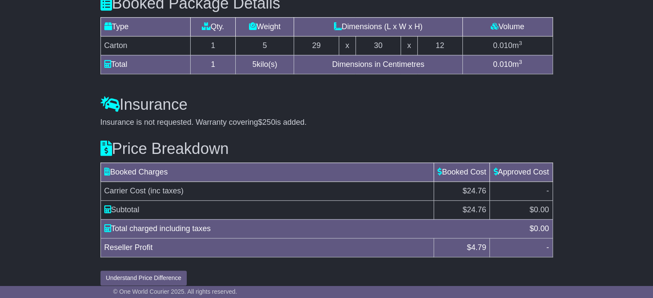
scroll to position [761, 0]
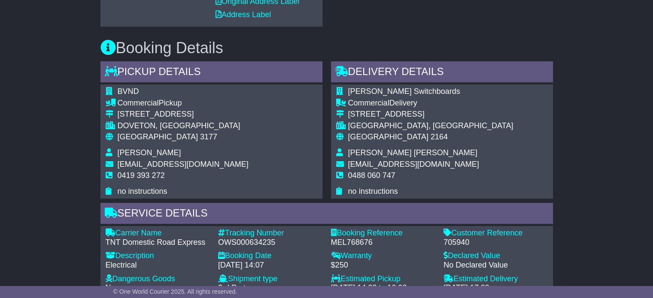
scroll to position [429, 0]
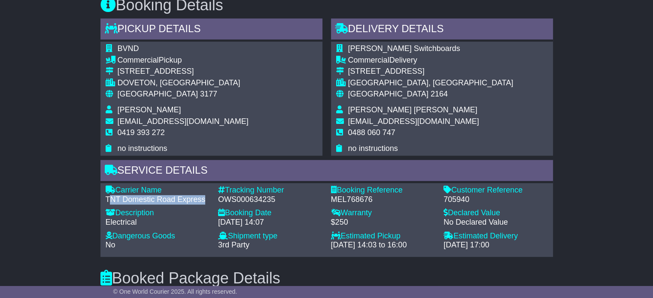
drag, startPoint x: 209, startPoint y: 200, endPoint x: 112, endPoint y: 194, distance: 97.2
click at [112, 195] on div "TNT Domestic Road Express" at bounding box center [158, 199] width 104 height 9
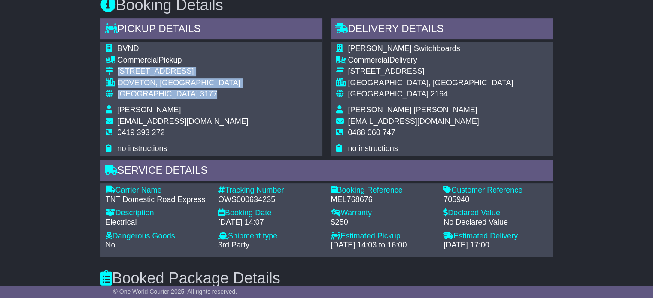
drag, startPoint x: 136, startPoint y: 92, endPoint x: 116, endPoint y: 67, distance: 31.8
click at [116, 67] on tbody "BVND Commercial Pickup [STREET_ADDRESS] [GEOGRAPHIC_DATA], [GEOGRAPHIC_DATA] Au…" at bounding box center [177, 98] width 143 height 109
copy tbody "[STREET_ADDRESS]"
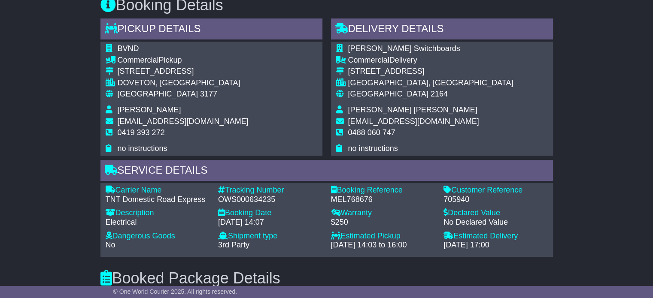
click at [141, 128] on span "0419 393 272" at bounding box center [141, 132] width 47 height 9
copy tbody "0419 393 272"
click at [250, 202] on div "OWS000634235" at bounding box center [270, 199] width 104 height 9
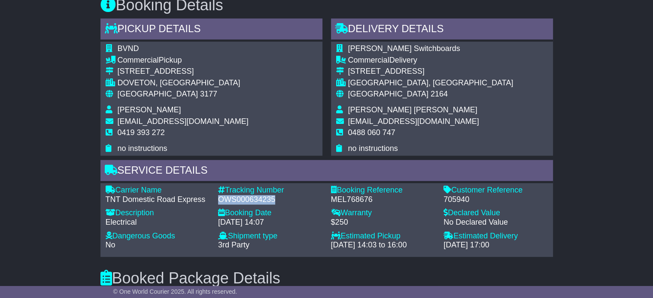
click at [250, 202] on div "OWS000634235" at bounding box center [270, 199] width 104 height 9
copy div "OWS000634235"
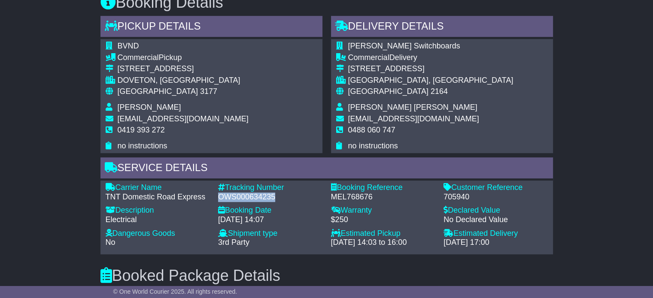
scroll to position [558, 0]
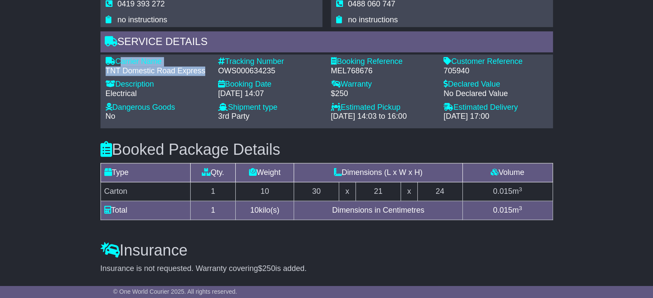
drag, startPoint x: 205, startPoint y: 71, endPoint x: 119, endPoint y: 62, distance: 86.4
click at [119, 62] on div "Carrier Name - TNT Domestic Road Express" at bounding box center [157, 66] width 113 height 18
copy div "Carrier Name - TNT Domestic Road Express"
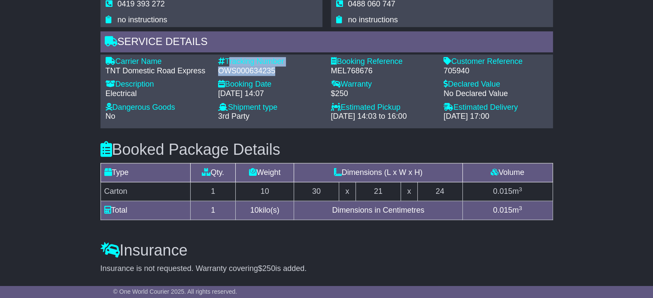
drag, startPoint x: 274, startPoint y: 70, endPoint x: 228, endPoint y: 60, distance: 47.3
click at [228, 60] on div "Tracking Number - OWS000634235" at bounding box center [270, 66] width 113 height 18
copy div "Tracking Number - OWS000634235"
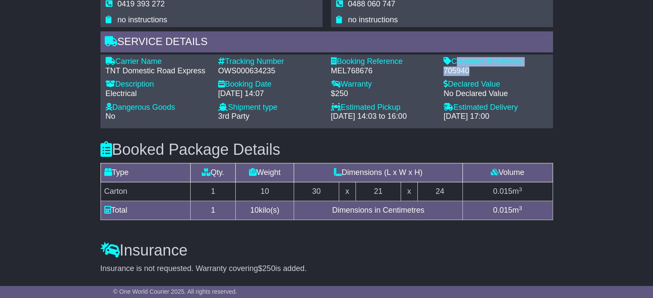
drag, startPoint x: 469, startPoint y: 68, endPoint x: 454, endPoint y: 60, distance: 16.9
click at [454, 60] on div "Customer Reference - 705940" at bounding box center [495, 66] width 113 height 18
copy div "Customer Reference - 705940"
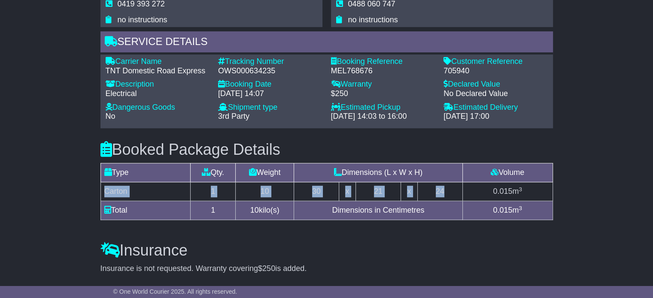
drag, startPoint x: 436, startPoint y: 190, endPoint x: 106, endPoint y: 193, distance: 330.6
click at [106, 193] on tr "Carton 1 10 30 x 21 x 24 0.015 m 3" at bounding box center [326, 191] width 452 height 19
copy tr "Carton 1 10 30 x 21 x 24"
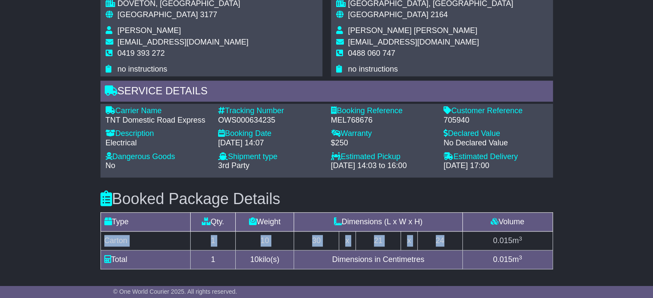
scroll to position [472, 0]
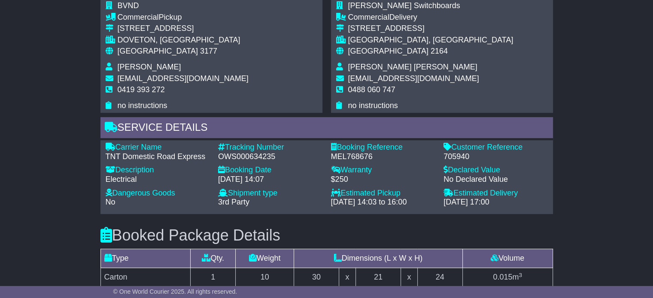
click at [365, 65] on span "[PERSON_NAME] [PERSON_NAME]" at bounding box center [412, 67] width 129 height 9
copy tbody "[PERSON_NAME] [PERSON_NAME]"
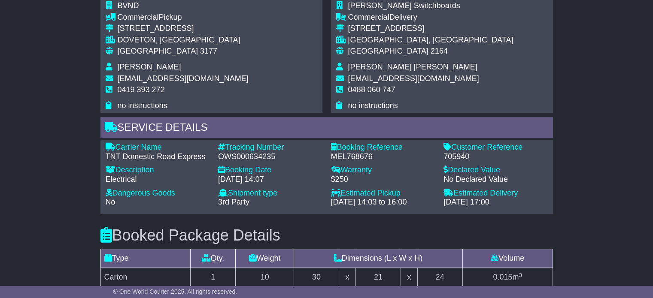
click at [357, 95] on td "0488 060 747" at bounding box center [430, 93] width 165 height 16
click at [362, 88] on span "0488 060 747" at bounding box center [371, 89] width 47 height 9
copy tbody "0488 060 747"
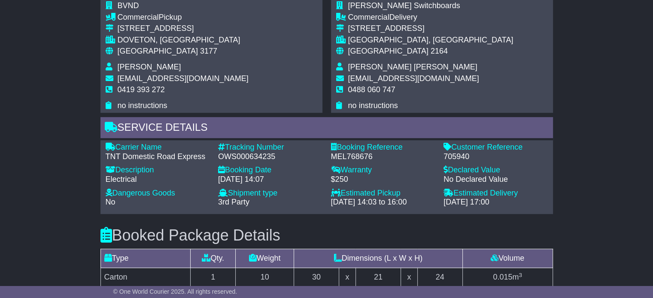
click at [200, 53] on span "3177" at bounding box center [208, 51] width 17 height 9
copy tbody "Australia 3177"
click at [376, 53] on span "[GEOGRAPHIC_DATA]" at bounding box center [388, 51] width 80 height 9
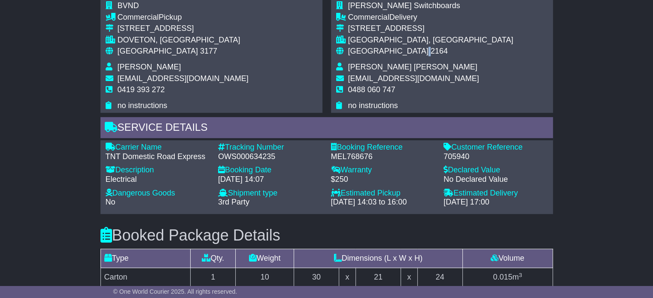
click at [376, 53] on span "[GEOGRAPHIC_DATA]" at bounding box center [388, 51] width 80 height 9
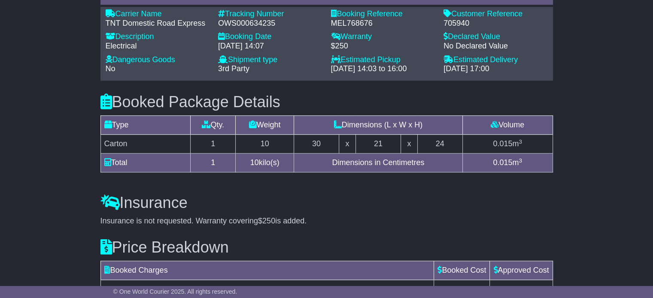
scroll to position [711, 0]
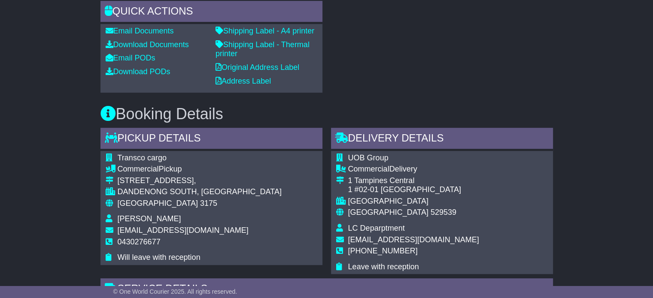
scroll to position [386, 0]
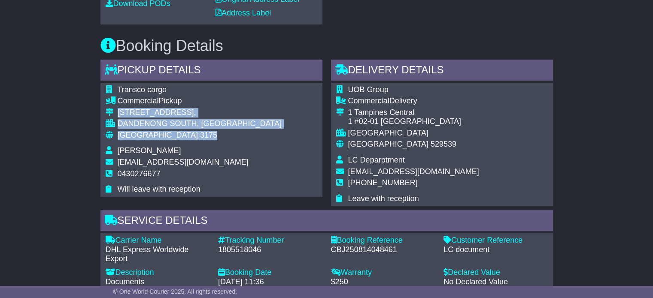
drag, startPoint x: 154, startPoint y: 138, endPoint x: 118, endPoint y: 109, distance: 45.8
click at [118, 109] on tbody "Transco cargo Commercial Pickup [STREET_ADDRESS], [GEOGRAPHIC_DATA], [GEOGRAPHI…" at bounding box center [194, 139] width 176 height 109
copy tbody "[STREET_ADDRESS]"
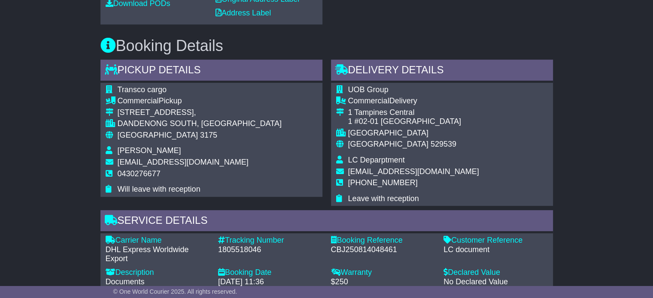
click at [134, 173] on span "0430276677" at bounding box center [139, 174] width 43 height 9
click at [133, 173] on span "0430276677" at bounding box center [139, 174] width 43 height 9
copy span "0430276677"
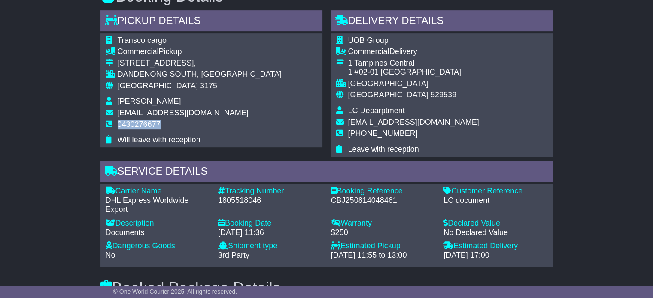
scroll to position [515, 0]
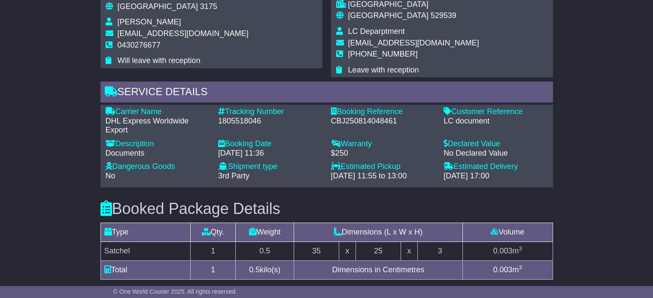
click at [246, 124] on div "1805518046" at bounding box center [270, 121] width 104 height 9
copy div "1805518046"
drag, startPoint x: 139, startPoint y: 134, endPoint x: 120, endPoint y: 109, distance: 31.3
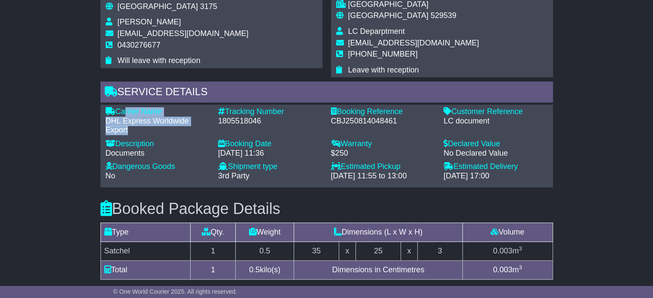
click at [120, 109] on div "Carrier Name - DHL Express Worldwide Export Description - Documents Tracking Nu…" at bounding box center [326, 146] width 451 height 78
drag, startPoint x: 118, startPoint y: 109, endPoint x: 126, endPoint y: 129, distance: 21.1
click at [126, 129] on div "Carrier Name - DHL Express Worldwide Export" at bounding box center [157, 121] width 113 height 28
copy div "Carrier Name - DHL Express Worldwide Expor"
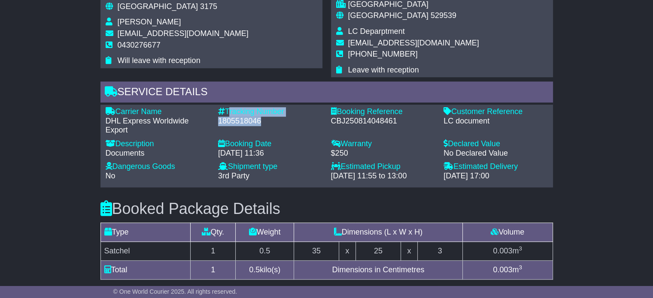
drag, startPoint x: 261, startPoint y: 119, endPoint x: 228, endPoint y: 107, distance: 35.2
click at [228, 107] on div "Tracking Number - 1805518046" at bounding box center [270, 121] width 113 height 28
copy div "Tracking Number - 1805518046"
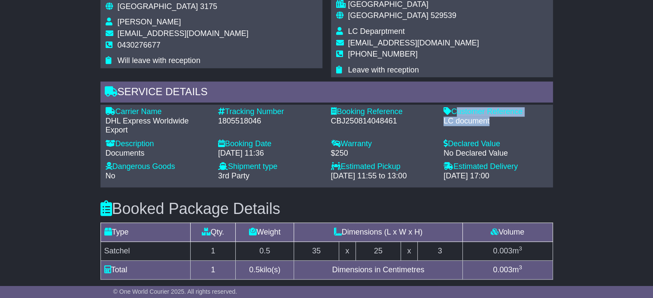
drag, startPoint x: 483, startPoint y: 122, endPoint x: 452, endPoint y: 110, distance: 33.2
click at [452, 110] on div "Customer Reference - LC document" at bounding box center [495, 121] width 113 height 28
copy div "Customer Reference - LC document"
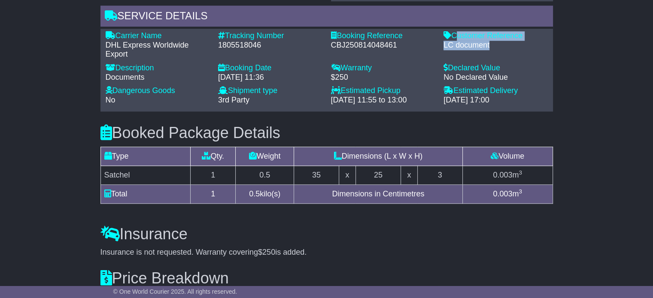
scroll to position [601, 0]
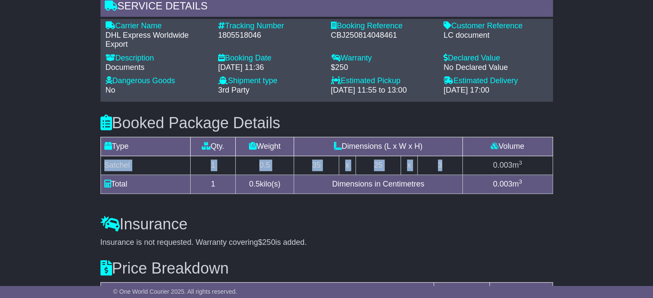
drag, startPoint x: 304, startPoint y: 165, endPoint x: 105, endPoint y: 168, distance: 198.8
click at [105, 168] on tr "Satchel 1 0.5 35 x 25 x 3 0.003 m 3" at bounding box center [326, 165] width 452 height 19
copy tr "Satchel 1 0.5 35 x 25 x 3"
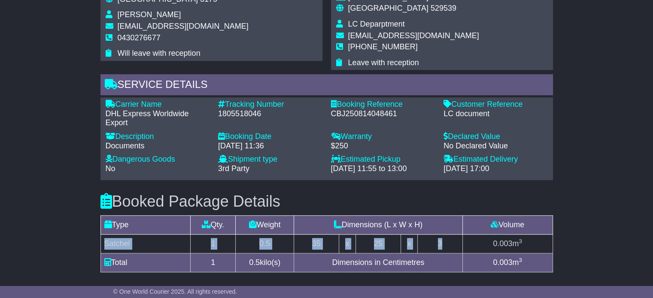
scroll to position [472, 0]
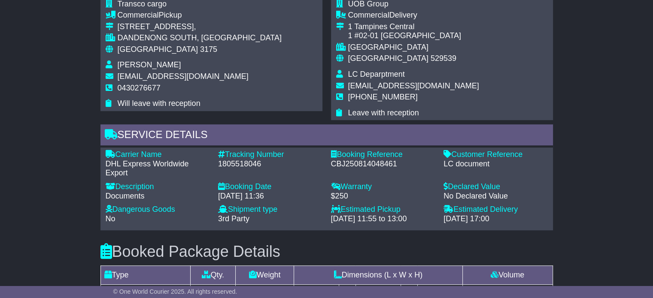
click at [367, 73] on span "LC Deparptment" at bounding box center [376, 74] width 57 height 9
copy tbody "LC Deparptment"
click at [369, 107] on td "[PHONE_NUMBER]" at bounding box center [413, 101] width 131 height 16
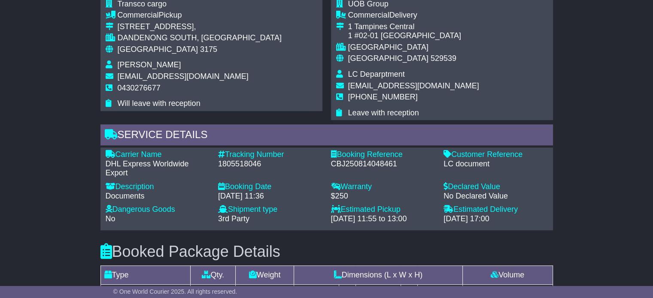
click at [372, 100] on span "[PHONE_NUMBER]" at bounding box center [383, 97] width 70 height 9
copy span "61420544549"
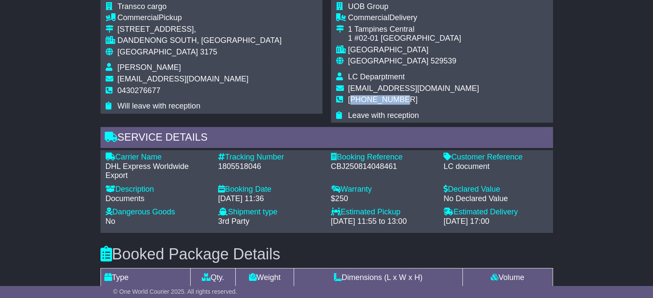
scroll to position [386, 0]
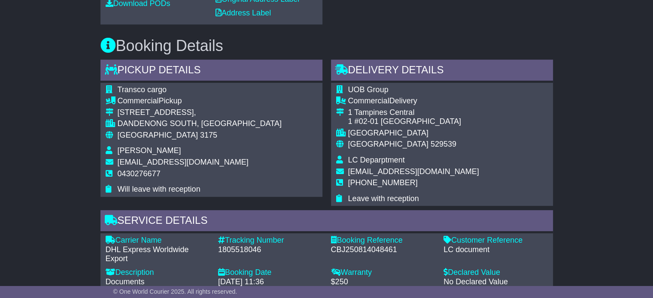
click at [134, 129] on td "DANDENONG SOUTH, [GEOGRAPHIC_DATA]" at bounding box center [200, 125] width 164 height 12
click at [134, 133] on span "[GEOGRAPHIC_DATA]" at bounding box center [158, 135] width 80 height 9
click at [373, 147] on span "[GEOGRAPHIC_DATA]" at bounding box center [388, 144] width 80 height 9
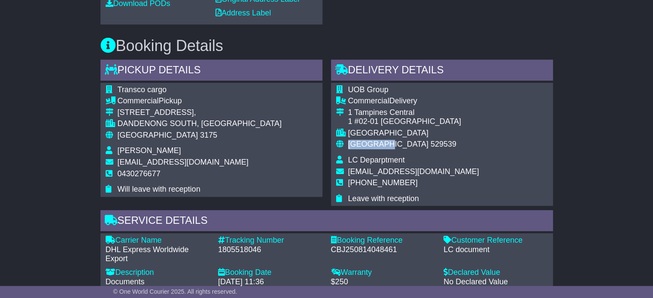
click at [372, 147] on span "[GEOGRAPHIC_DATA]" at bounding box center [388, 144] width 80 height 9
click at [372, 146] on span "[GEOGRAPHIC_DATA]" at bounding box center [388, 144] width 80 height 9
click at [371, 146] on span "[GEOGRAPHIC_DATA]" at bounding box center [388, 144] width 80 height 9
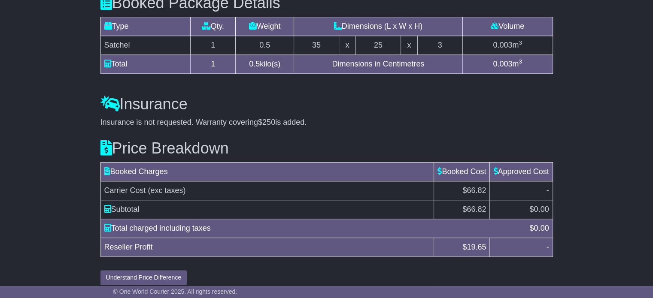
scroll to position [728, 0]
